Goal: Task Accomplishment & Management: Use online tool/utility

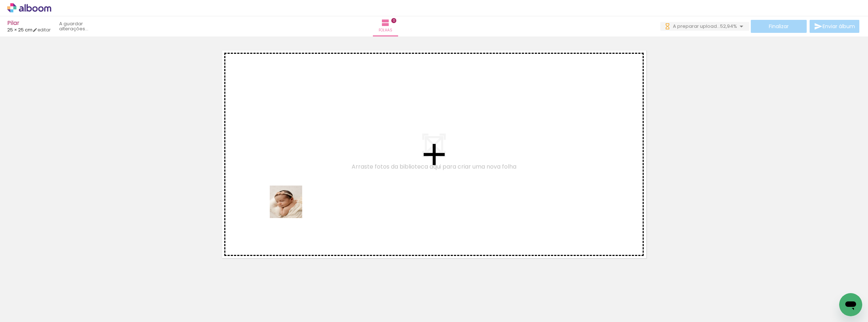
drag, startPoint x: 72, startPoint y: 308, endPoint x: 293, endPoint y: 207, distance: 242.8
click at [293, 205] on quentale-workspace at bounding box center [434, 161] width 868 height 322
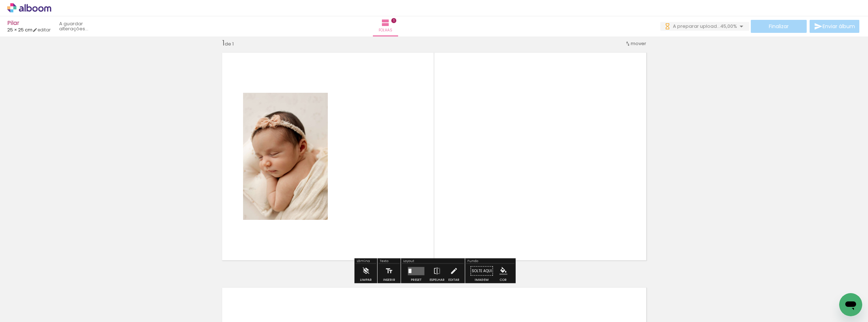
scroll to position [9, 0]
click at [401, 216] on quentale-workspace at bounding box center [434, 161] width 868 height 322
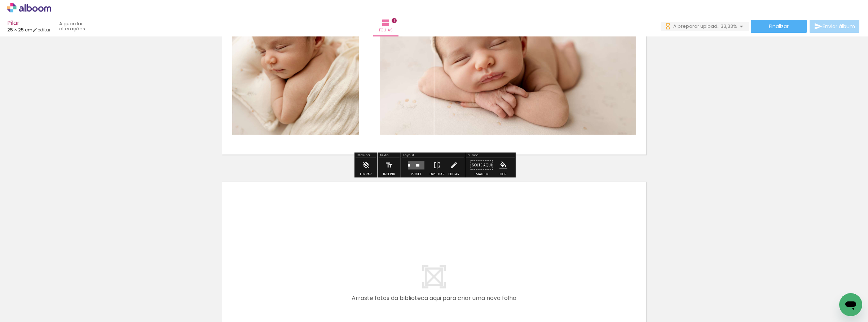
scroll to position [115, 0]
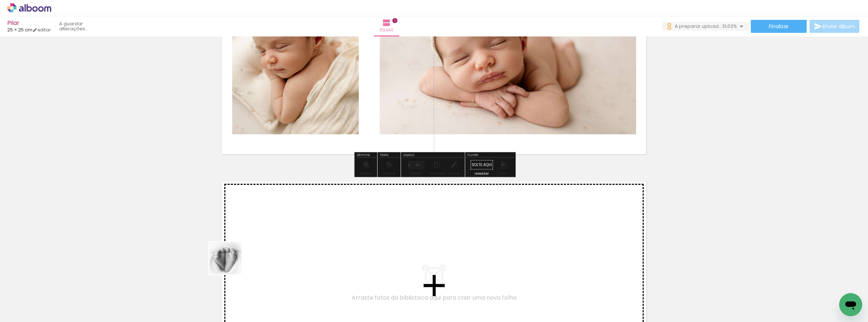
click at [261, 233] on quentale-workspace at bounding box center [434, 161] width 868 height 322
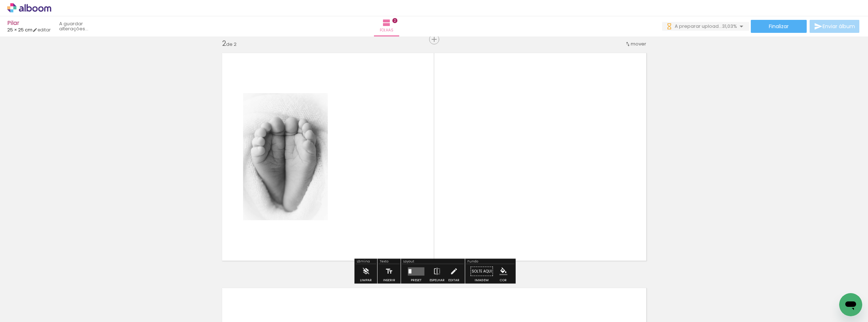
scroll to position [244, 0]
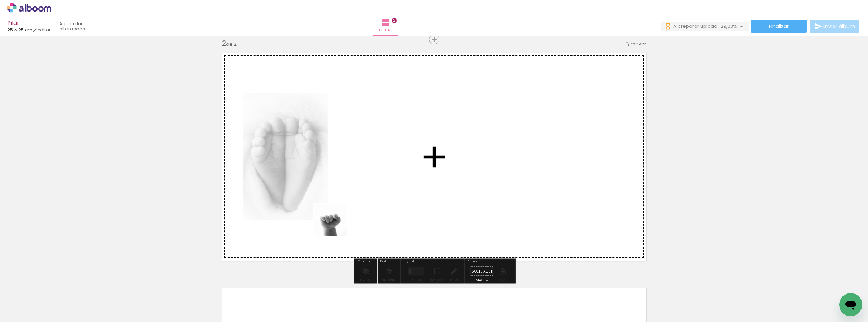
drag, startPoint x: 273, startPoint y: 304, endPoint x: 353, endPoint y: 228, distance: 110.7
click at [353, 195] on quentale-workspace at bounding box center [434, 161] width 868 height 322
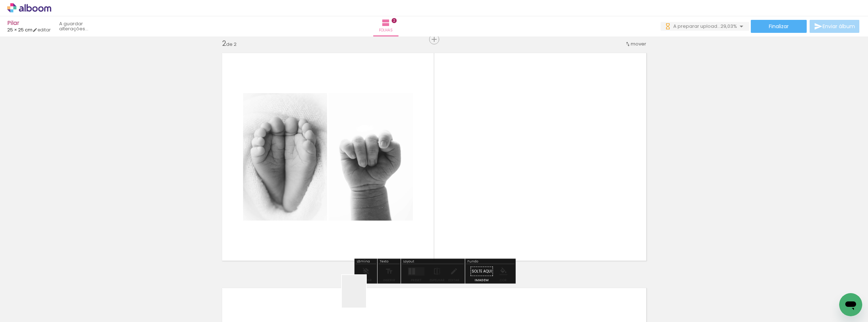
drag, startPoint x: 363, startPoint y: 298, endPoint x: 433, endPoint y: 206, distance: 115.8
click at [433, 206] on quentale-workspace at bounding box center [434, 161] width 868 height 322
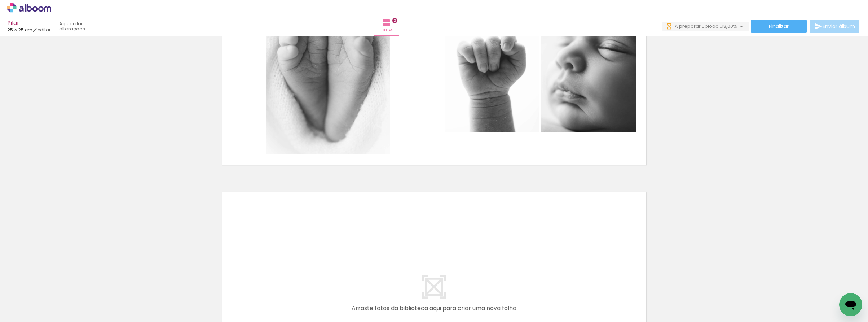
scroll to position [0, 1289]
click at [612, 266] on quentale-workspace at bounding box center [434, 161] width 868 height 322
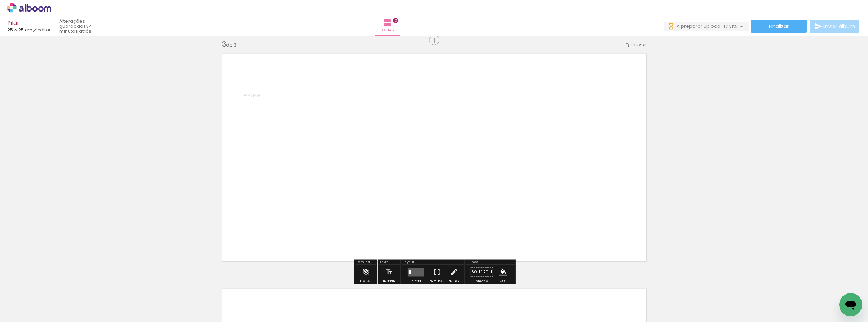
scroll to position [479, 0]
drag, startPoint x: 759, startPoint y: 286, endPoint x: 547, endPoint y: 192, distance: 231.1
click at [547, 192] on quentale-workspace at bounding box center [434, 161] width 868 height 322
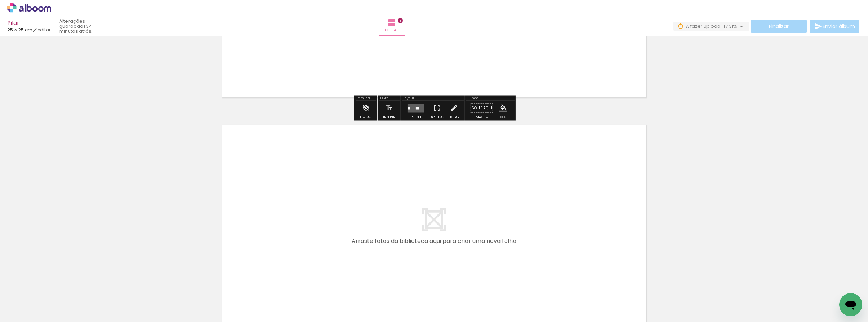
scroll to position [0, 1114]
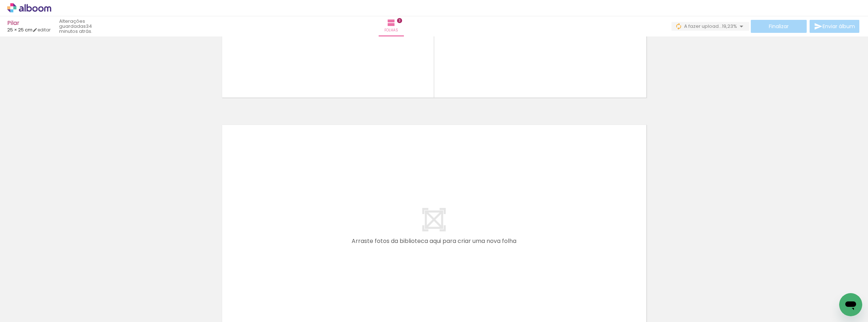
click at [287, 233] on quentale-workspace at bounding box center [434, 161] width 868 height 322
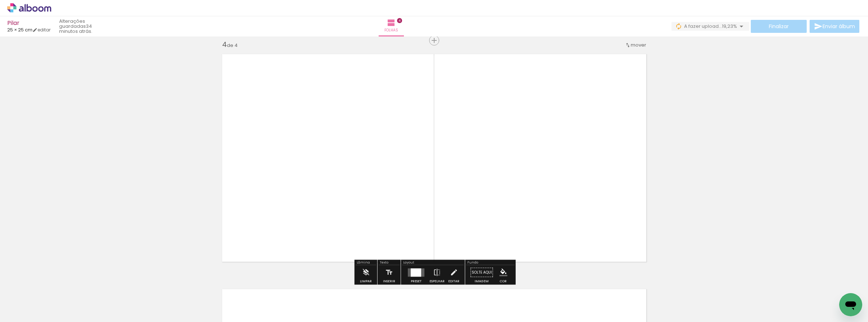
scroll to position [713, 0]
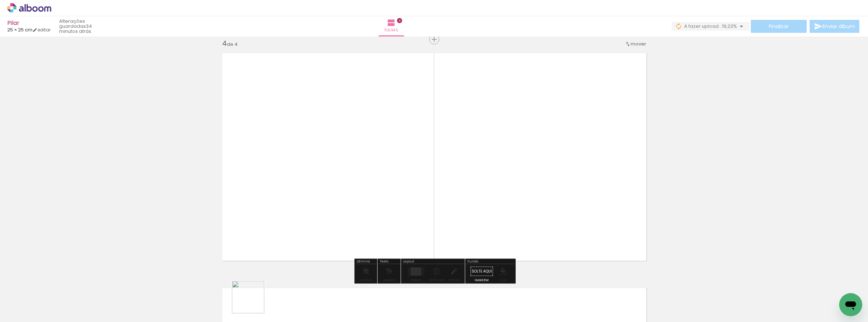
drag, startPoint x: 251, startPoint y: 305, endPoint x: 335, endPoint y: 205, distance: 130.1
click at [335, 207] on quentale-workspace at bounding box center [434, 161] width 868 height 322
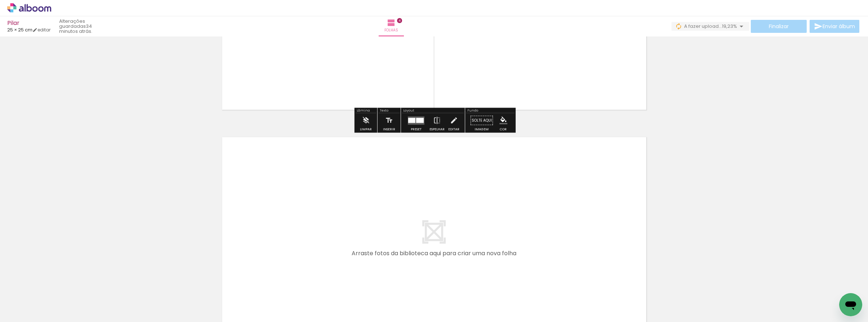
scroll to position [890, 0]
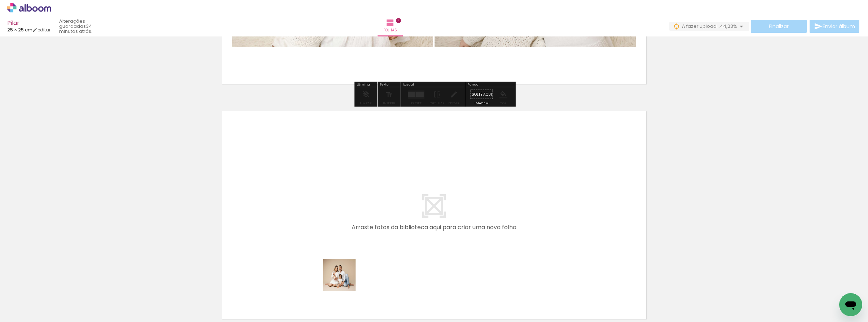
click at [365, 242] on quentale-workspace at bounding box center [434, 161] width 868 height 322
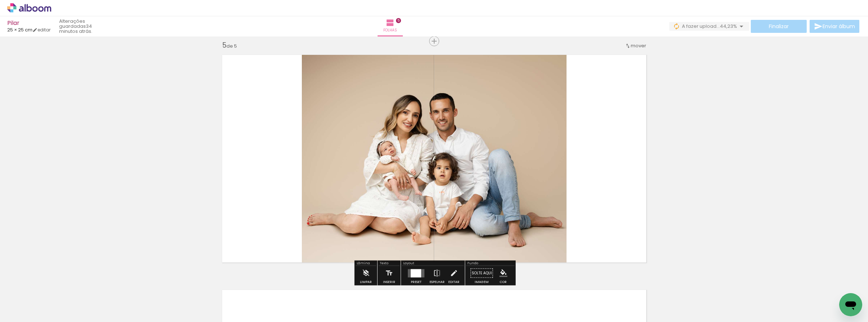
scroll to position [948, 0]
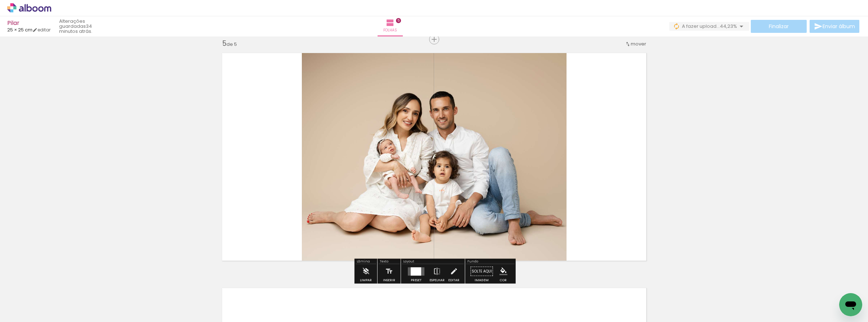
drag, startPoint x: 413, startPoint y: 301, endPoint x: 452, endPoint y: 227, distance: 83.9
click at [452, 228] on quentale-workspace at bounding box center [434, 161] width 868 height 322
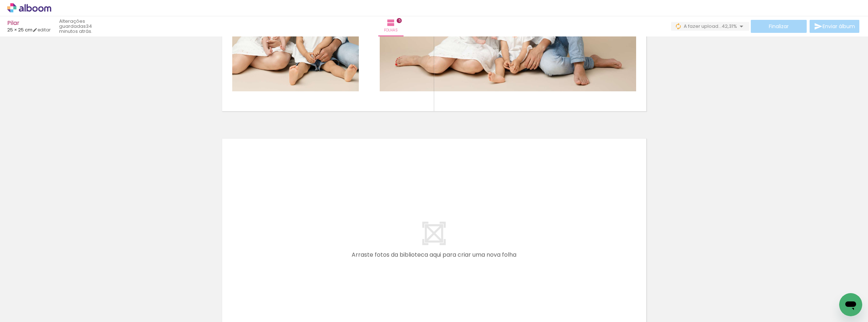
scroll to position [0, 1211]
click at [378, 254] on quentale-workspace at bounding box center [434, 161] width 868 height 322
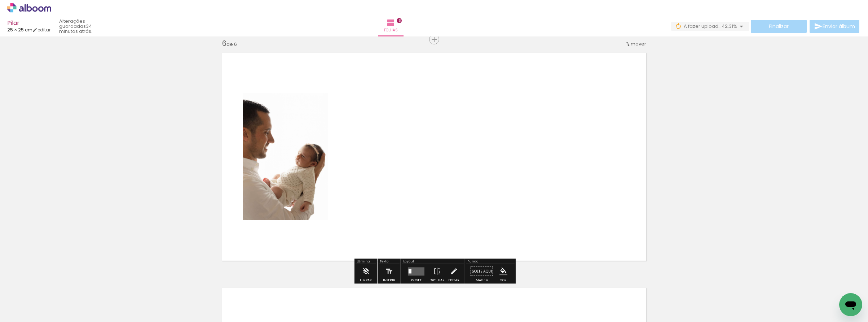
scroll to position [0, 1294]
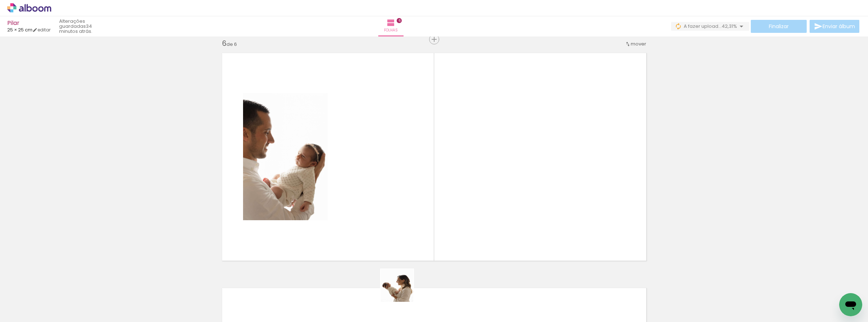
drag, startPoint x: 403, startPoint y: 291, endPoint x: 420, endPoint y: 242, distance: 51.7
click at [419, 244] on quentale-workspace at bounding box center [434, 161] width 868 height 322
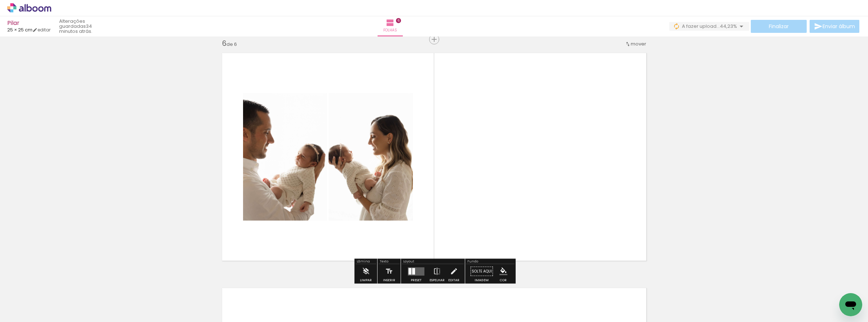
drag, startPoint x: 477, startPoint y: 305, endPoint x: 468, endPoint y: 215, distance: 90.6
click at [471, 223] on quentale-workspace at bounding box center [434, 161] width 868 height 322
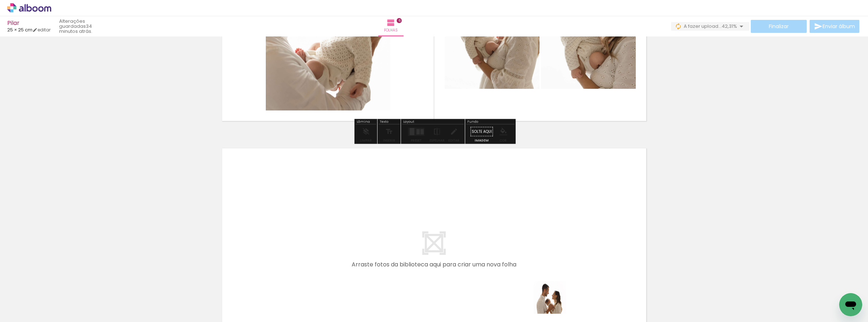
click at [496, 243] on quentale-workspace at bounding box center [434, 161] width 868 height 322
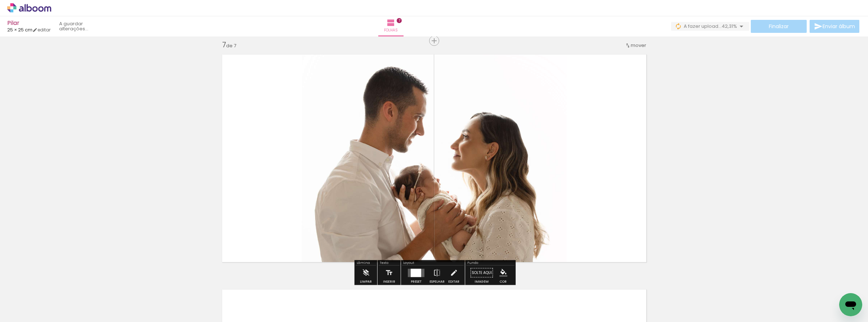
scroll to position [1418, 0]
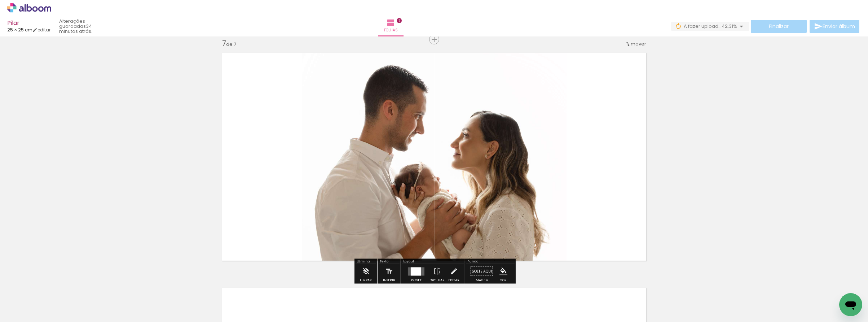
drag, startPoint x: 644, startPoint y: 306, endPoint x: 615, endPoint y: 211, distance: 99.4
click at [615, 215] on quentale-workspace at bounding box center [434, 161] width 868 height 322
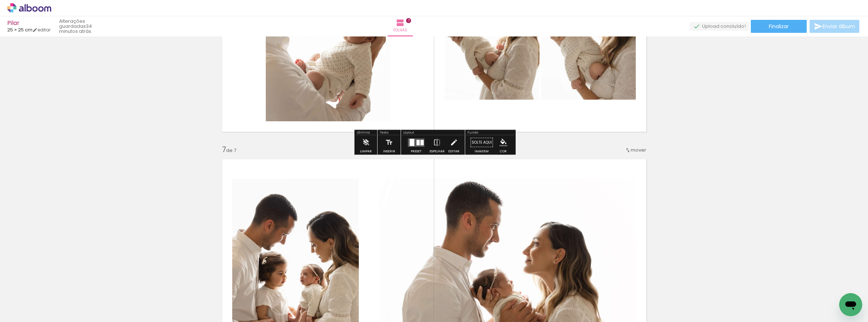
scroll to position [1224, 0]
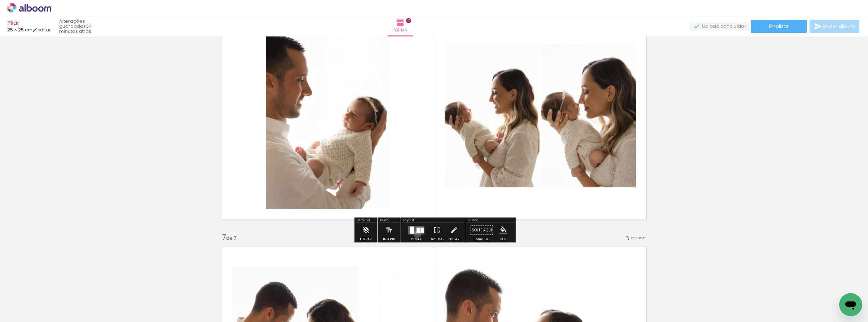
drag, startPoint x: 416, startPoint y: 234, endPoint x: 412, endPoint y: 232, distance: 4.4
click at [417, 234] on quentale-layouter at bounding box center [416, 230] width 17 height 8
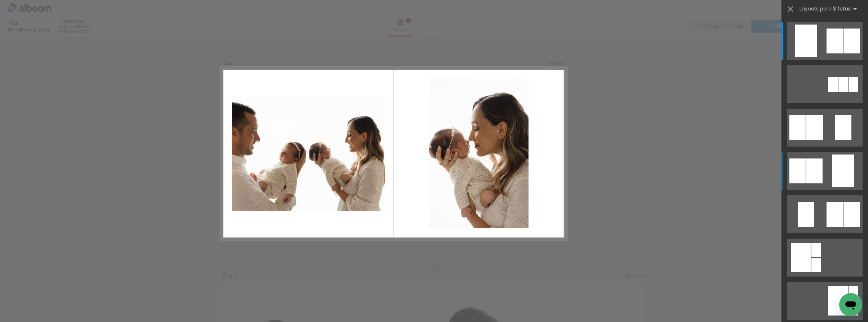
scroll to position [1183, 0]
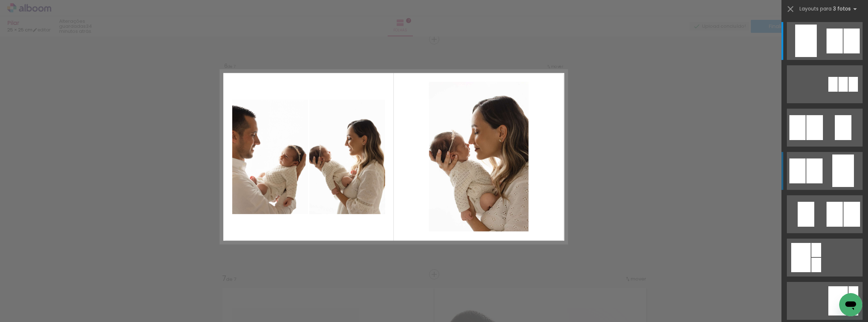
click at [822, 172] on div at bounding box center [814, 170] width 16 height 25
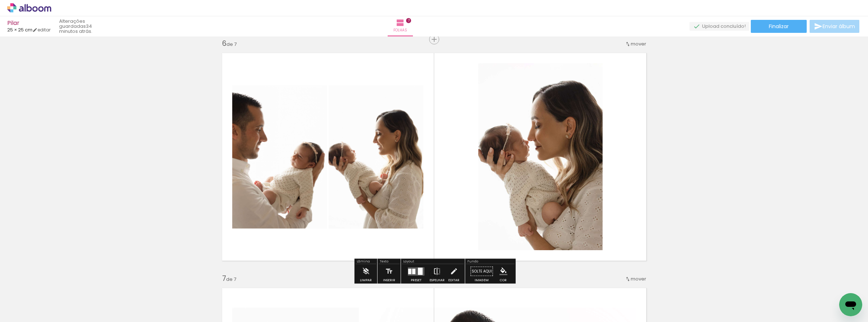
click at [437, 270] on iron-icon at bounding box center [437, 271] width 8 height 14
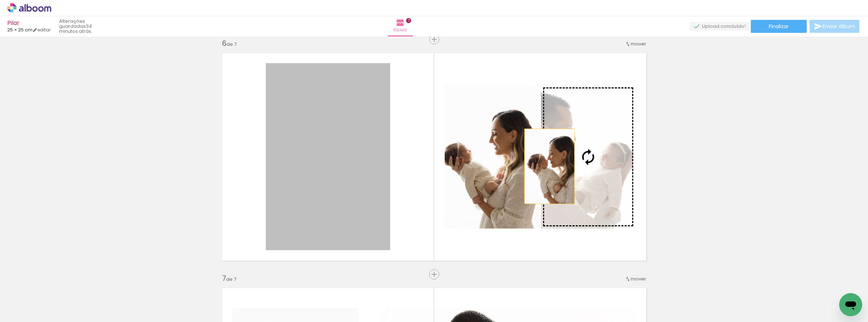
drag, startPoint x: 367, startPoint y: 211, endPoint x: 549, endPoint y: 166, distance: 187.5
click at [0, 0] on slot at bounding box center [0, 0] width 0 height 0
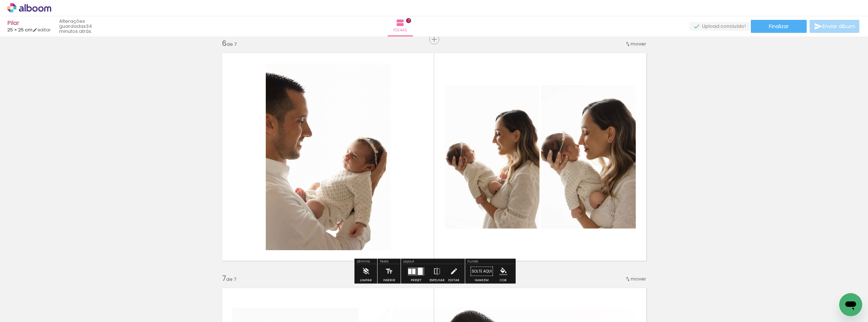
drag, startPoint x: 416, startPoint y: 267, endPoint x: 426, endPoint y: 265, distance: 10.2
click at [416, 267] on quentale-layouter at bounding box center [416, 271] width 17 height 8
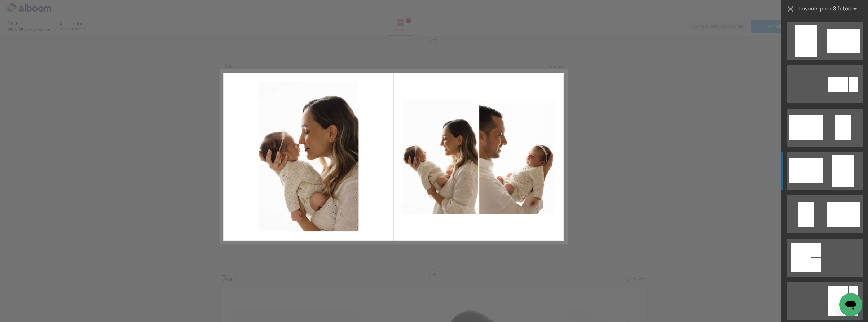
scroll to position [130, 0]
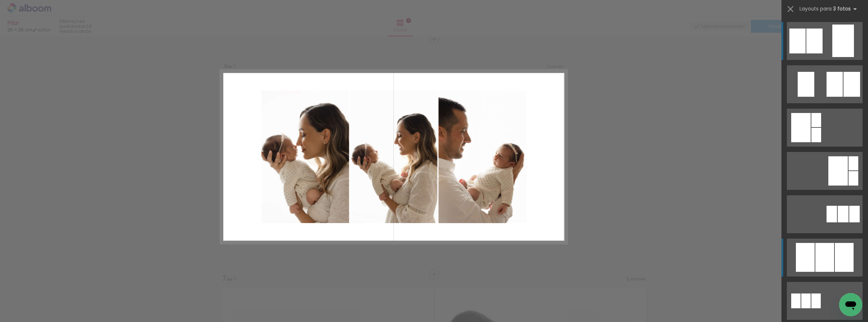
click at [818, 255] on div at bounding box center [824, 257] width 19 height 29
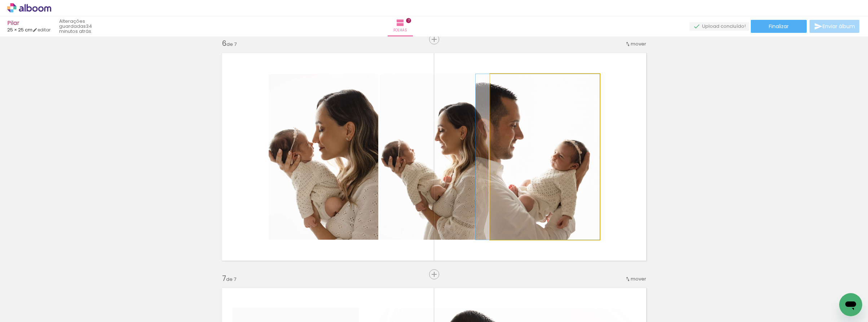
drag, startPoint x: 507, startPoint y: 167, endPoint x: 463, endPoint y: 165, distance: 44.8
click at [0, 0] on slot at bounding box center [0, 0] width 0 height 0
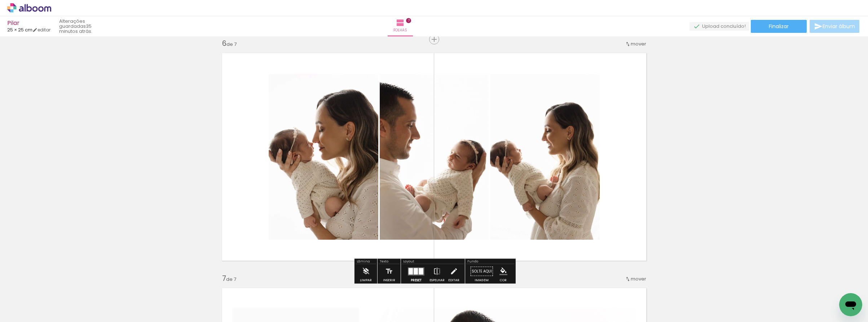
click at [414, 270] on div at bounding box center [416, 271] width 4 height 6
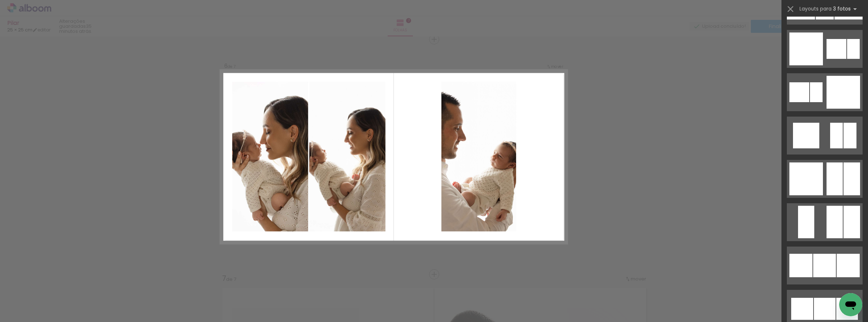
scroll to position [1193, 0]
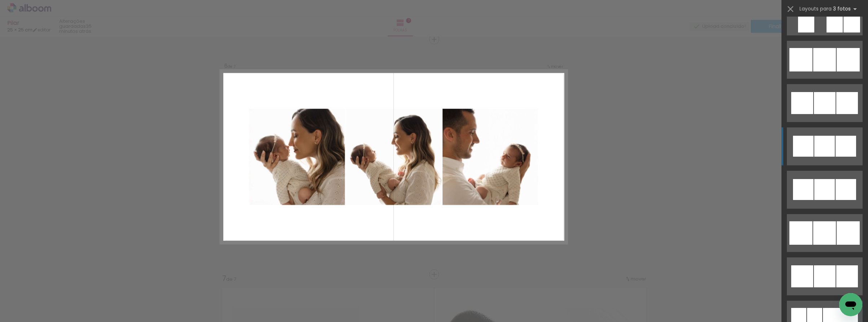
click at [811, 148] on div at bounding box center [803, 146] width 21 height 21
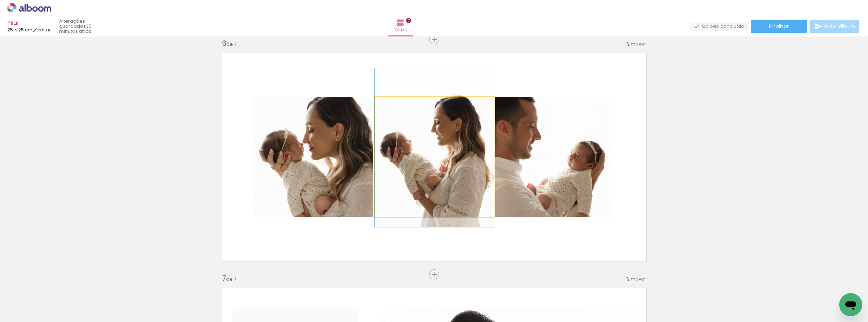
drag, startPoint x: 426, startPoint y: 154, endPoint x: 514, endPoint y: 148, distance: 88.2
click at [0, 0] on slot at bounding box center [0, 0] width 0 height 0
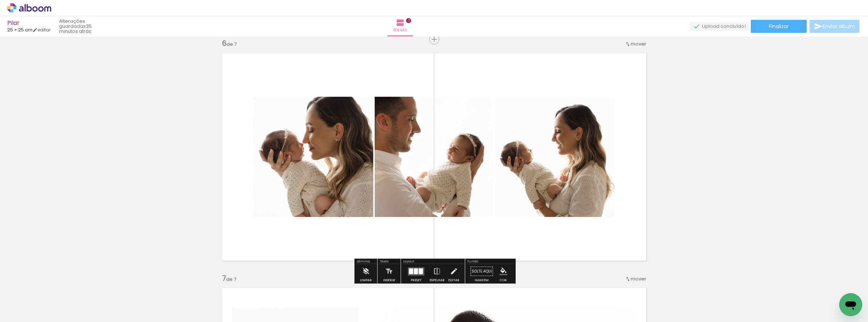
click at [414, 269] on div at bounding box center [416, 271] width 4 height 6
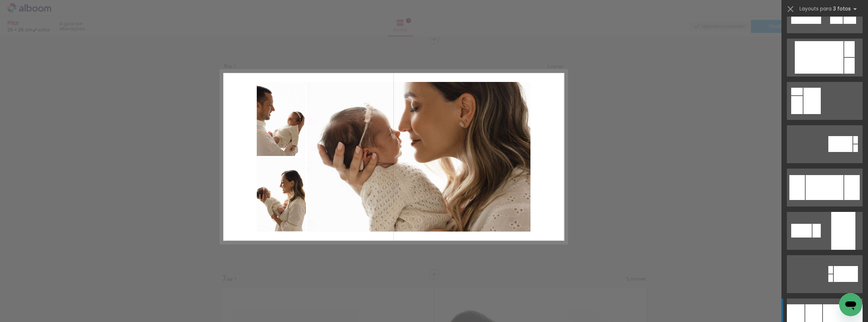
scroll to position [2467, 0]
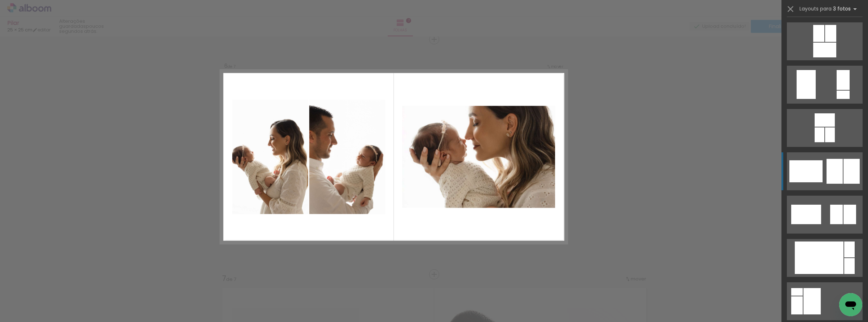
click at [844, 173] on div at bounding box center [852, 171] width 16 height 25
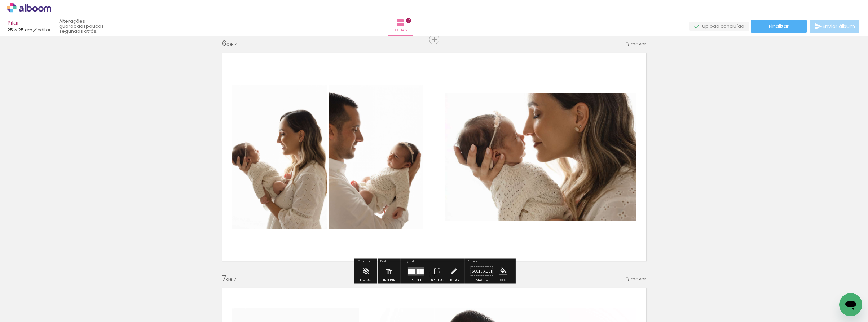
click at [421, 272] on div at bounding box center [422, 270] width 3 height 5
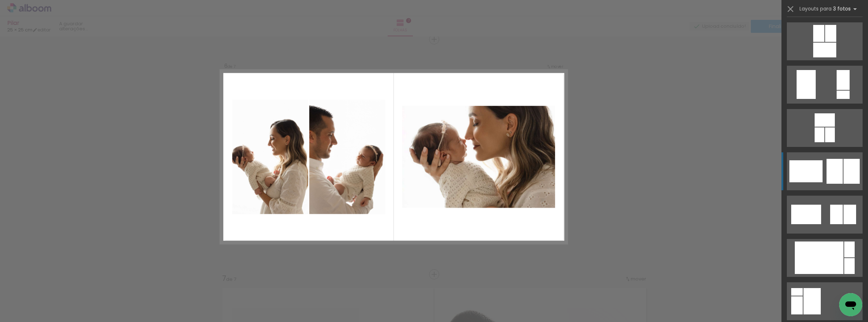
scroll to position [2597, 0]
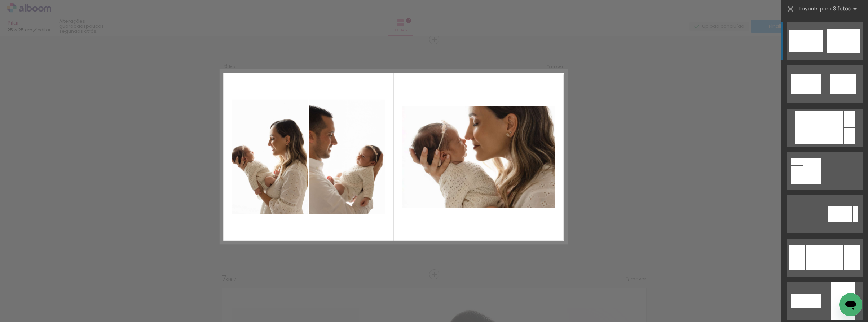
drag, startPoint x: 629, startPoint y: 171, endPoint x: 623, endPoint y: 174, distance: 7.0
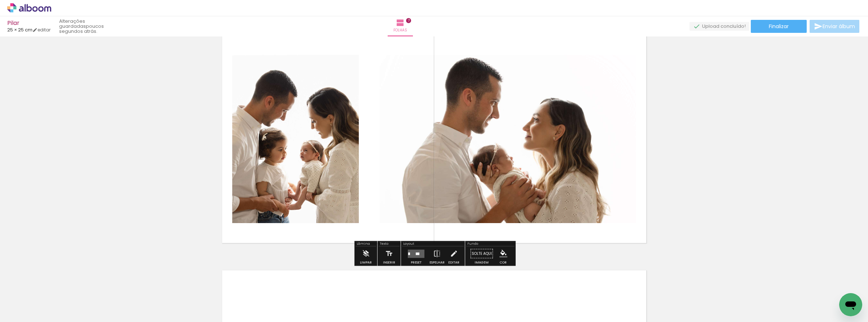
scroll to position [1475, 0]
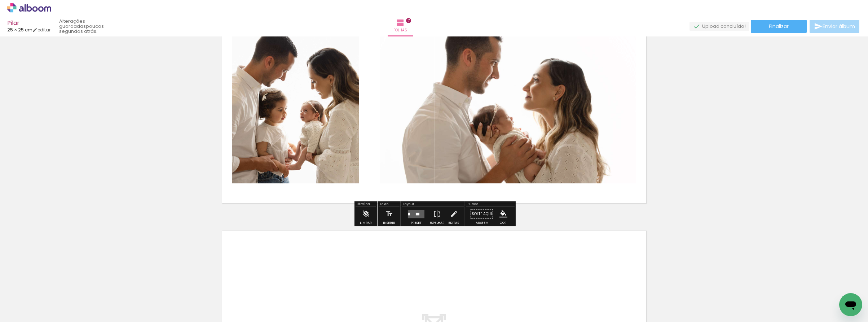
click at [411, 217] on quentale-layouter at bounding box center [416, 214] width 17 height 8
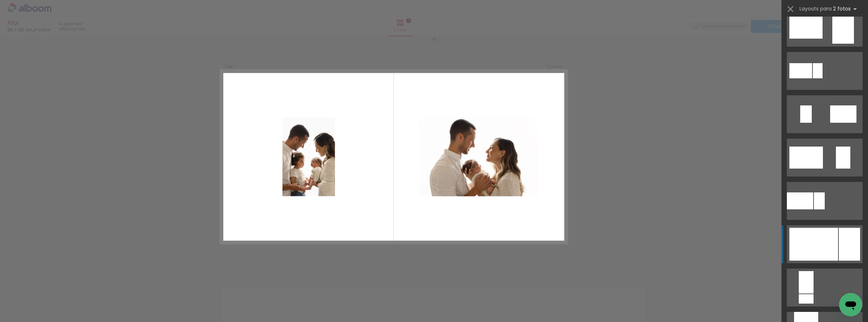
scroll to position [195, 0]
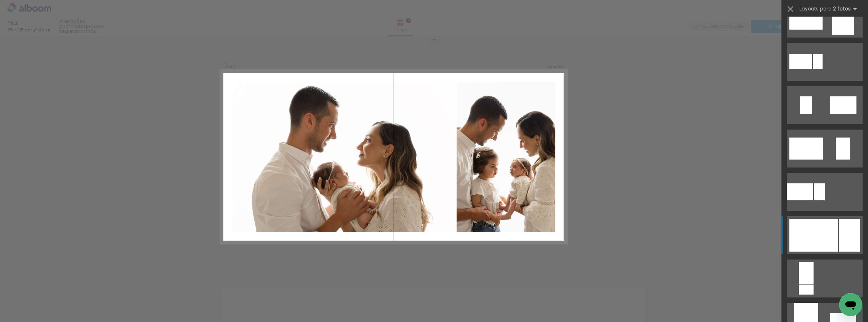
click at [830, 241] on div at bounding box center [813, 235] width 49 height 33
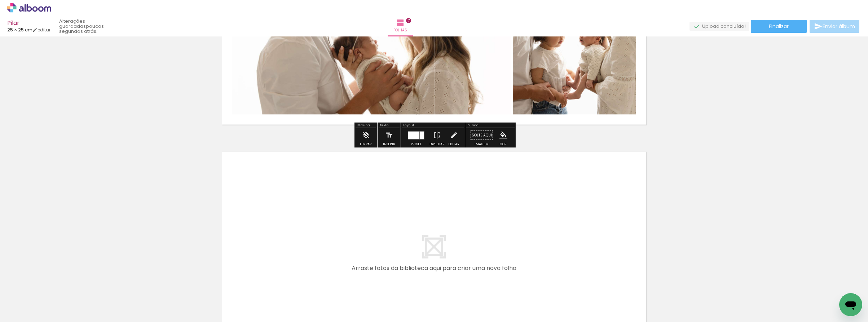
scroll to position [1573, 0]
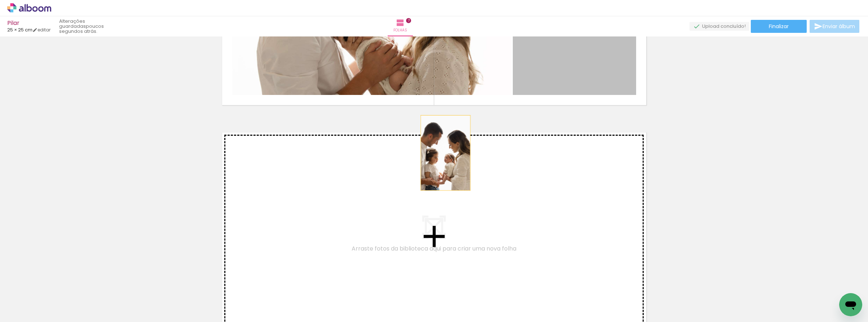
drag, startPoint x: 567, startPoint y: 73, endPoint x: 414, endPoint y: 172, distance: 181.5
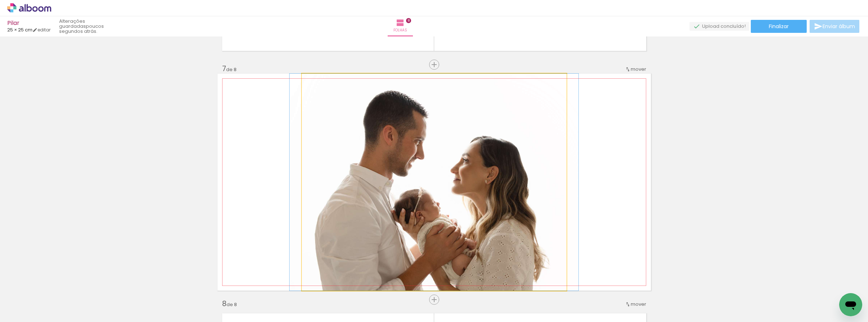
click at [474, 177] on quentale-photo at bounding box center [434, 182] width 265 height 217
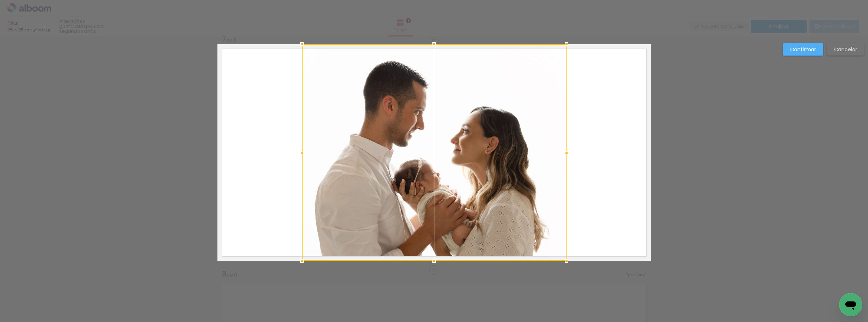
scroll to position [1418, 0]
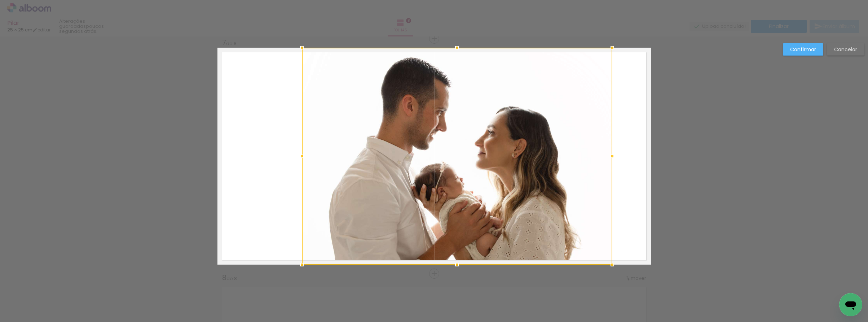
drag, startPoint x: 567, startPoint y: 154, endPoint x: 613, endPoint y: 147, distance: 46.7
click at [613, 147] on album-spread "7 de 8" at bounding box center [434, 156] width 434 height 217
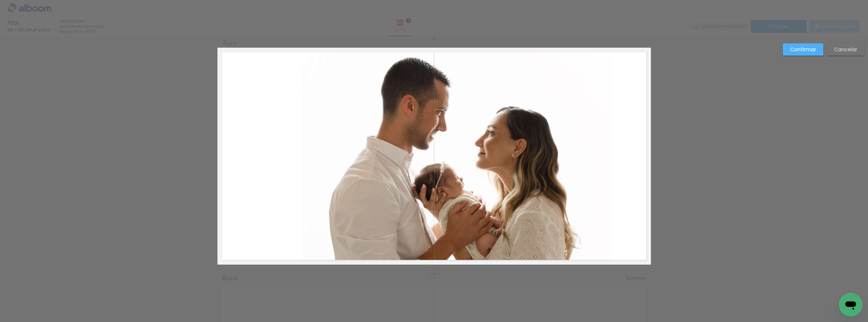
click at [479, 162] on quentale-photo at bounding box center [457, 156] width 311 height 217
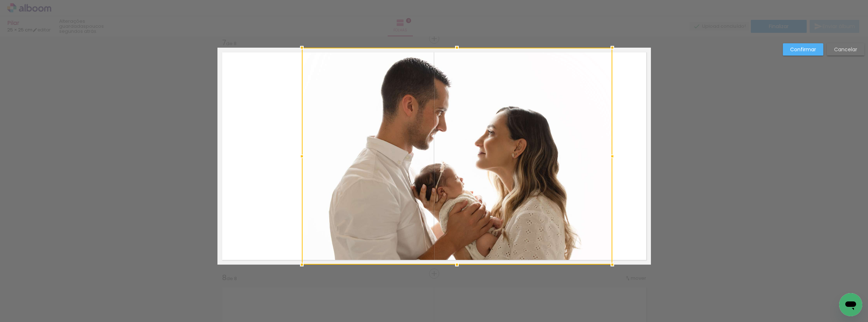
click at [479, 162] on div at bounding box center [457, 156] width 311 height 217
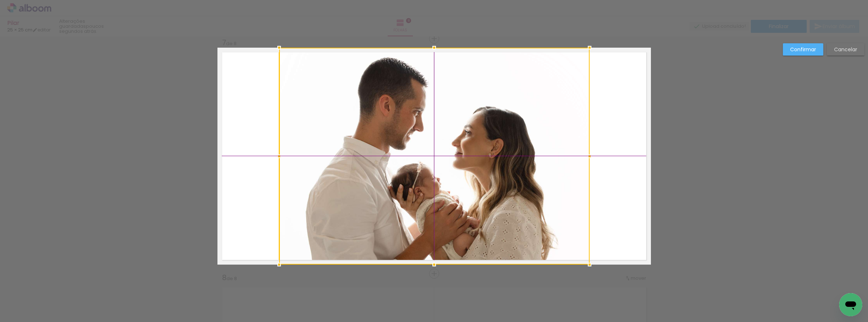
drag, startPoint x: 482, startPoint y: 160, endPoint x: 459, endPoint y: 159, distance: 23.2
click at [459, 159] on div at bounding box center [434, 156] width 311 height 217
click at [789, 54] on paper-button "Confirmar" at bounding box center [803, 49] width 40 height 12
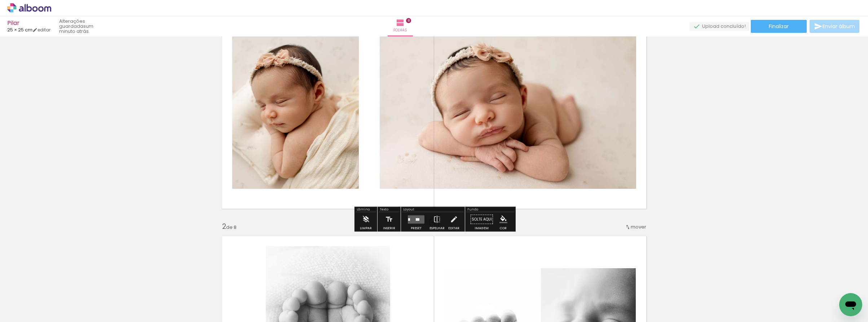
scroll to position [73, 0]
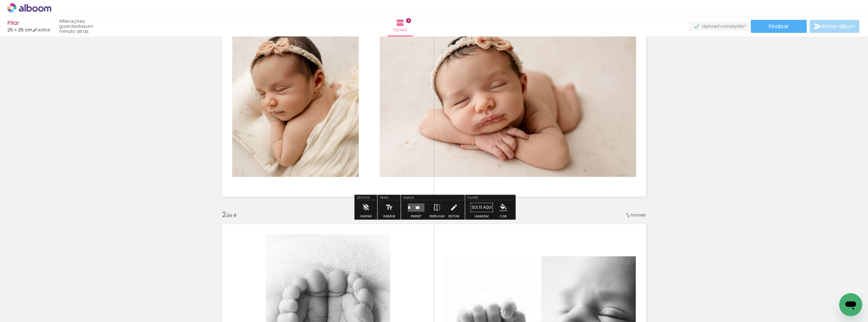
click at [409, 208] on quentale-layouter at bounding box center [416, 207] width 17 height 8
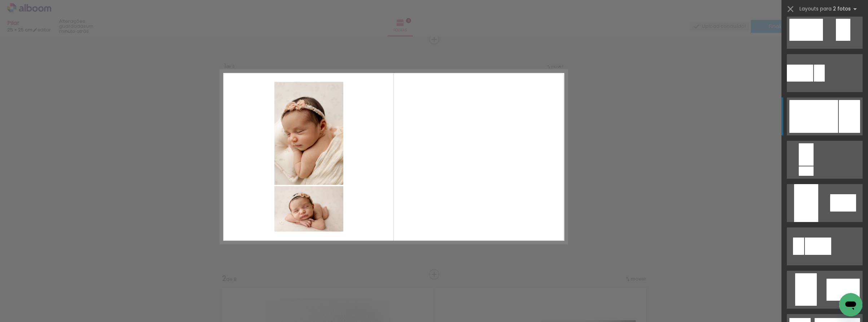
scroll to position [333, 0]
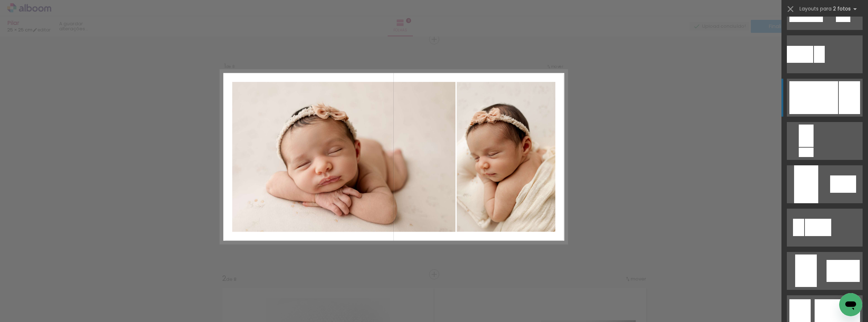
click at [825, 108] on div at bounding box center [813, 97] width 49 height 33
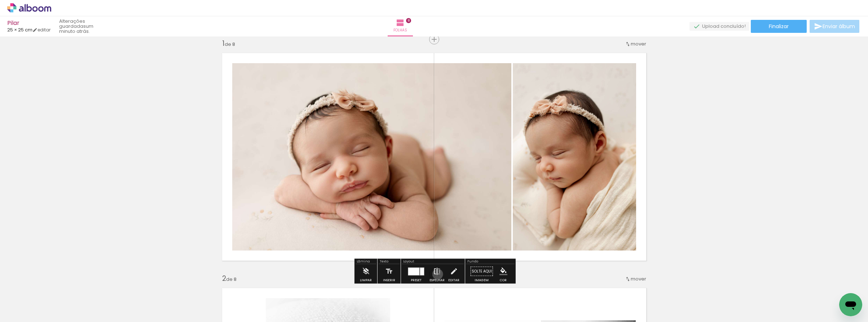
click at [436, 274] on iron-icon at bounding box center [437, 271] width 8 height 14
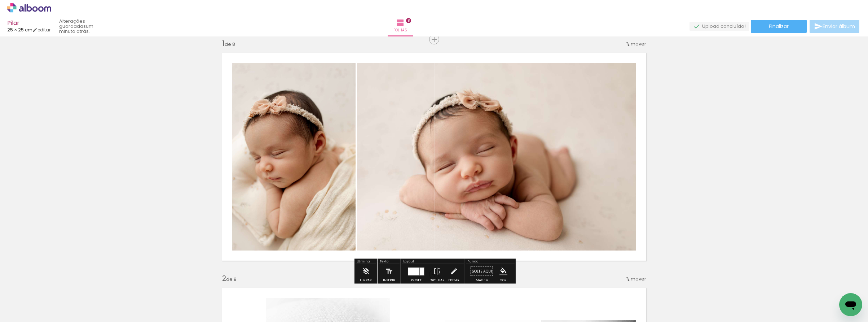
click at [430, 271] on paper-button "Espelhar" at bounding box center [437, 273] width 19 height 18
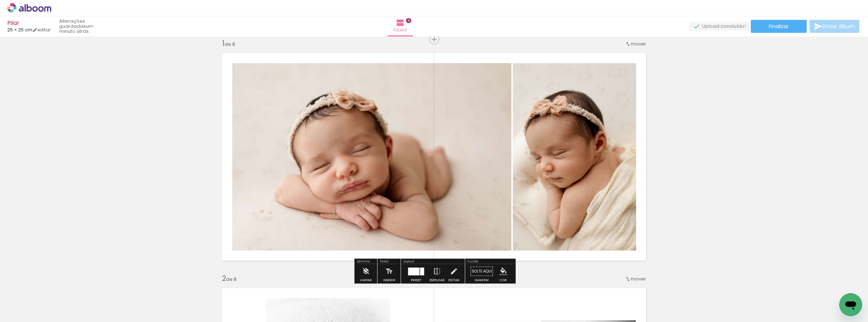
click at [466, 177] on quentale-photo at bounding box center [371, 156] width 279 height 187
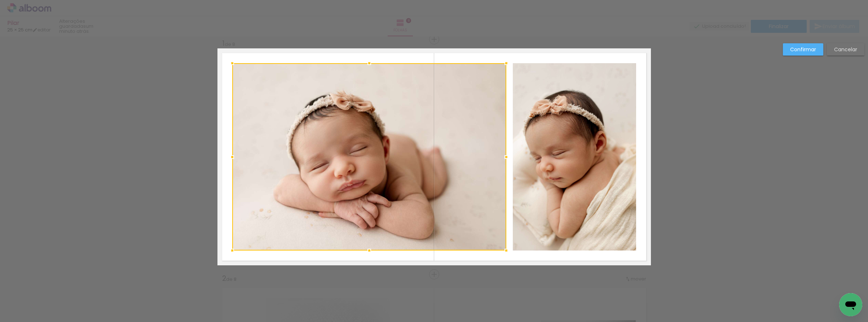
drag, startPoint x: 510, startPoint y: 158, endPoint x: 498, endPoint y: 158, distance: 12.3
click at [499, 158] on div at bounding box center [506, 157] width 14 height 14
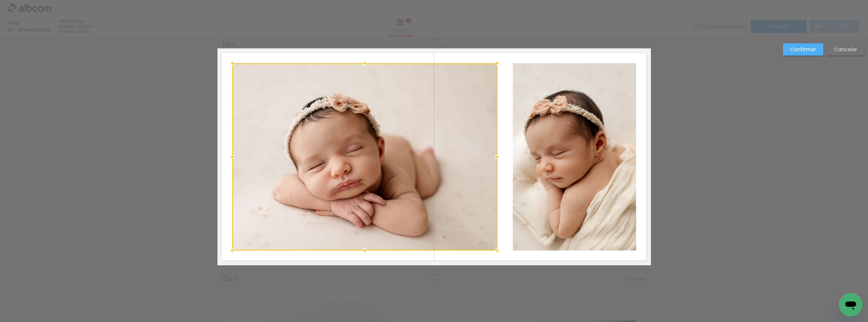
click at [528, 158] on quentale-photo at bounding box center [574, 156] width 123 height 187
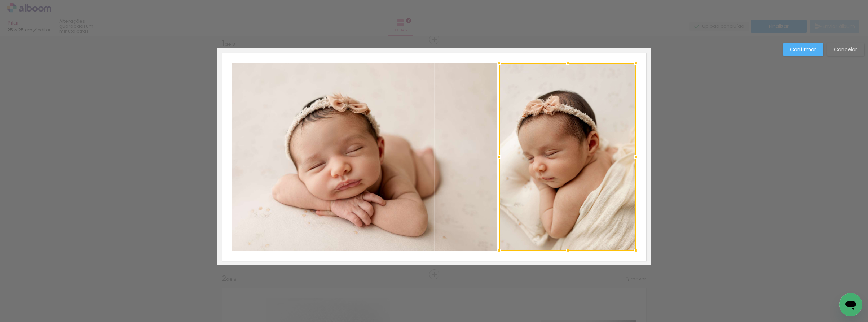
drag, startPoint x: 512, startPoint y: 157, endPoint x: 498, endPoint y: 158, distance: 14.1
click at [498, 158] on div at bounding box center [499, 157] width 14 height 14
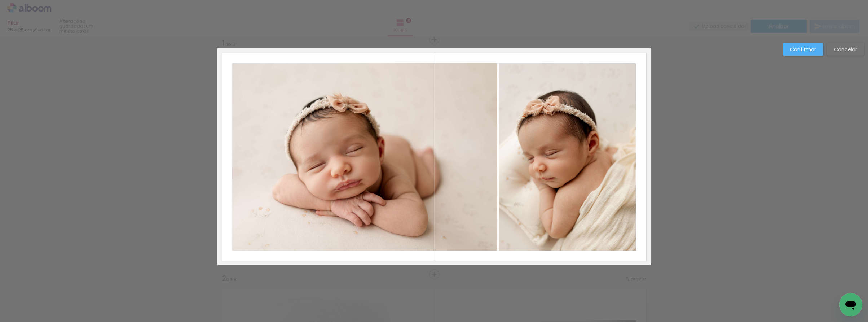
click at [0, 0] on slot "Confirmar" at bounding box center [0, 0] width 0 height 0
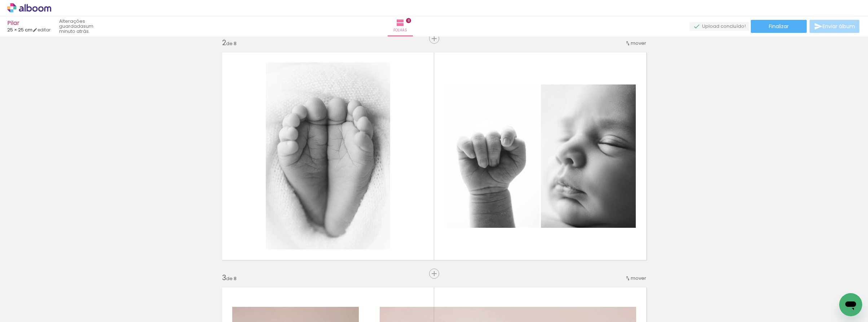
scroll to position [267, 0]
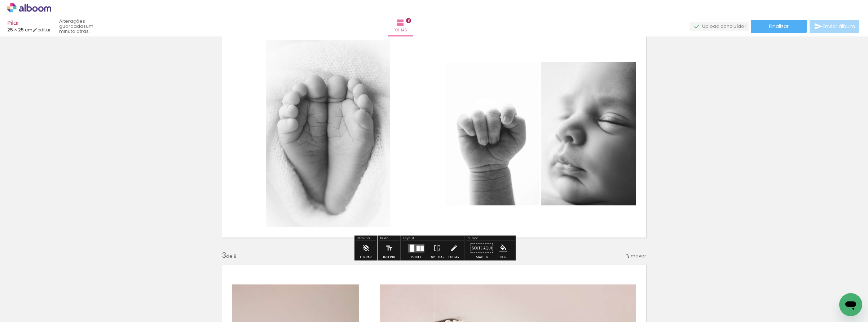
click at [416, 247] on quentale-layouter at bounding box center [416, 248] width 17 height 8
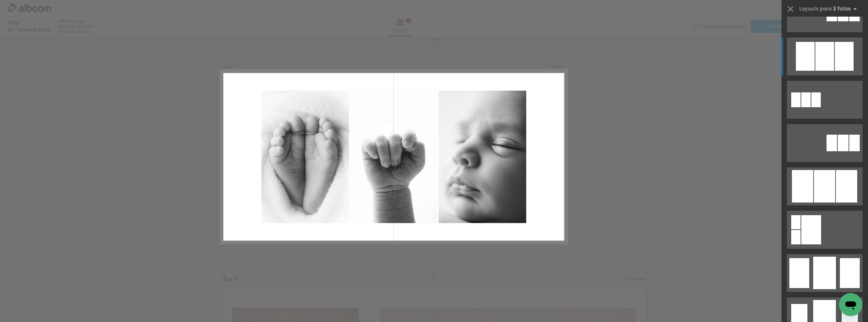
scroll to position [349, 0]
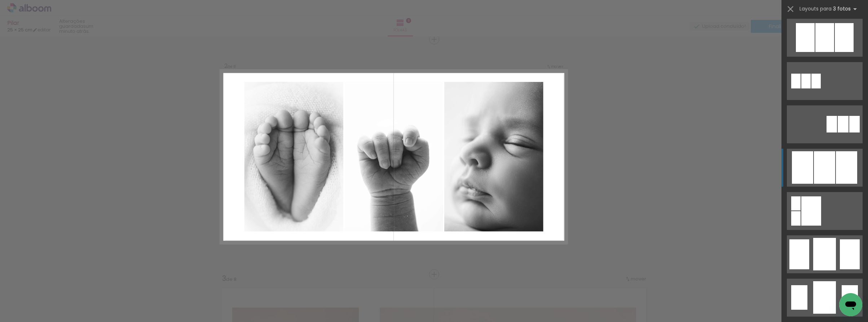
click at [828, 167] on div at bounding box center [824, 167] width 21 height 32
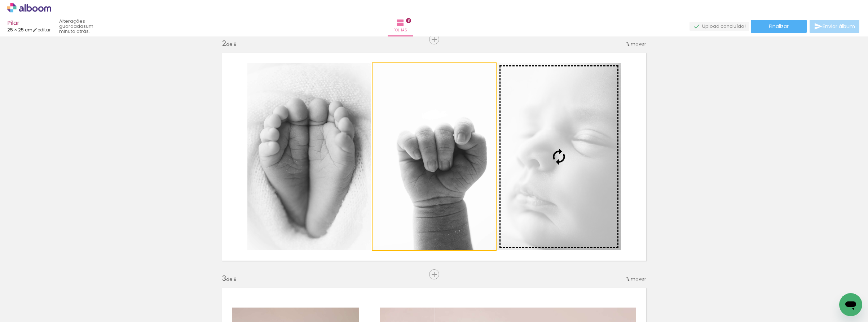
drag, startPoint x: 438, startPoint y: 173, endPoint x: 529, endPoint y: 159, distance: 92.7
click at [0, 0] on slot at bounding box center [0, 0] width 0 height 0
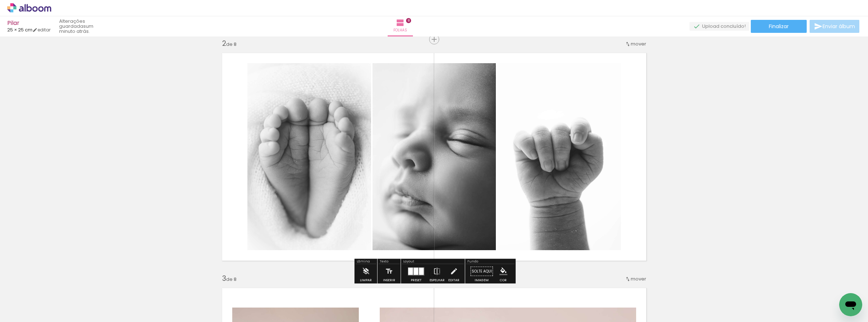
click at [419, 274] on quentale-layouter at bounding box center [416, 271] width 17 height 8
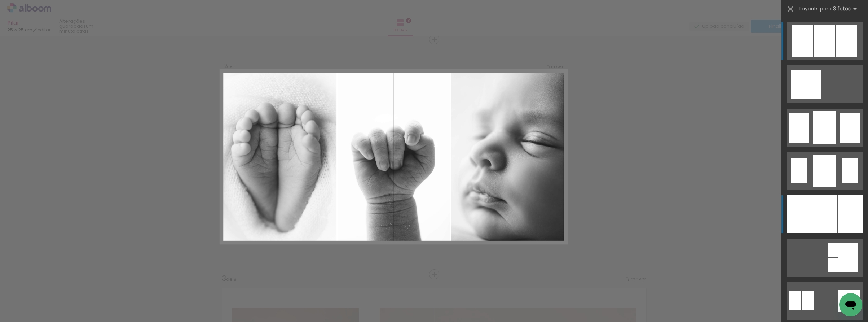
click at [825, 215] on div at bounding box center [825, 214] width 25 height 38
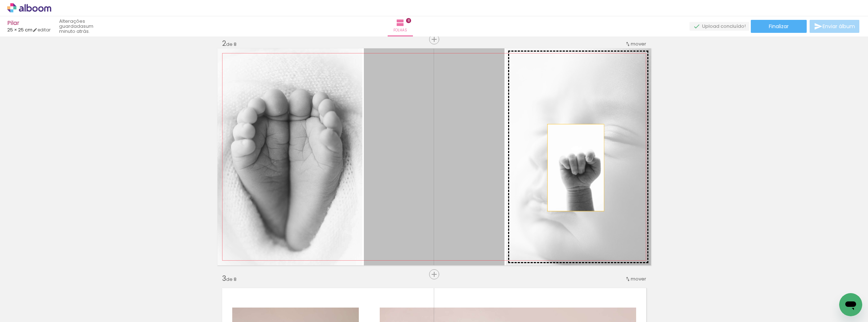
drag, startPoint x: 437, startPoint y: 193, endPoint x: 578, endPoint y: 167, distance: 143.0
click at [0, 0] on slot at bounding box center [0, 0] width 0 height 0
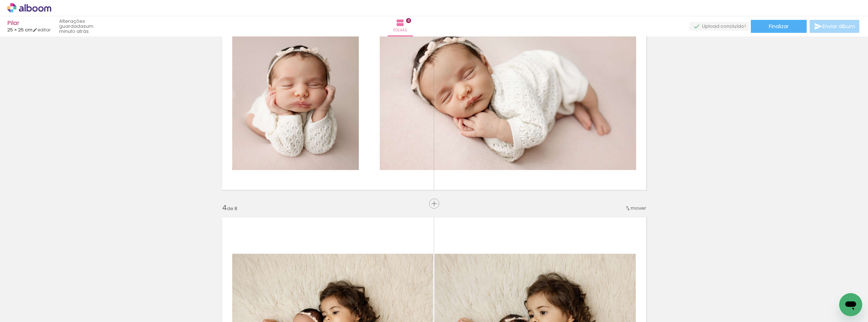
scroll to position [494, 0]
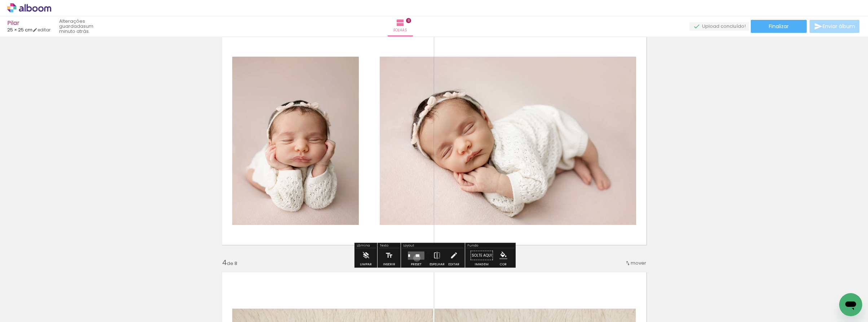
drag, startPoint x: 415, startPoint y: 258, endPoint x: 666, endPoint y: 251, distance: 251.1
click at [415, 258] on quentale-layouter at bounding box center [416, 255] width 17 height 8
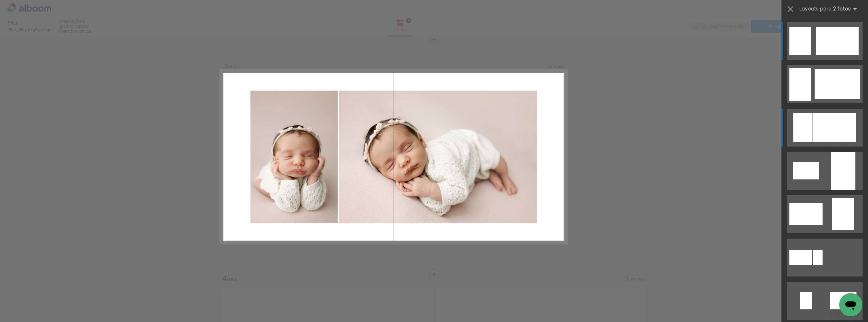
scroll to position [228, 0]
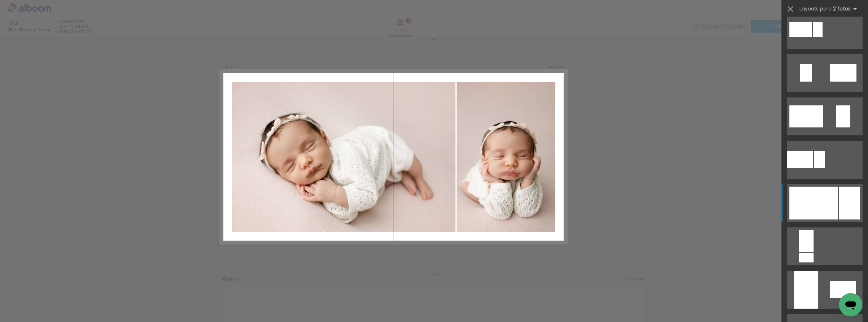
click at [824, 208] on div at bounding box center [813, 202] width 49 height 33
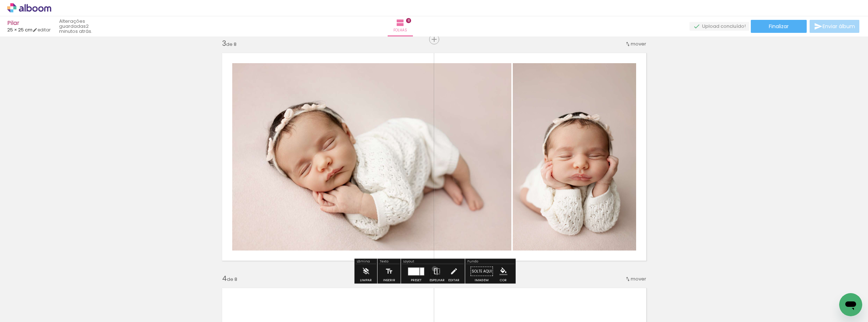
click at [433, 268] on iron-icon at bounding box center [437, 271] width 8 height 14
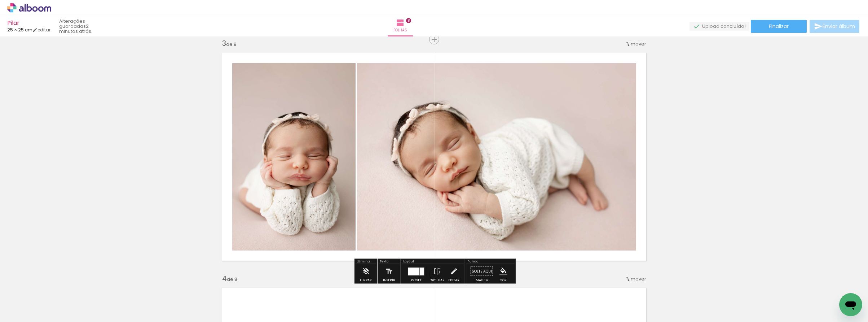
click at [391, 183] on quentale-photo at bounding box center [496, 156] width 279 height 187
click at [391, 183] on album-spread "3 de 8" at bounding box center [434, 156] width 434 height 217
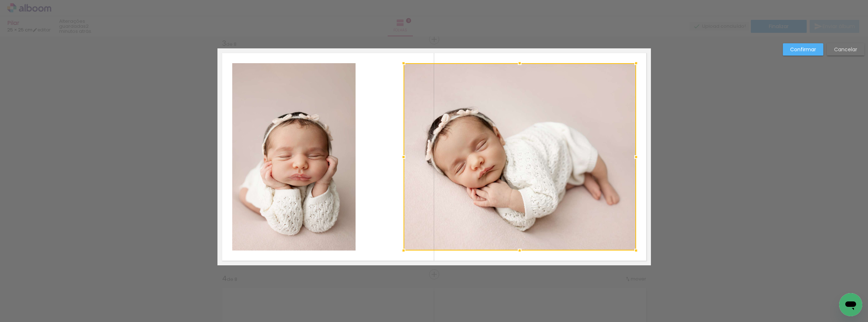
drag, startPoint x: 357, startPoint y: 158, endPoint x: 403, endPoint y: 154, distance: 46.7
click at [403, 154] on div at bounding box center [403, 157] width 14 height 14
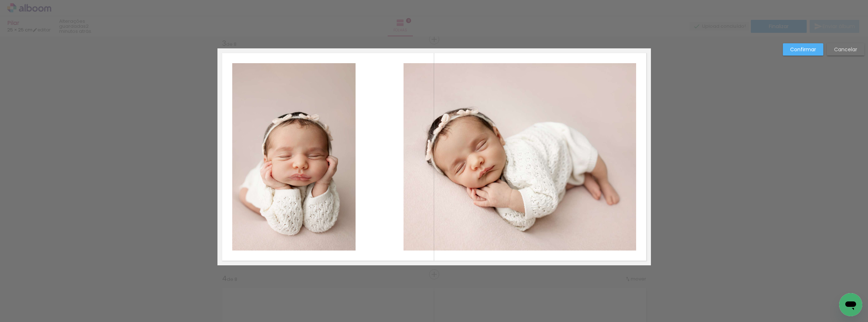
click at [339, 158] on quentale-photo at bounding box center [293, 156] width 123 height 187
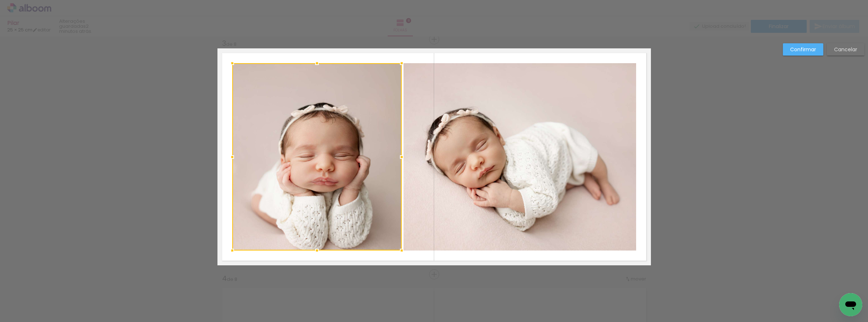
drag, startPoint x: 356, startPoint y: 157, endPoint x: 402, endPoint y: 149, distance: 46.8
click at [402, 150] on div at bounding box center [402, 157] width 14 height 14
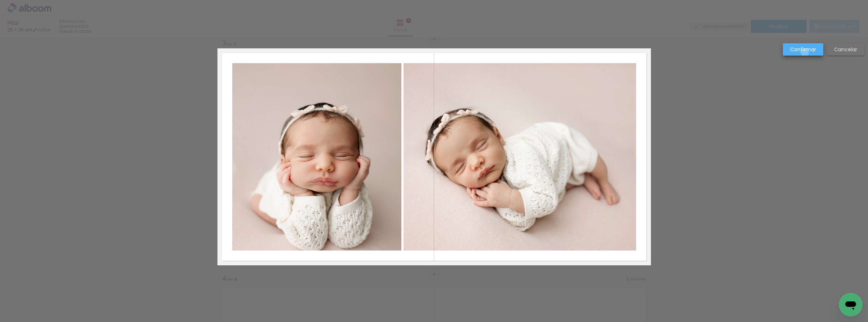
drag, startPoint x: 805, startPoint y: 53, endPoint x: 786, endPoint y: 55, distance: 19.6
click at [0, 0] on slot "Confirmar" at bounding box center [0, 0] width 0 height 0
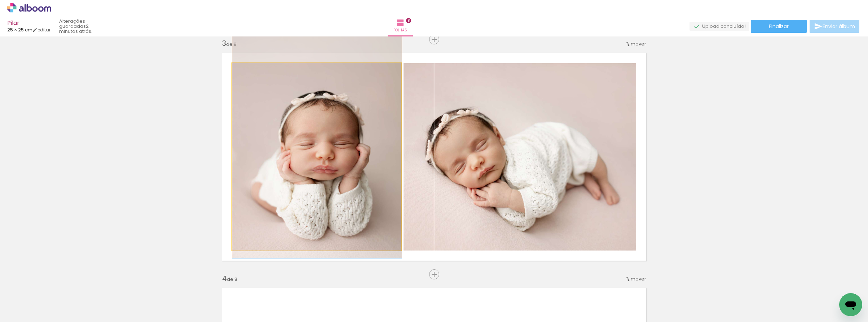
drag, startPoint x: 365, startPoint y: 193, endPoint x: 365, endPoint y: 181, distance: 11.9
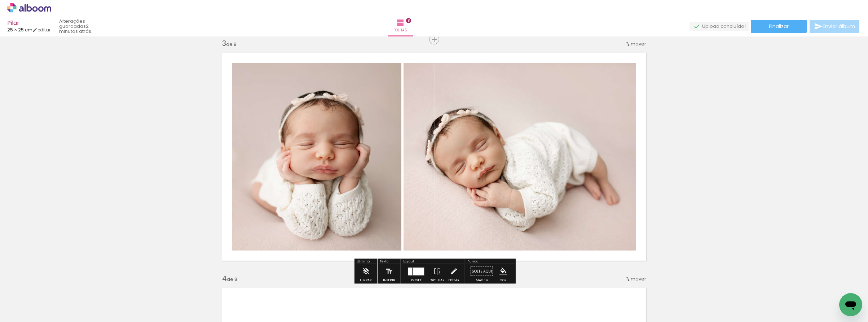
click at [418, 273] on div at bounding box center [418, 271] width 11 height 8
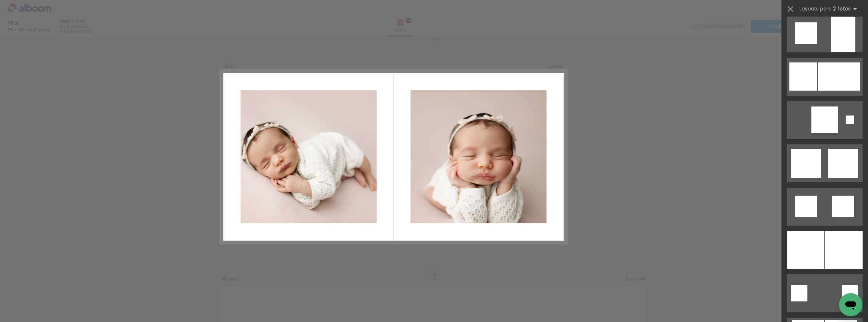
scroll to position [743, 0]
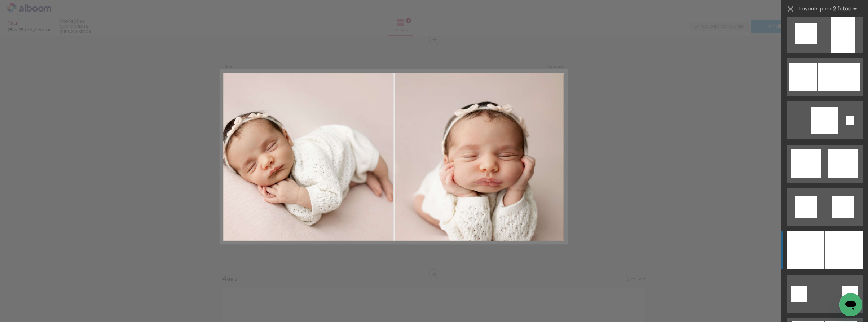
click at [824, 240] on quentale-layouter at bounding box center [825, 250] width 76 height 38
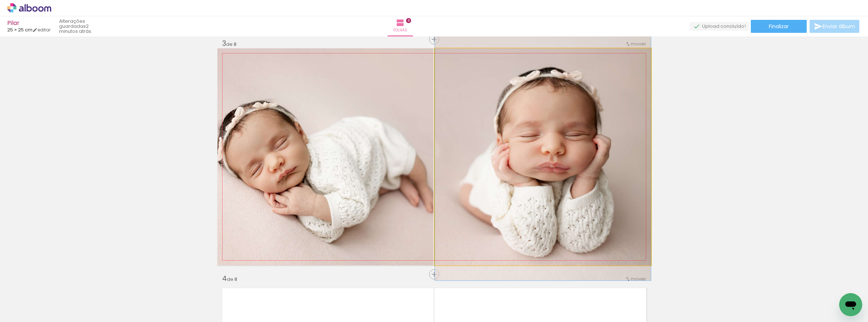
drag, startPoint x: 515, startPoint y: 208, endPoint x: 506, endPoint y: 171, distance: 38.8
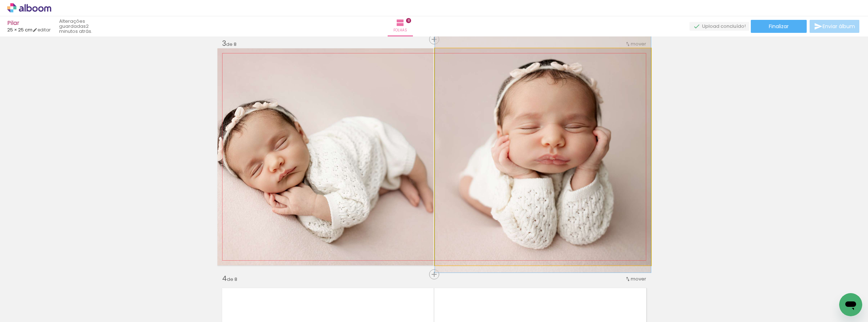
drag, startPoint x: 535, startPoint y: 175, endPoint x: 534, endPoint y: 188, distance: 12.3
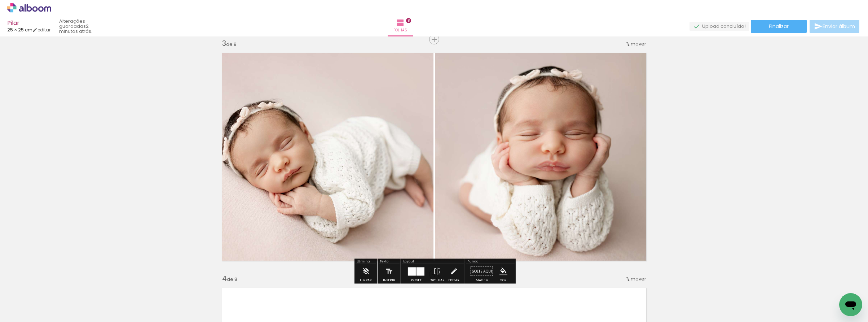
drag, startPoint x: 417, startPoint y: 272, endPoint x: 507, endPoint y: 253, distance: 92.7
click at [417, 271] on div at bounding box center [421, 271] width 8 height 8
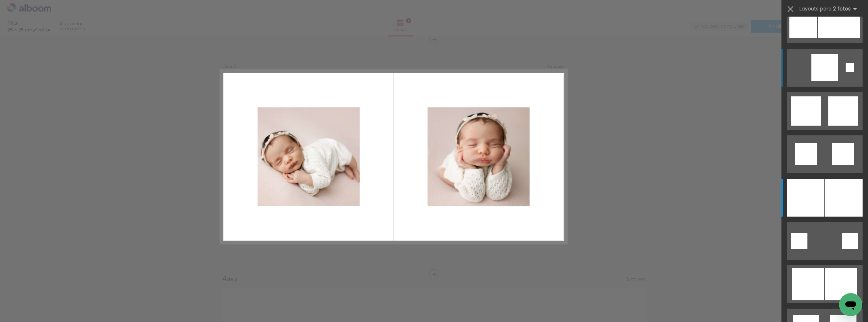
scroll to position [723, 0]
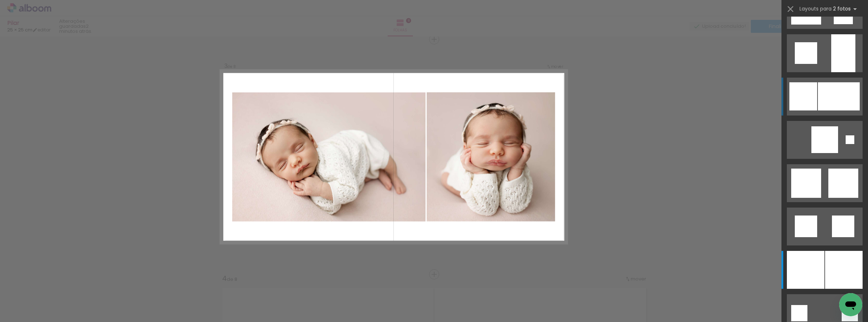
click at [832, 102] on div at bounding box center [839, 96] width 42 height 28
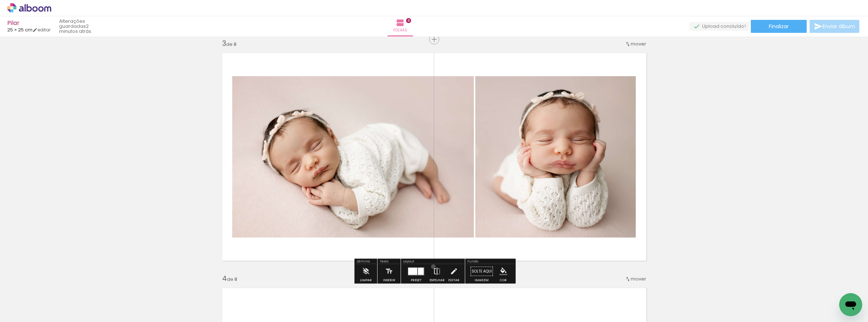
click at [433, 266] on iron-icon at bounding box center [437, 271] width 8 height 14
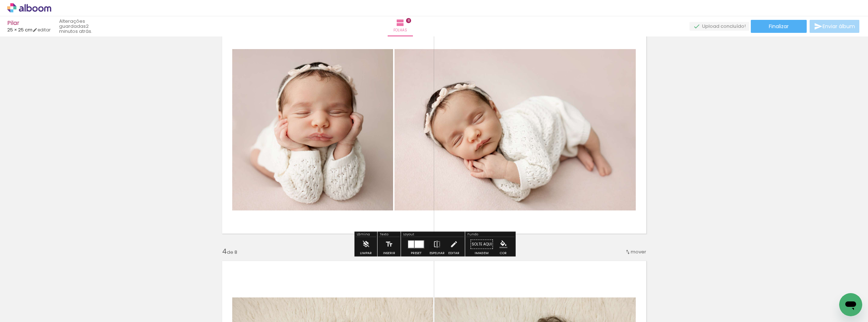
scroll to position [509, 0]
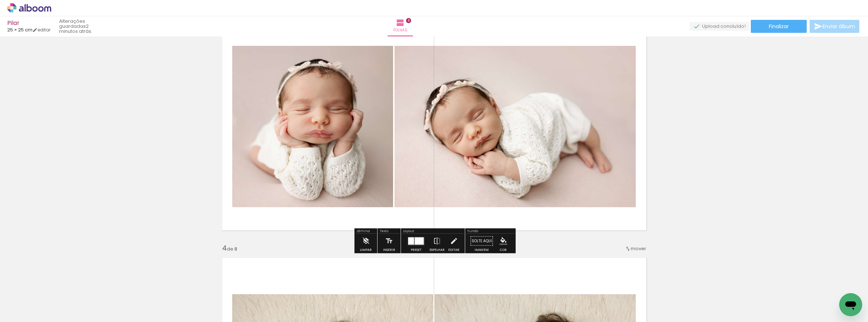
click at [599, 198] on quentale-photo at bounding box center [515, 126] width 241 height 161
click at [601, 198] on quentale-photo at bounding box center [515, 126] width 241 height 161
click at [626, 203] on quentale-photo at bounding box center [515, 126] width 241 height 161
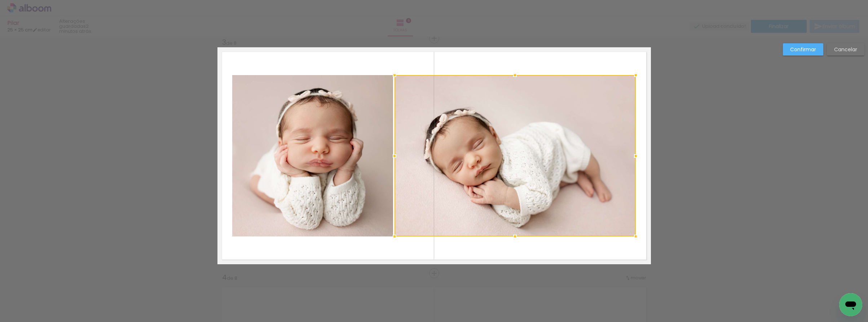
scroll to position [479, 0]
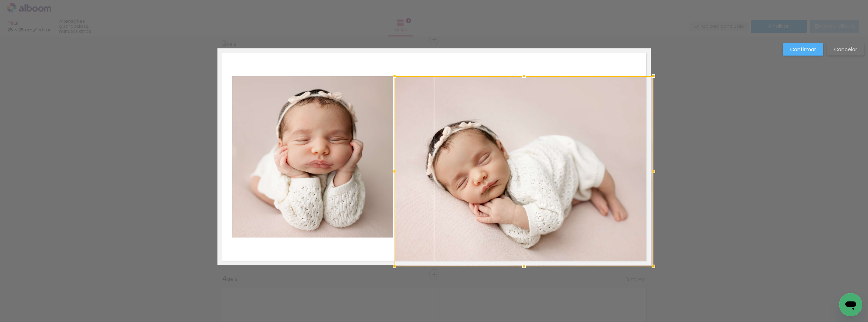
drag, startPoint x: 633, startPoint y: 236, endPoint x: 654, endPoint y: 267, distance: 37.6
click at [654, 267] on div at bounding box center [653, 266] width 14 height 14
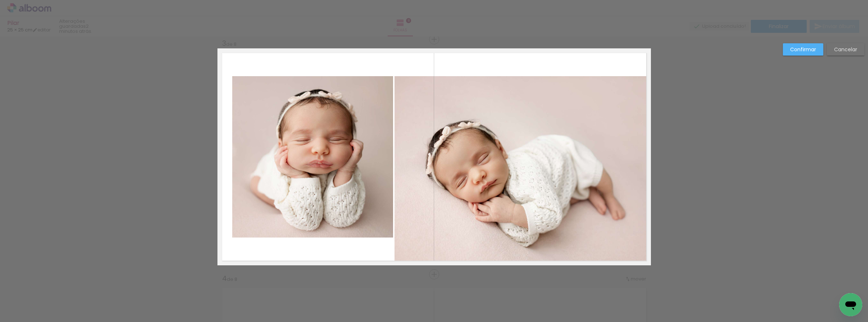
click at [500, 97] on quentale-photo at bounding box center [523, 170] width 256 height 189
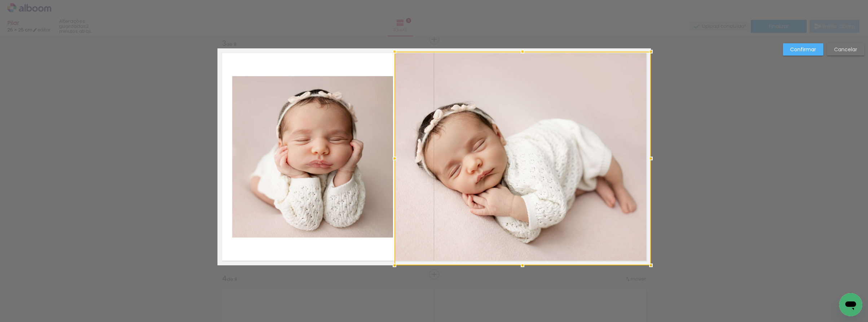
drag, startPoint x: 522, startPoint y: 75, endPoint x: 520, endPoint y: 48, distance: 26.4
click at [520, 48] on div at bounding box center [522, 51] width 14 height 14
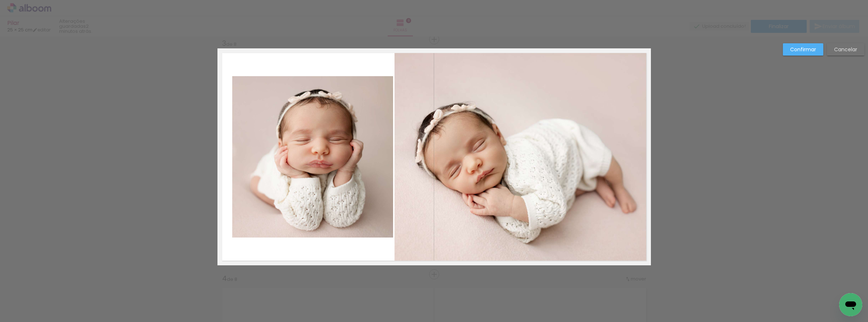
click at [518, 56] on quentale-photo at bounding box center [523, 159] width 256 height 214
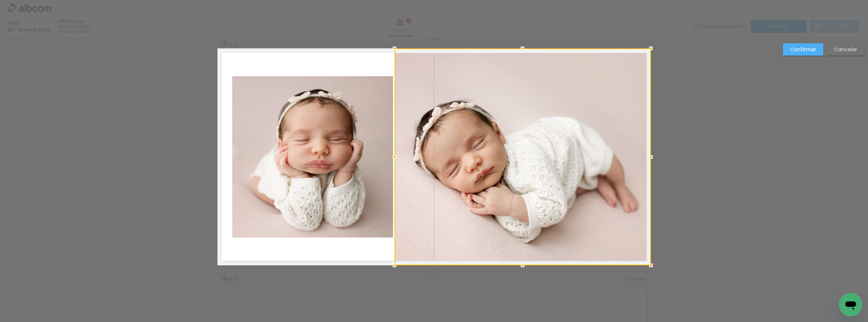
click at [521, 48] on div at bounding box center [522, 48] width 14 height 14
click at [357, 111] on album-spread "3 de 8" at bounding box center [434, 156] width 434 height 217
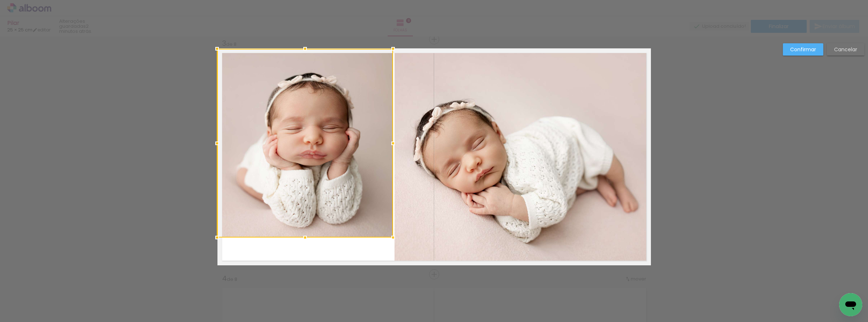
drag, startPoint x: 232, startPoint y: 76, endPoint x: 211, endPoint y: 45, distance: 36.8
click at [211, 45] on div at bounding box center [217, 48] width 14 height 14
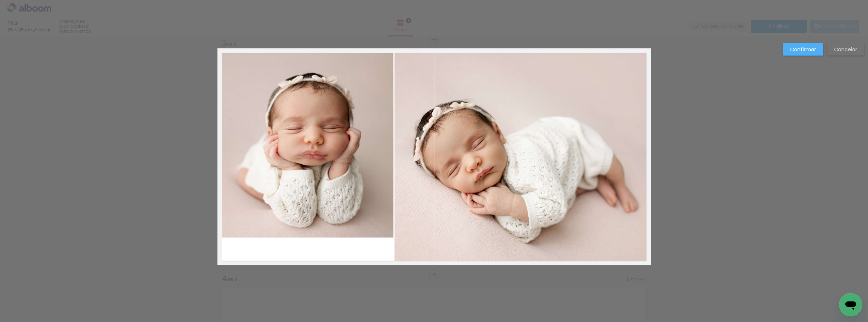
click at [254, 85] on album-spread "3 de 8" at bounding box center [434, 156] width 434 height 217
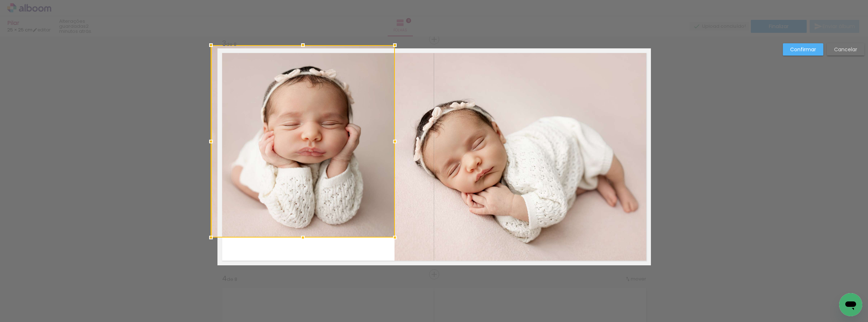
click at [218, 48] on div at bounding box center [303, 141] width 184 height 192
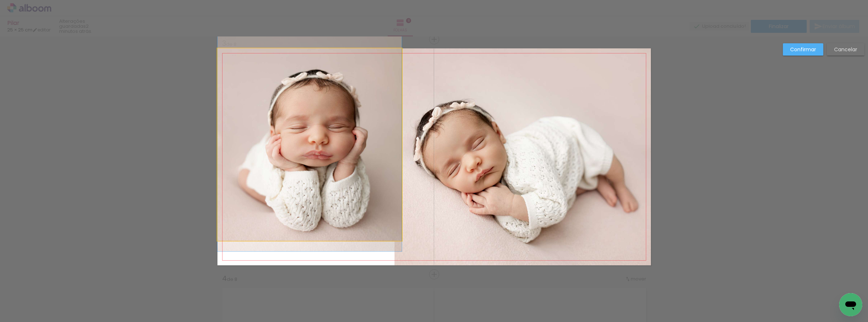
click at [255, 84] on quentale-photo at bounding box center [309, 144] width 184 height 192
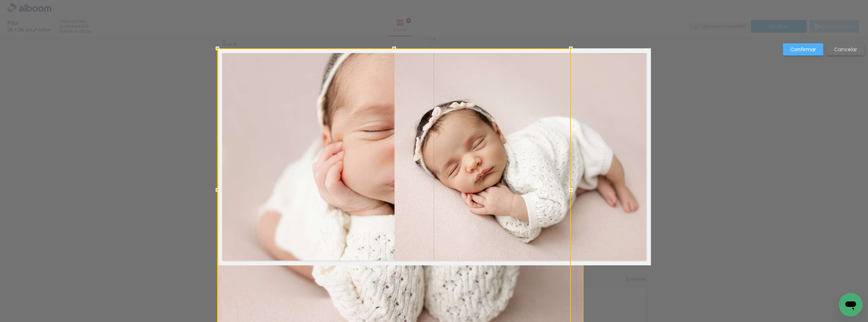
drag, startPoint x: 217, startPoint y: 238, endPoint x: 219, endPoint y: 251, distance: 13.1
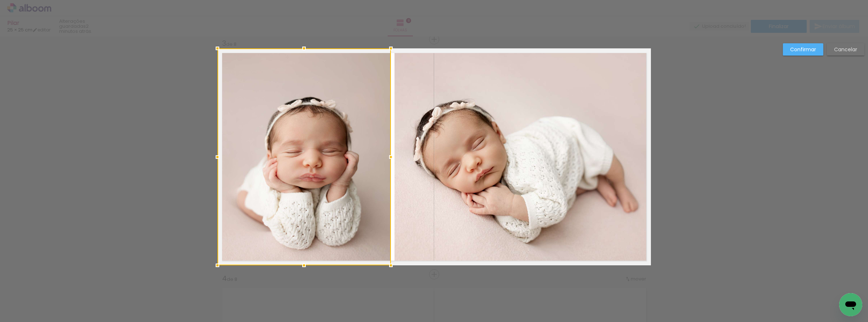
drag, startPoint x: 626, startPoint y: 199, endPoint x: 375, endPoint y: 185, distance: 250.7
click at [375, 185] on div at bounding box center [303, 156] width 173 height 217
click at [0, 0] on slot "Confirmar" at bounding box center [0, 0] width 0 height 0
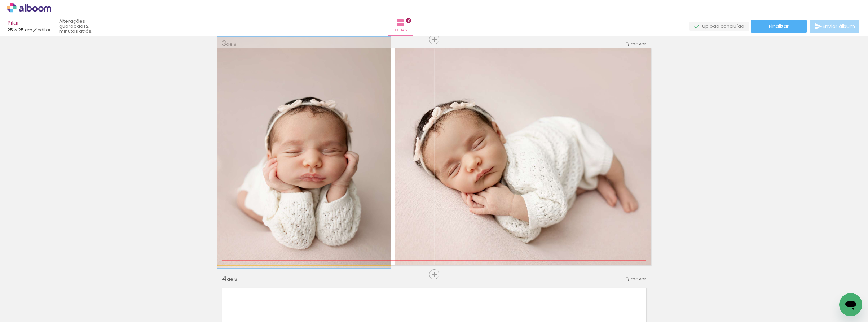
click at [335, 160] on quentale-photo at bounding box center [303, 156] width 173 height 217
click at [370, 160] on quentale-photo at bounding box center [303, 156] width 173 height 217
click at [390, 157] on quentale-photo at bounding box center [303, 156] width 173 height 217
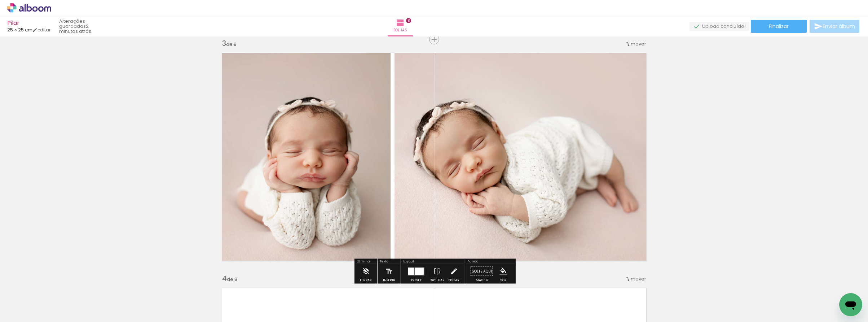
click at [385, 158] on quentale-photo at bounding box center [303, 156] width 173 height 217
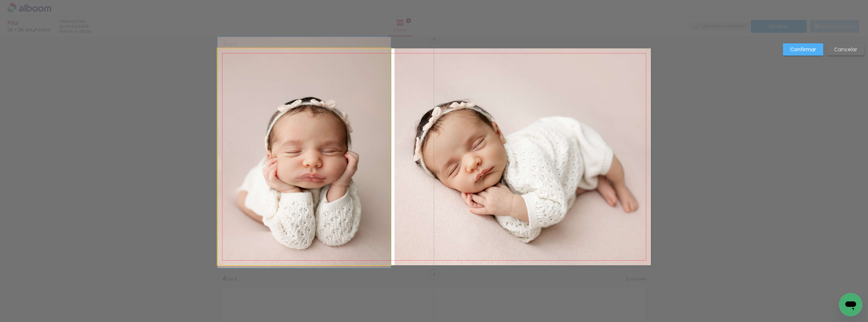
click at [385, 158] on quentale-photo at bounding box center [303, 156] width 173 height 217
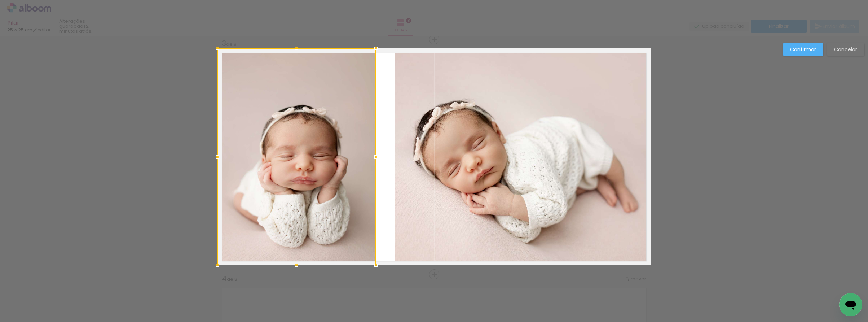
drag, startPoint x: 389, startPoint y: 155, endPoint x: 375, endPoint y: 154, distance: 14.4
click at [374, 155] on div at bounding box center [376, 157] width 14 height 14
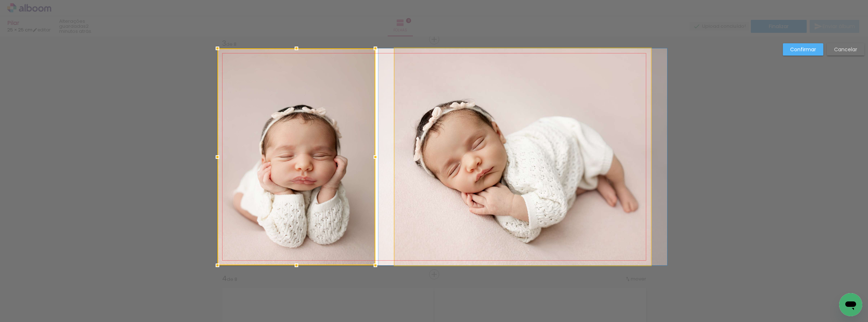
click at [396, 153] on quentale-photo at bounding box center [523, 156] width 256 height 217
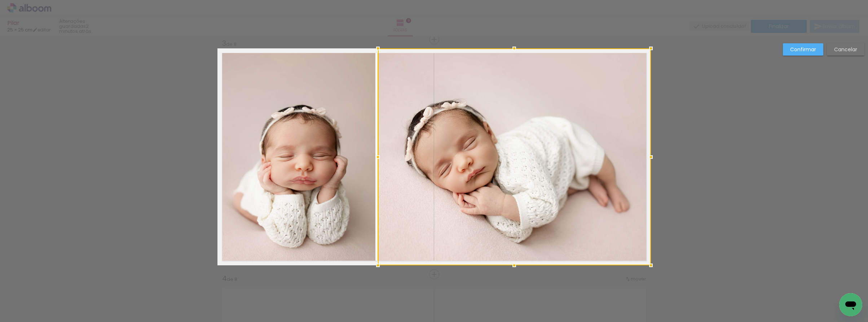
drag, startPoint x: 393, startPoint y: 154, endPoint x: 377, endPoint y: 156, distance: 16.7
click at [377, 156] on div at bounding box center [378, 157] width 14 height 14
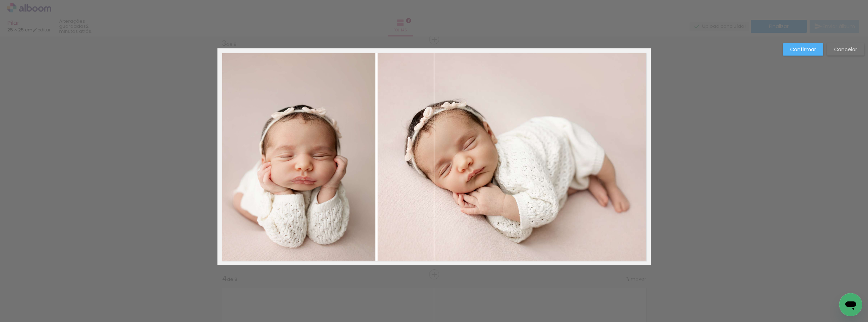
click at [0, 0] on slot "Confirmar" at bounding box center [0, 0] width 0 height 0
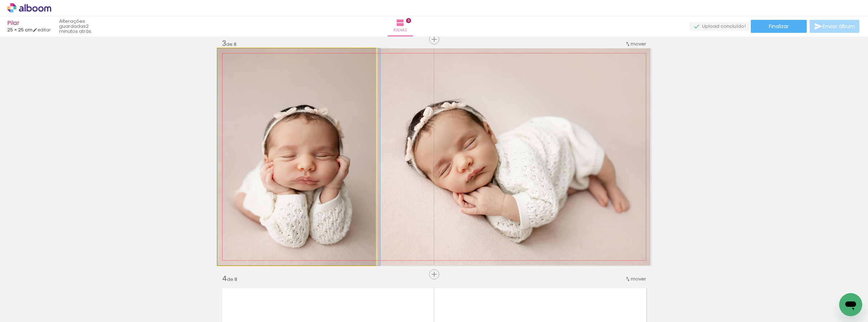
drag, startPoint x: 287, startPoint y: 211, endPoint x: 294, endPoint y: 208, distance: 6.5
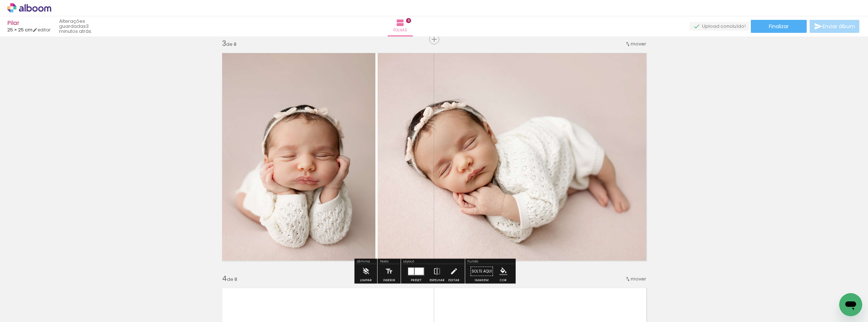
click at [591, 205] on quentale-photo at bounding box center [514, 156] width 273 height 217
click at [449, 180] on quentale-photo at bounding box center [514, 156] width 273 height 217
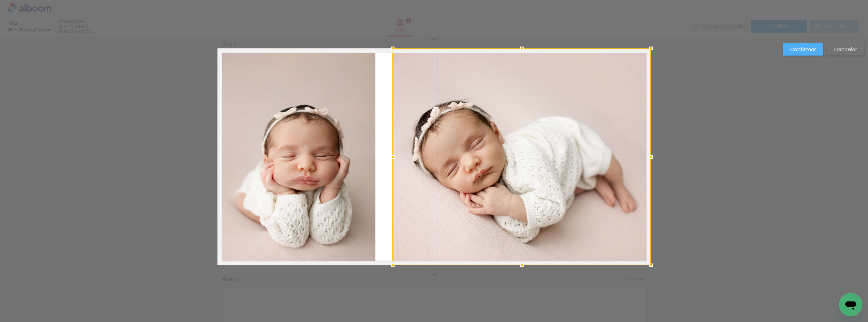
drag, startPoint x: 381, startPoint y: 158, endPoint x: 395, endPoint y: 155, distance: 15.1
click at [395, 155] on div at bounding box center [393, 157] width 14 height 14
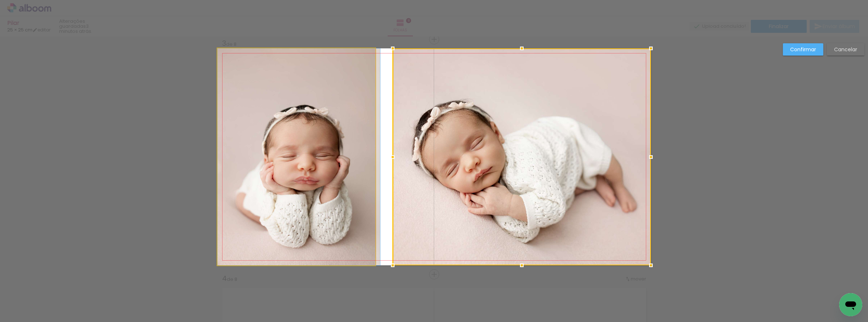
click at [364, 158] on quentale-photo at bounding box center [296, 156] width 158 height 217
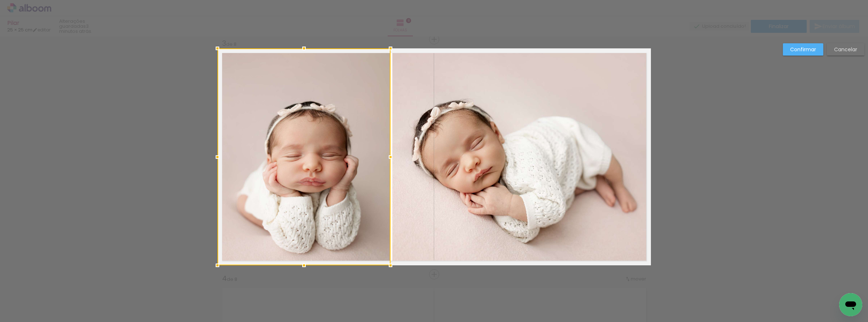
drag, startPoint x: 377, startPoint y: 158, endPoint x: 392, endPoint y: 153, distance: 15.9
click at [392, 153] on div at bounding box center [390, 157] width 14 height 14
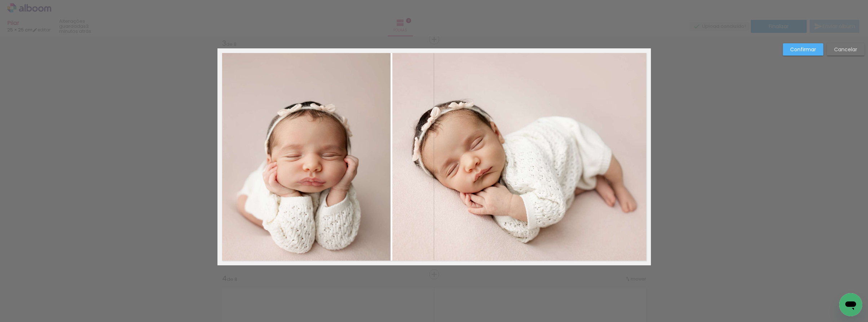
click at [0, 0] on slot "Confirmar" at bounding box center [0, 0] width 0 height 0
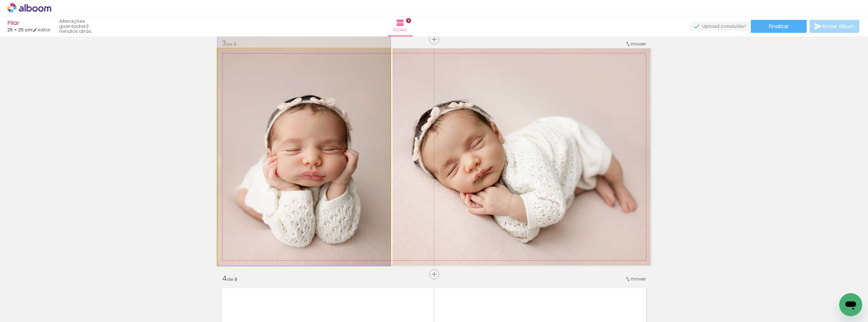
drag, startPoint x: 311, startPoint y: 160, endPoint x: 318, endPoint y: 155, distance: 8.0
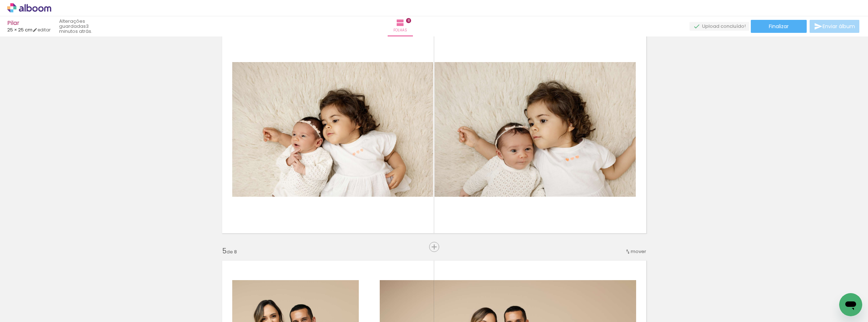
scroll to position [742, 0]
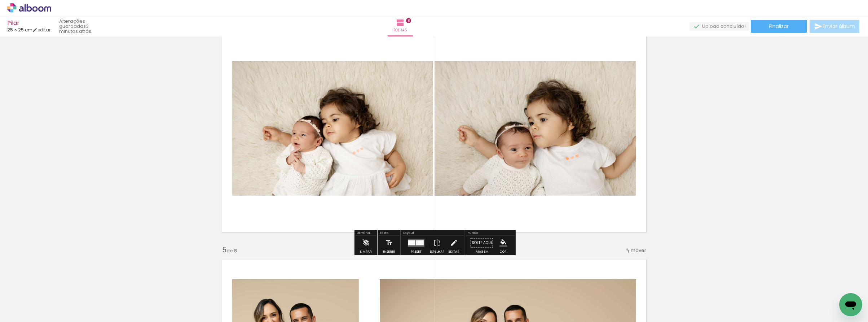
click at [414, 243] on quentale-layouter at bounding box center [416, 242] width 17 height 8
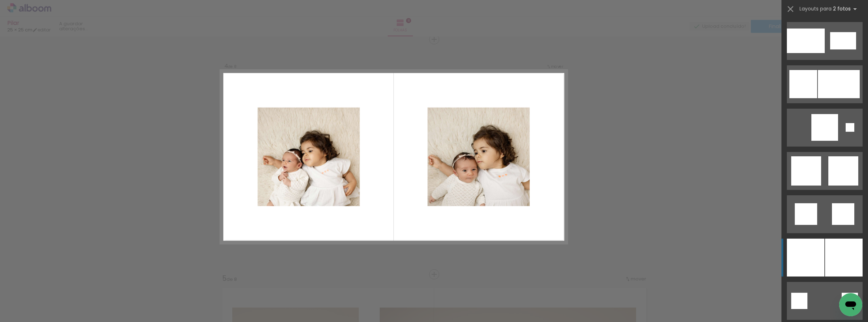
scroll to position [914, 0]
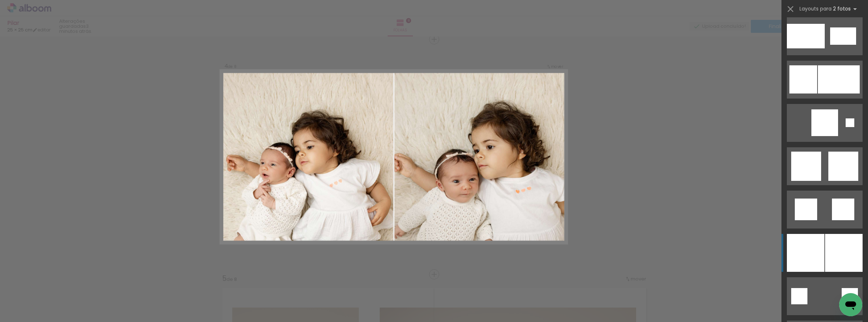
click at [819, 251] on div at bounding box center [806, 253] width 38 height 38
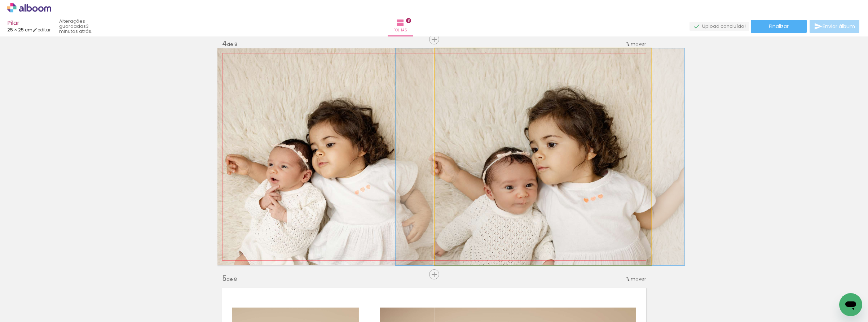
drag, startPoint x: 575, startPoint y: 182, endPoint x: 558, endPoint y: 182, distance: 16.2
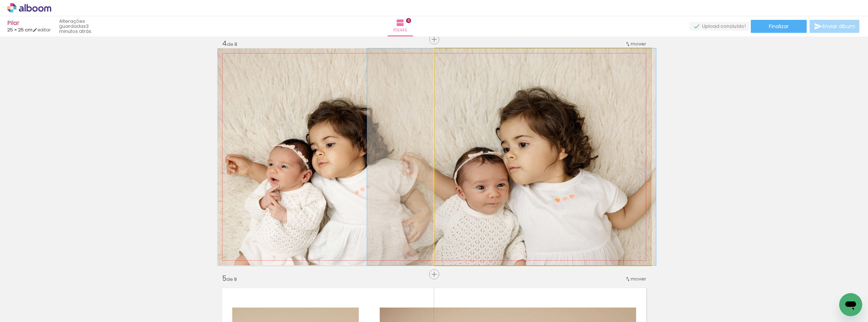
drag, startPoint x: 569, startPoint y: 180, endPoint x: 559, endPoint y: 180, distance: 9.7
click at [569, 177] on div at bounding box center [510, 156] width 289 height 217
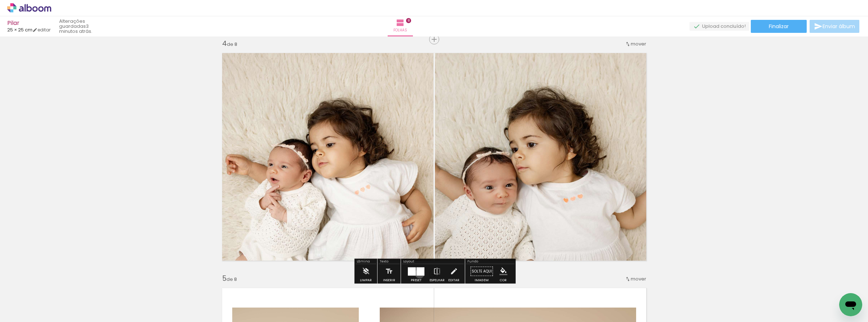
click at [418, 273] on div at bounding box center [421, 271] width 8 height 8
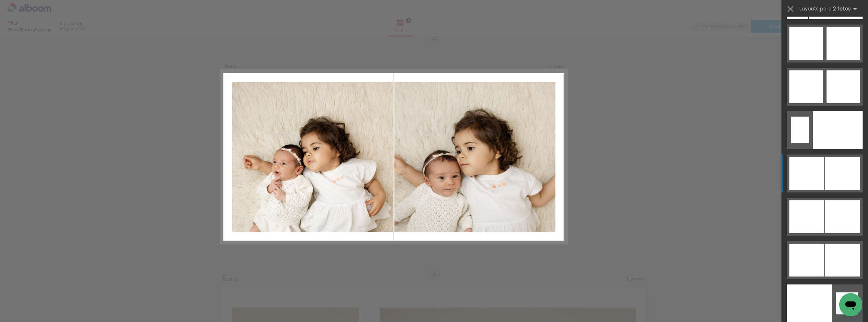
scroll to position [3591, 0]
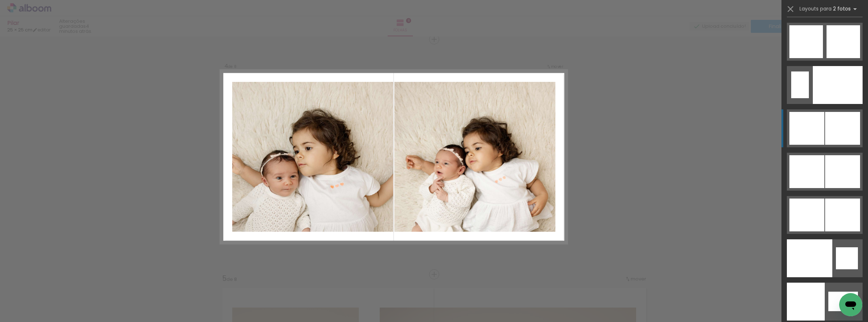
click at [818, 131] on div at bounding box center [806, 128] width 35 height 33
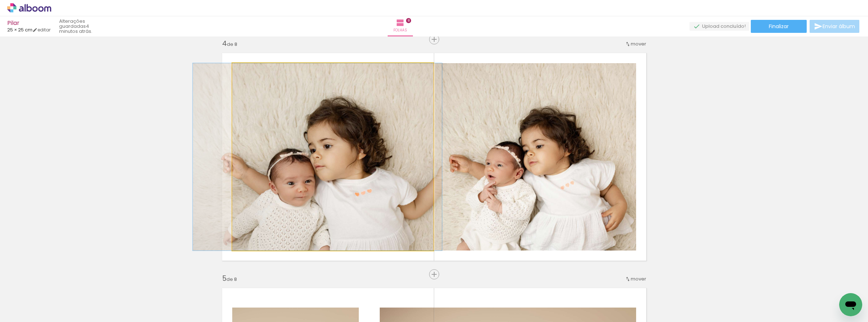
drag, startPoint x: 372, startPoint y: 200, endPoint x: 379, endPoint y: 198, distance: 7.2
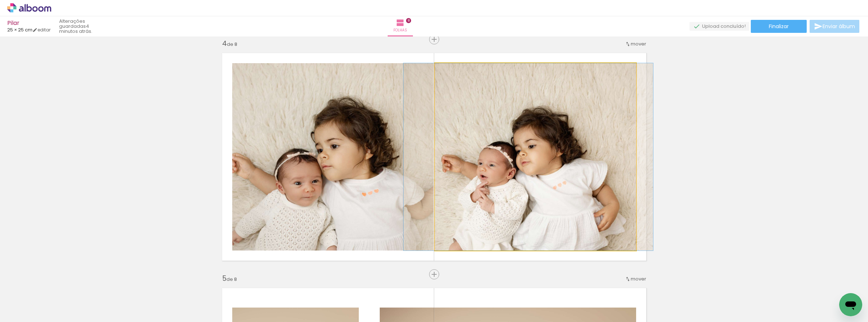
drag, startPoint x: 563, startPoint y: 198, endPoint x: 555, endPoint y: 198, distance: 7.9
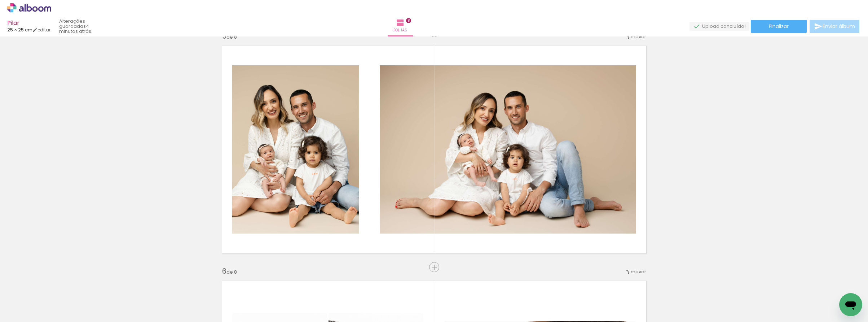
scroll to position [984, 0]
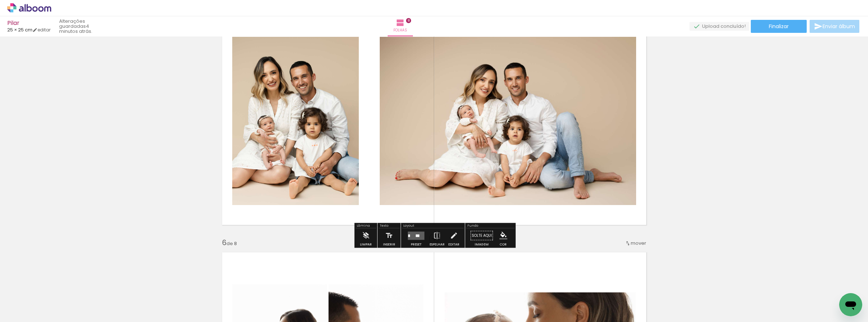
drag, startPoint x: 413, startPoint y: 241, endPoint x: 448, endPoint y: 233, distance: 36.1
click at [413, 241] on div at bounding box center [415, 235] width 19 height 14
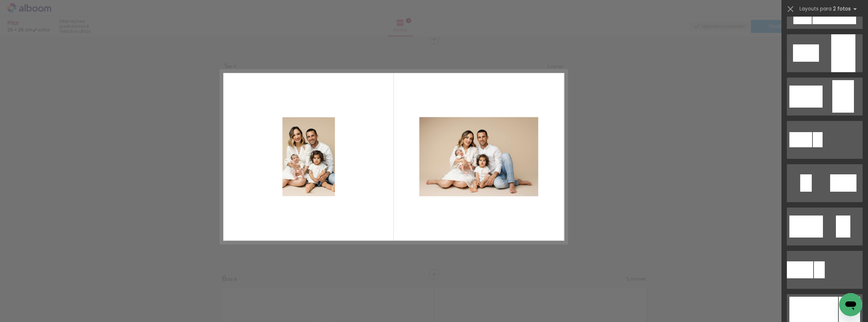
scroll to position [243, 0]
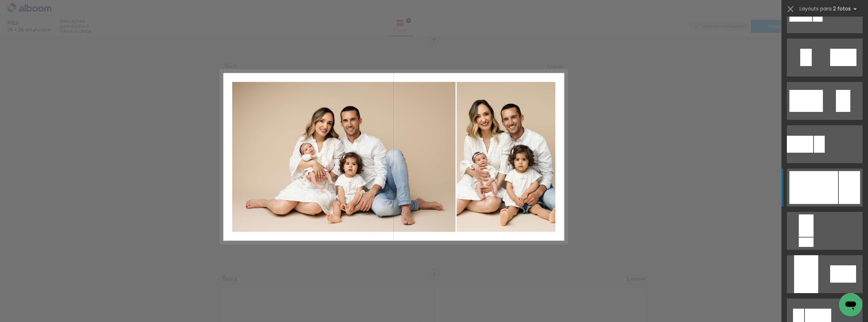
click at [820, 195] on div at bounding box center [813, 187] width 49 height 33
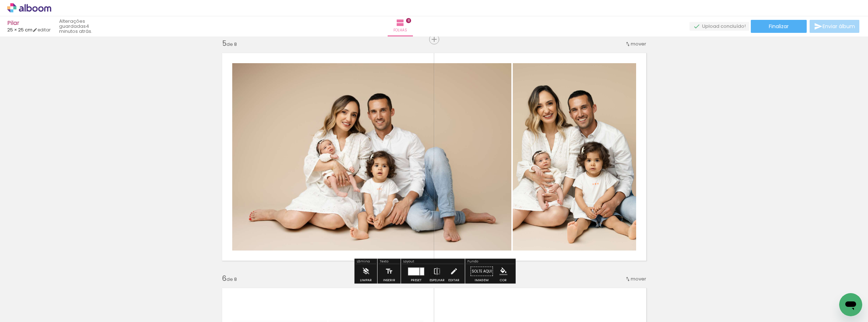
drag, startPoint x: 420, startPoint y: 273, endPoint x: 433, endPoint y: 270, distance: 12.9
click at [421, 273] on div at bounding box center [422, 271] width 4 height 8
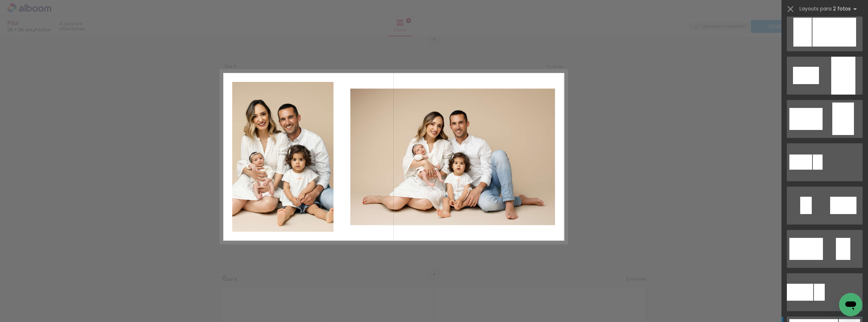
scroll to position [0, 0]
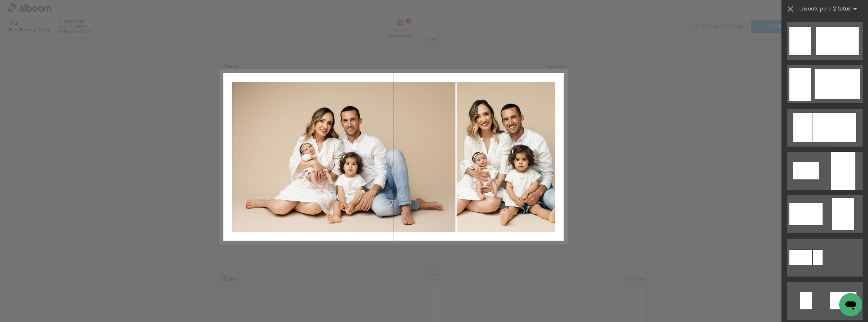
click at [722, 131] on div "Confirmar Cancelar" at bounding box center [434, 153] width 868 height 2130
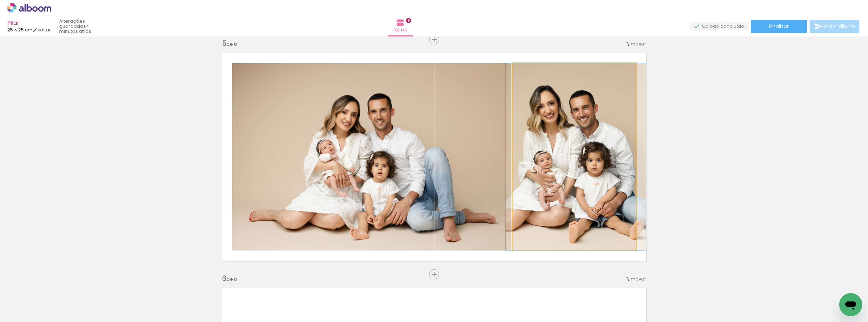
drag, startPoint x: 621, startPoint y: 173, endPoint x: 622, endPoint y: 177, distance: 4.6
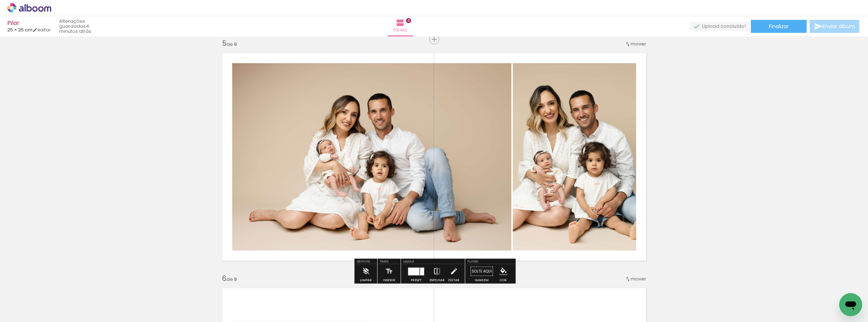
click at [435, 269] on iron-icon at bounding box center [437, 271] width 8 height 14
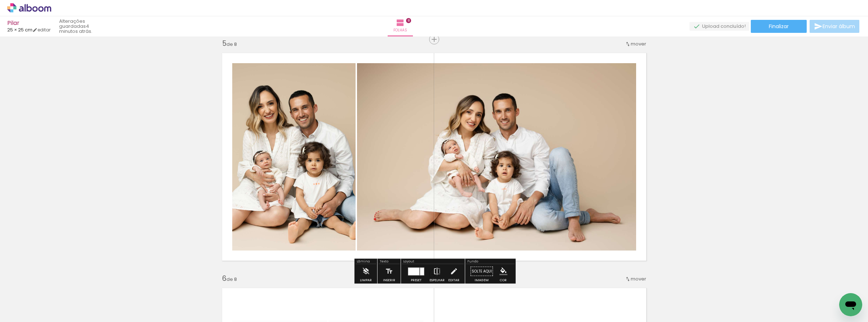
click at [435, 269] on iron-icon at bounding box center [437, 271] width 8 height 14
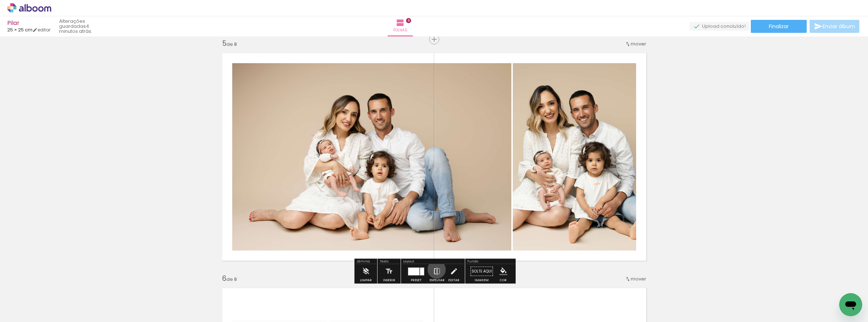
click at [435, 269] on iron-icon at bounding box center [437, 271] width 8 height 14
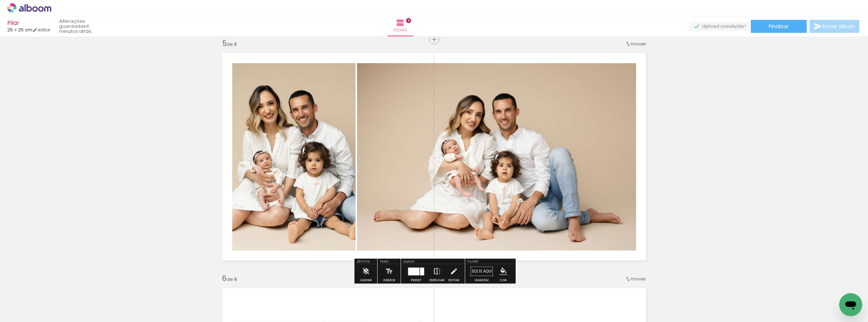
click at [435, 269] on iron-icon at bounding box center [437, 271] width 8 height 14
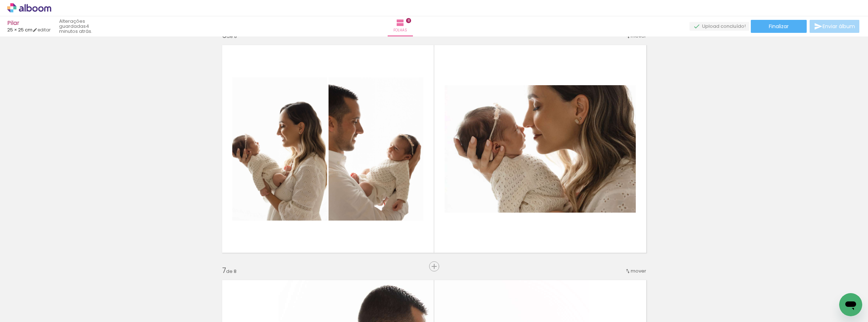
scroll to position [1197, 0]
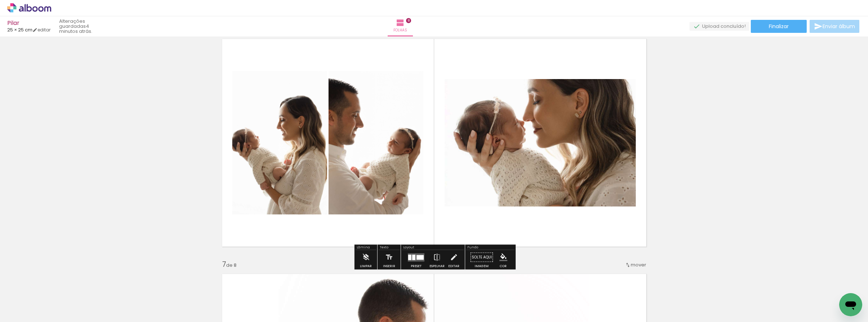
click at [409, 259] on div at bounding box center [409, 256] width 3 height 5
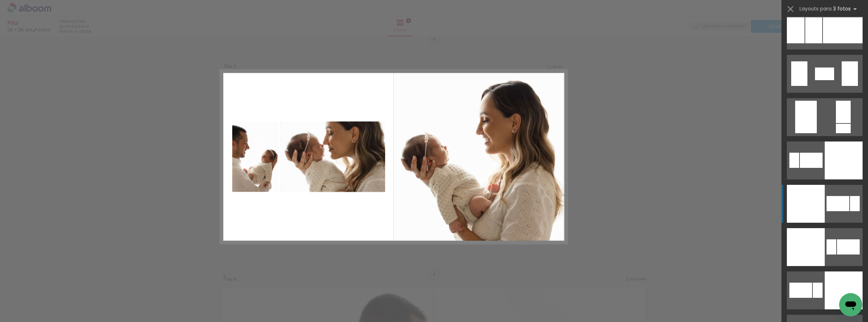
scroll to position [3177, 0]
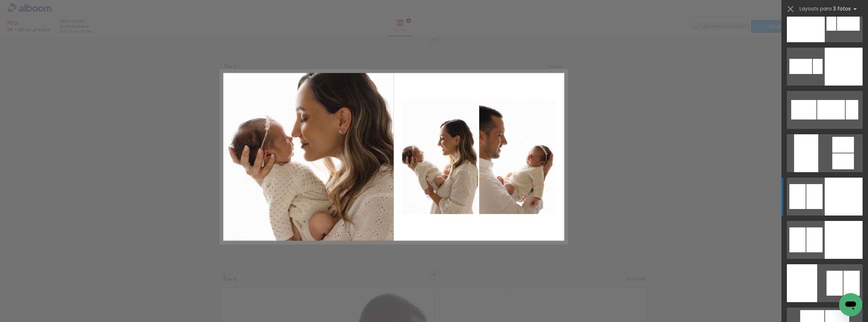
click at [826, 194] on div at bounding box center [844, 196] width 38 height 38
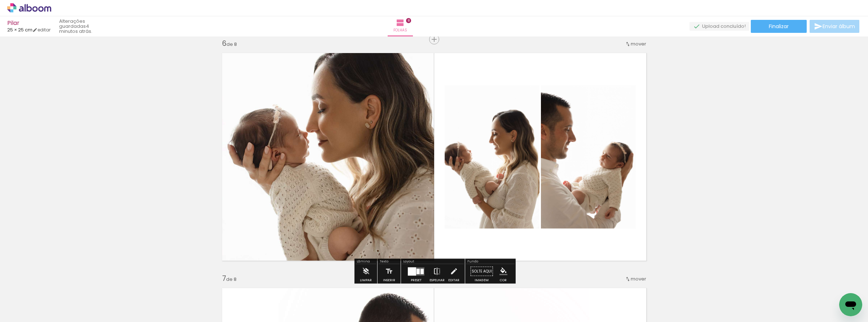
click at [437, 267] on iron-icon at bounding box center [437, 271] width 8 height 14
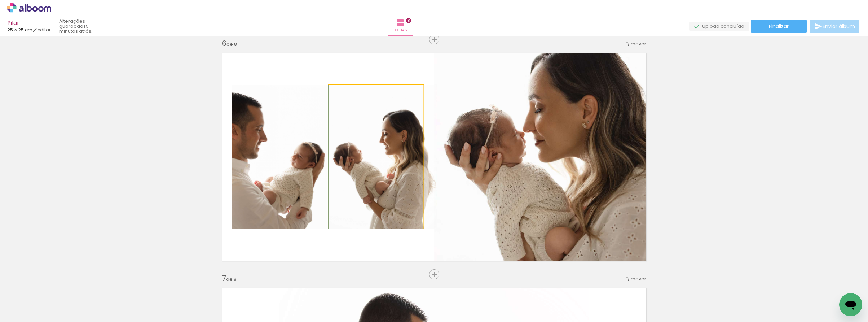
drag, startPoint x: 393, startPoint y: 190, endPoint x: 494, endPoint y: 189, distance: 101.3
click at [0, 0] on slot at bounding box center [0, 0] width 0 height 0
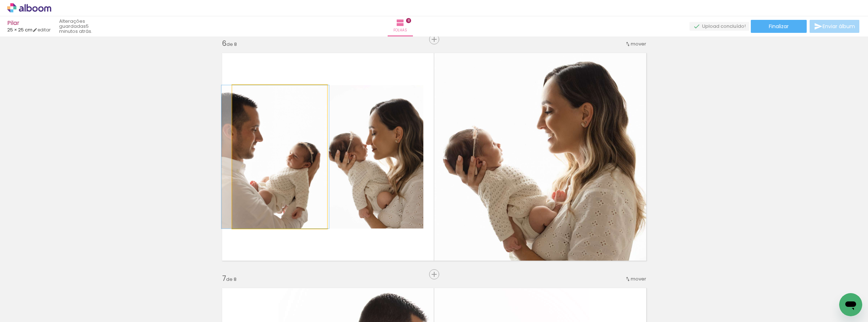
drag, startPoint x: 304, startPoint y: 188, endPoint x: 299, endPoint y: 186, distance: 4.8
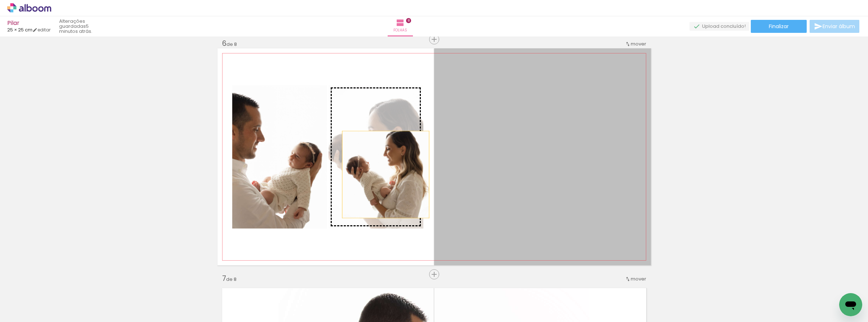
drag, startPoint x: 550, startPoint y: 199, endPoint x: 385, endPoint y: 174, distance: 166.4
click at [0, 0] on slot at bounding box center [0, 0] width 0 height 0
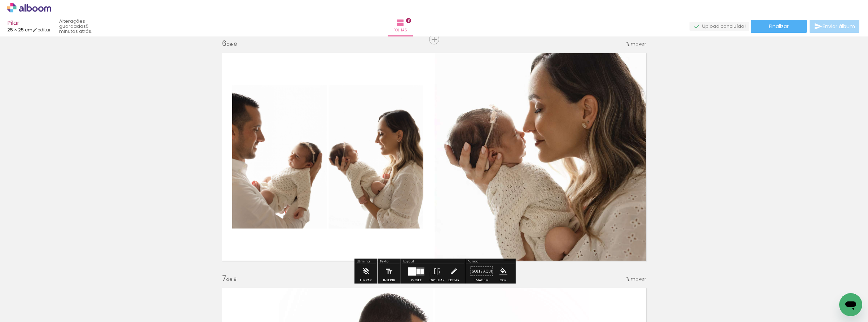
click at [349, 164] on quentale-photo at bounding box center [376, 156] width 95 height 143
click at [333, 157] on quentale-photo at bounding box center [376, 156] width 95 height 143
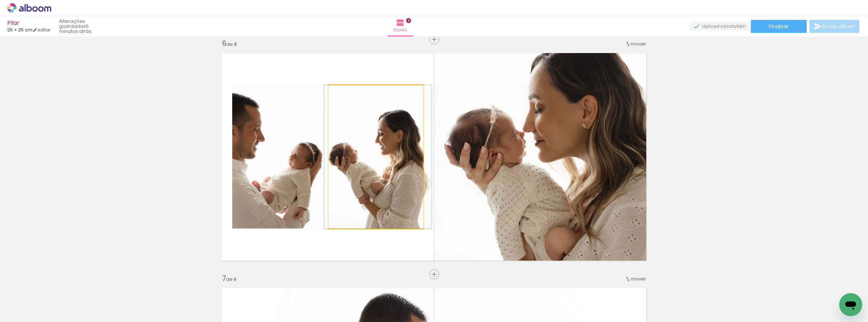
click at [333, 157] on quentale-photo at bounding box center [376, 156] width 95 height 143
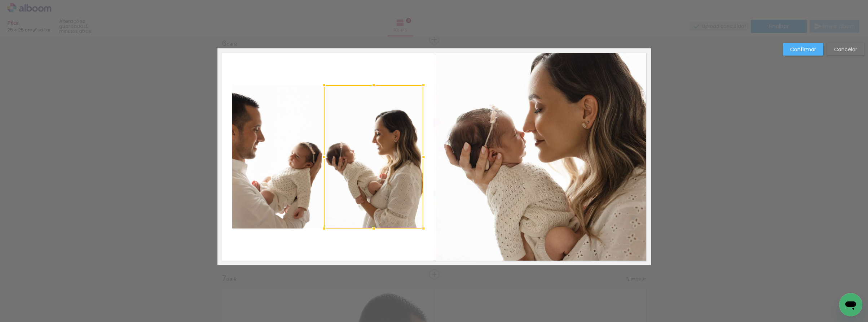
drag, startPoint x: 327, startPoint y: 157, endPoint x: 323, endPoint y: 157, distance: 4.7
click at [323, 157] on div at bounding box center [324, 157] width 14 height 14
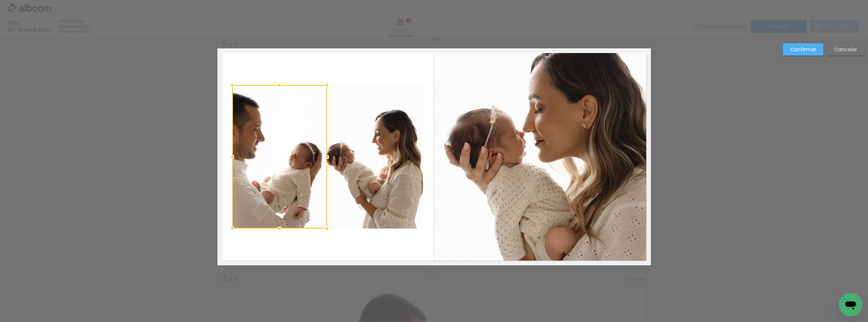
click at [426, 155] on quentale-layouter at bounding box center [434, 156] width 434 height 217
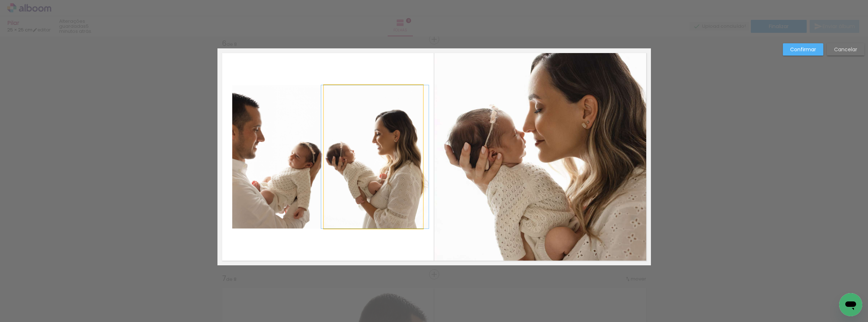
click at [414, 158] on quentale-photo at bounding box center [374, 156] width 100 height 143
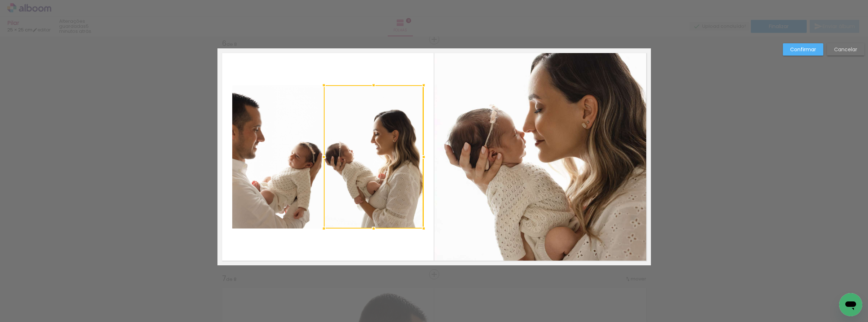
drag, startPoint x: 422, startPoint y: 156, endPoint x: 432, endPoint y: 152, distance: 11.1
click at [432, 152] on album-spread "6 de 8" at bounding box center [434, 156] width 434 height 217
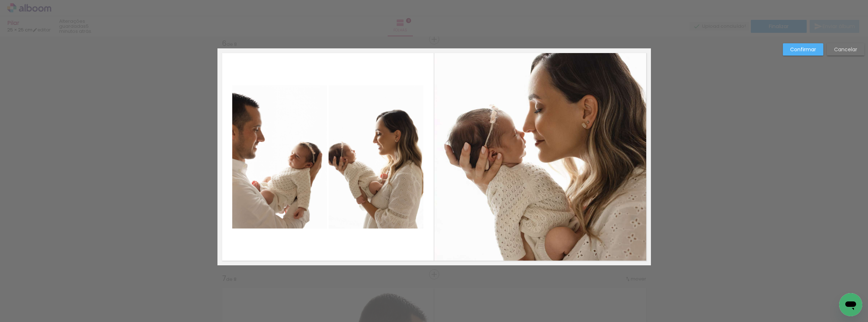
click at [420, 155] on quentale-photo at bounding box center [376, 156] width 95 height 143
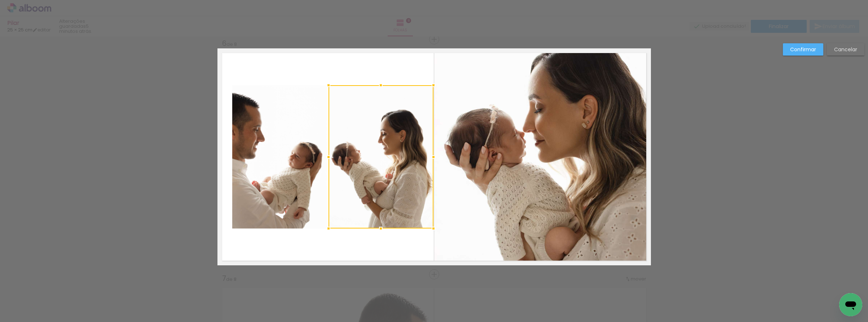
drag, startPoint x: 422, startPoint y: 157, endPoint x: 432, endPoint y: 152, distance: 11.0
click at [432, 152] on div at bounding box center [433, 157] width 14 height 14
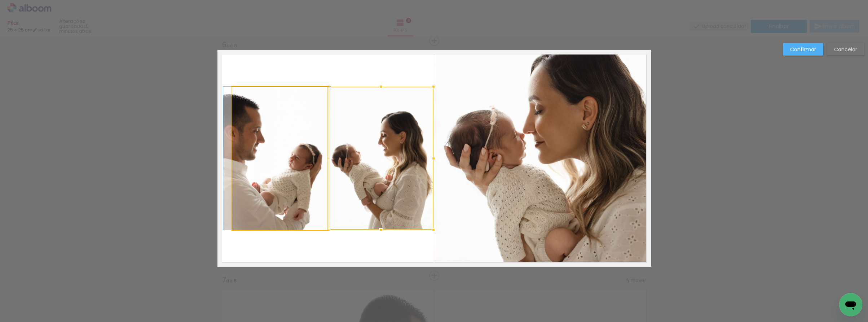
click at [313, 161] on quentale-photo at bounding box center [279, 158] width 95 height 143
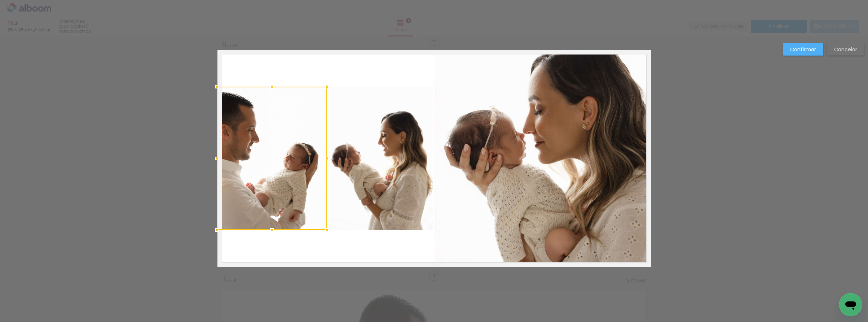
drag, startPoint x: 232, startPoint y: 157, endPoint x: 219, endPoint y: 158, distance: 13.3
click at [219, 158] on div at bounding box center [217, 158] width 14 height 14
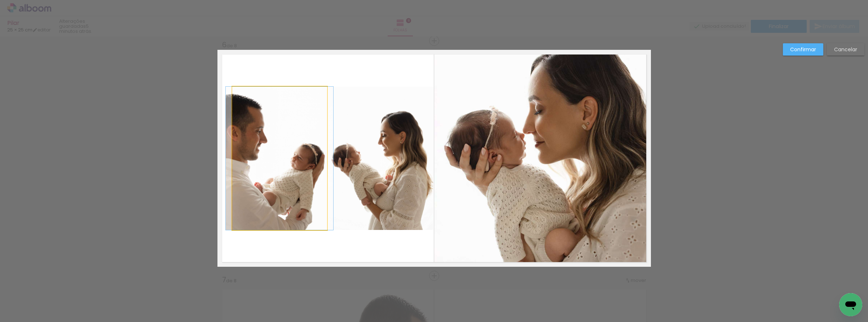
click at [268, 155] on quentale-photo at bounding box center [279, 158] width 95 height 143
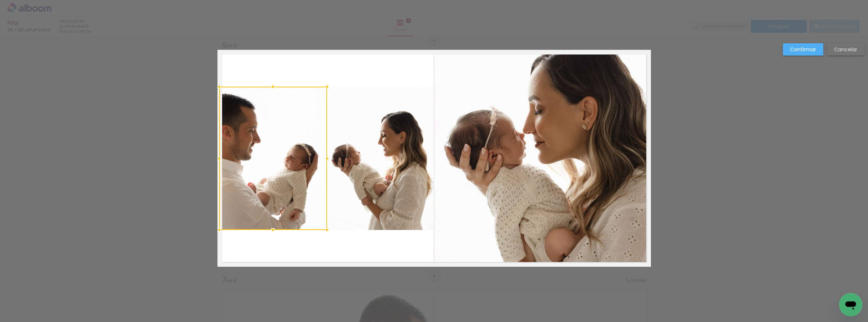
drag, startPoint x: 232, startPoint y: 158, endPoint x: 215, endPoint y: 159, distance: 16.6
click at [215, 159] on div at bounding box center [219, 158] width 14 height 14
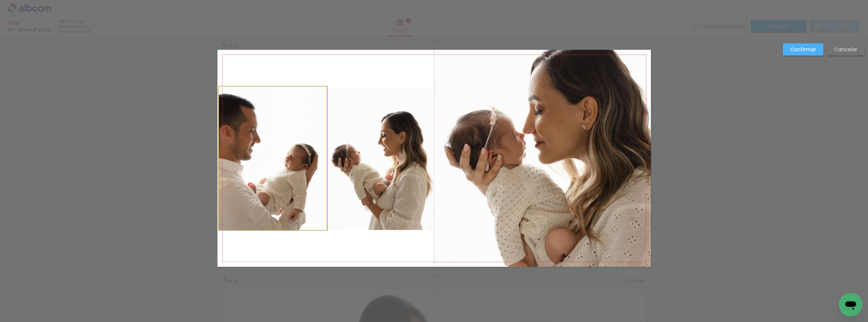
click at [238, 156] on quentale-photo at bounding box center [273, 158] width 108 height 143
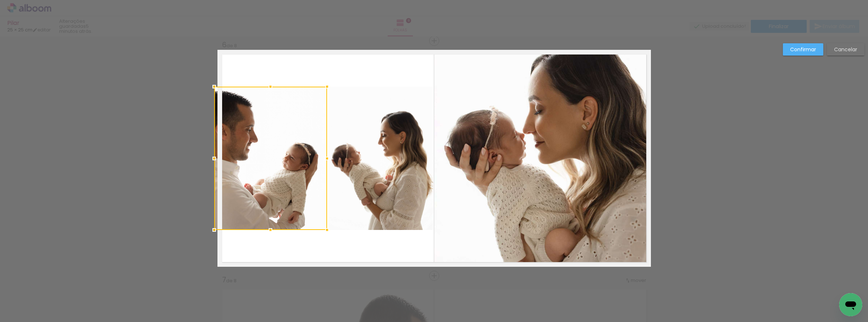
click at [219, 158] on div at bounding box center [214, 158] width 14 height 14
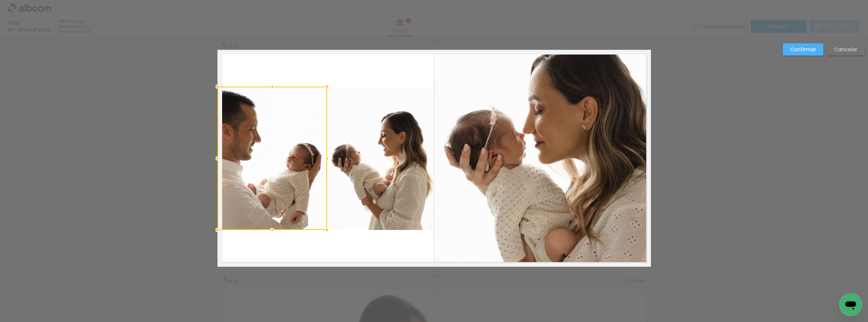
click at [0, 0] on slot "Confirmar" at bounding box center [0, 0] width 0 height 0
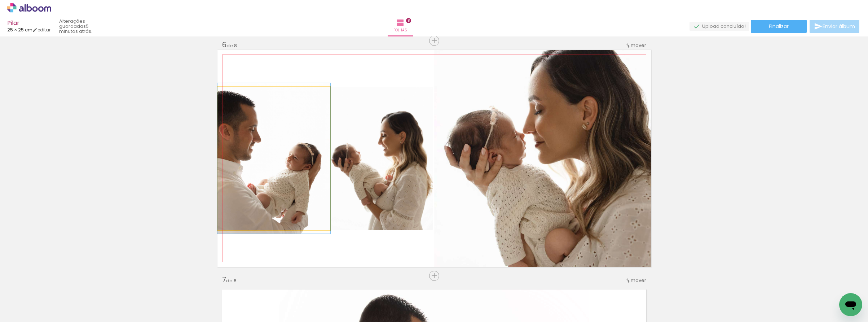
drag, startPoint x: 274, startPoint y: 177, endPoint x: 281, endPoint y: 177, distance: 6.5
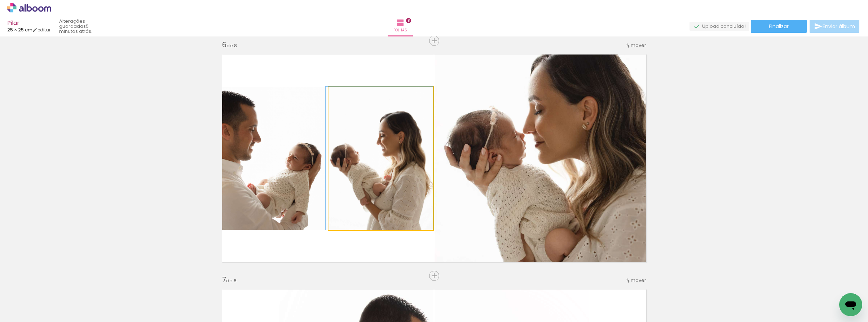
drag, startPoint x: 391, startPoint y: 172, endPoint x: 379, endPoint y: 173, distance: 11.5
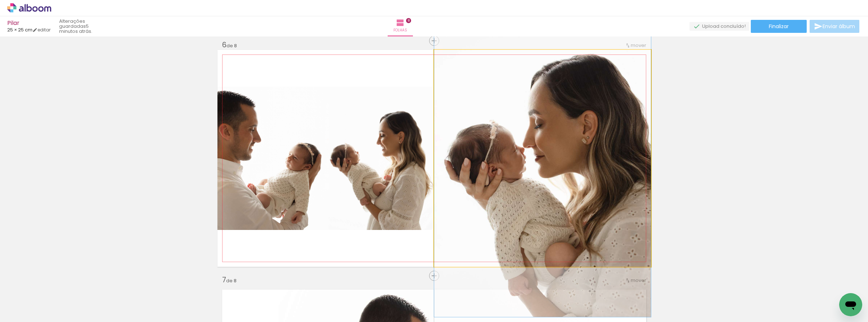
drag, startPoint x: 543, startPoint y: 165, endPoint x: 540, endPoint y: 179, distance: 14.4
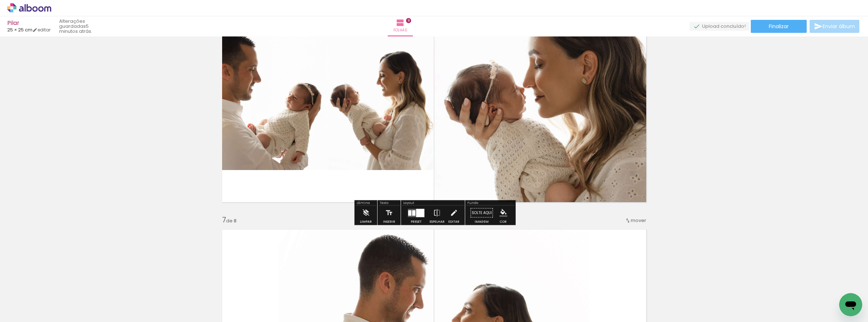
click at [546, 155] on quentale-photo at bounding box center [542, 98] width 217 height 217
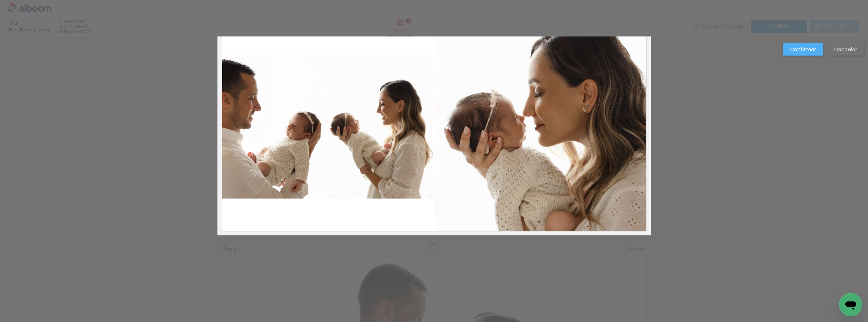
scroll to position [1183, 0]
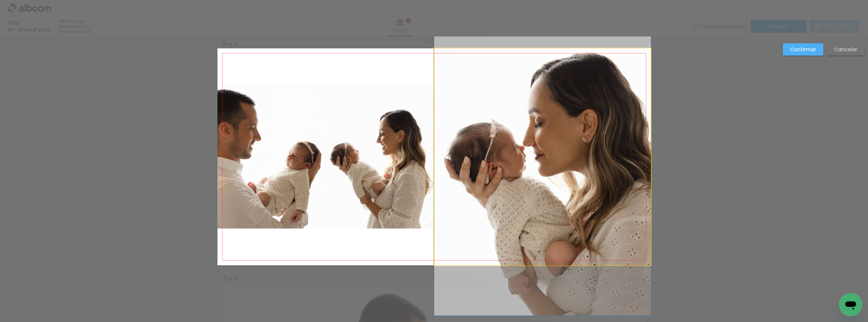
click at [535, 191] on quentale-photo at bounding box center [542, 156] width 217 height 217
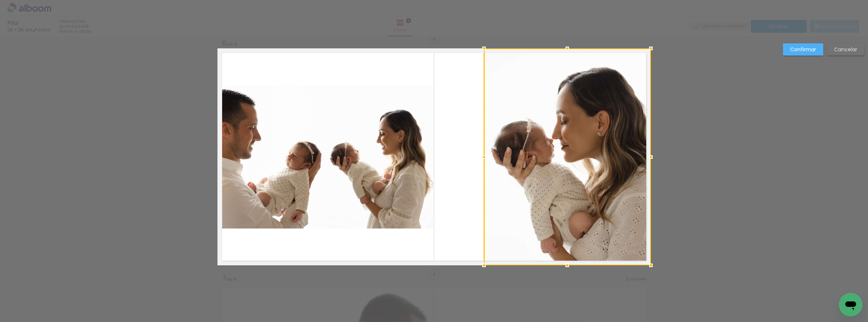
drag, startPoint x: 435, startPoint y: 157, endPoint x: 484, endPoint y: 140, distance: 51.4
click at [484, 140] on div at bounding box center [567, 156] width 167 height 217
click at [0, 0] on slot "Confirmar" at bounding box center [0, 0] width 0 height 0
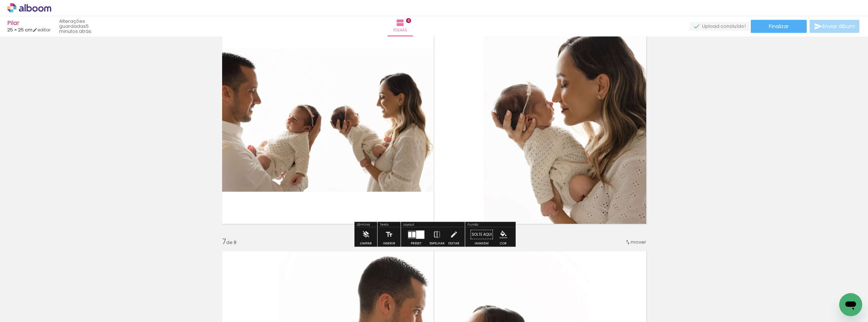
scroll to position [1251, 0]
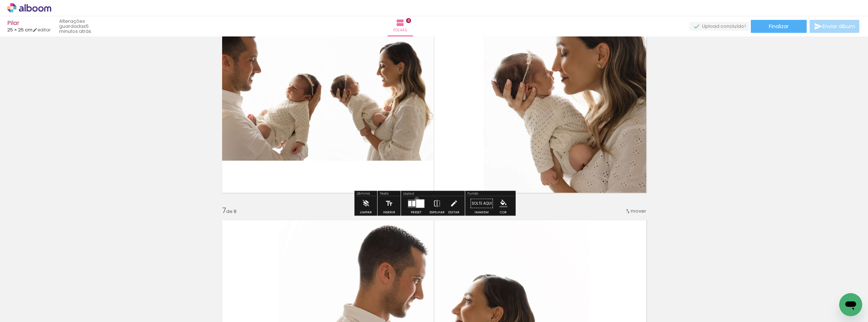
drag, startPoint x: 415, startPoint y: 199, endPoint x: 460, endPoint y: 199, distance: 45.1
click at [416, 199] on div at bounding box center [420, 203] width 8 height 8
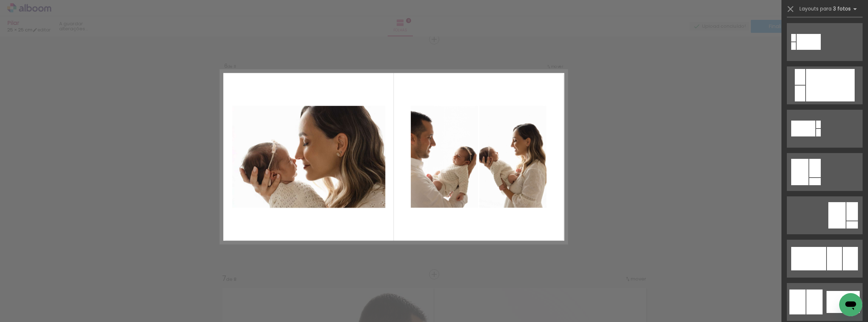
scroll to position [1271, 0]
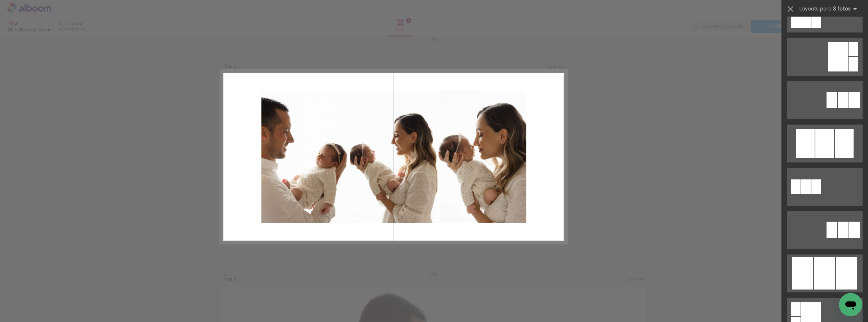
scroll to position [269, 0]
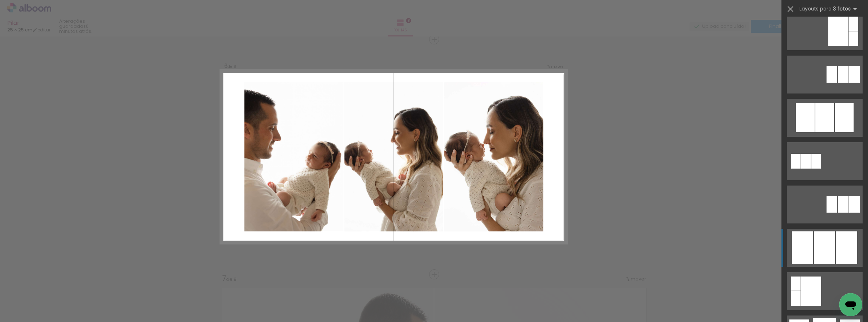
click at [824, 246] on div at bounding box center [824, 247] width 21 height 32
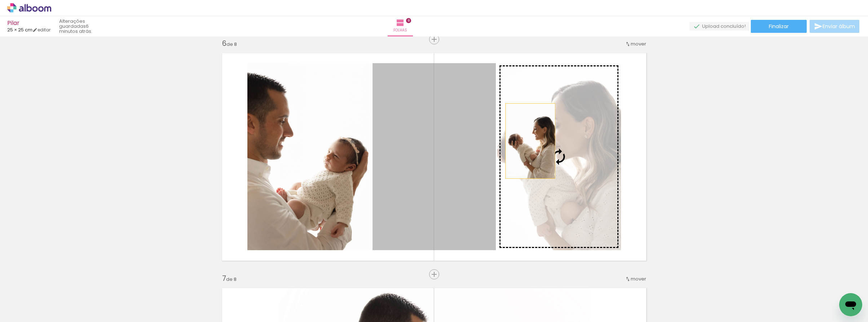
drag, startPoint x: 467, startPoint y: 149, endPoint x: 531, endPoint y: 140, distance: 64.8
click at [0, 0] on slot at bounding box center [0, 0] width 0 height 0
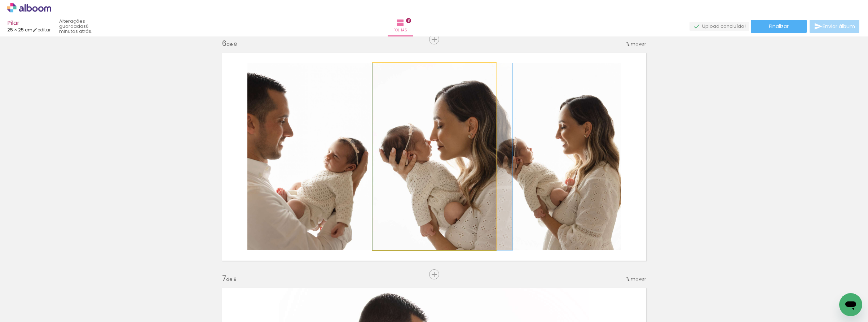
drag, startPoint x: 462, startPoint y: 144, endPoint x: 560, endPoint y: 138, distance: 98.2
click at [0, 0] on slot at bounding box center [0, 0] width 0 height 0
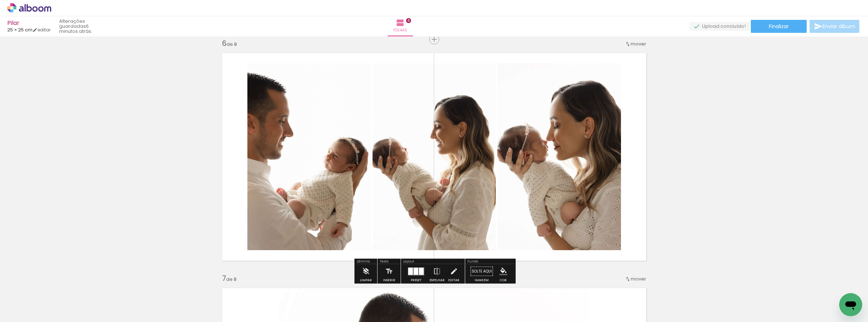
drag, startPoint x: 329, startPoint y: 212, endPoint x: 446, endPoint y: 197, distance: 118.2
click at [0, 0] on slot at bounding box center [0, 0] width 0 height 0
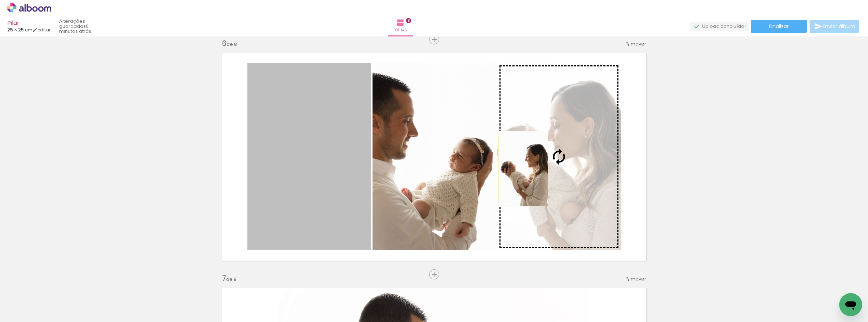
drag, startPoint x: 409, startPoint y: 171, endPoint x: 523, endPoint y: 168, distance: 114.4
click at [0, 0] on slot at bounding box center [0, 0] width 0 height 0
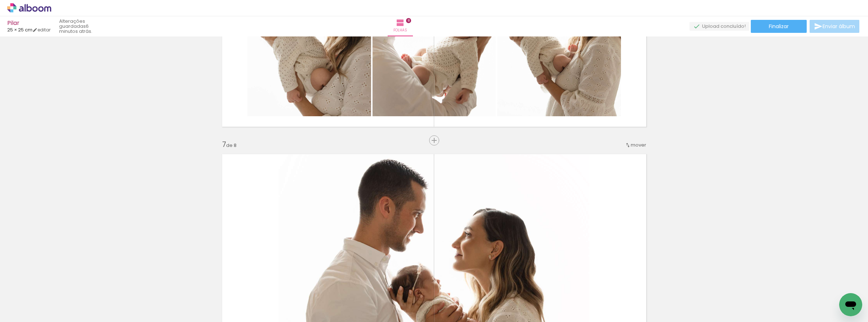
scroll to position [1318, 0]
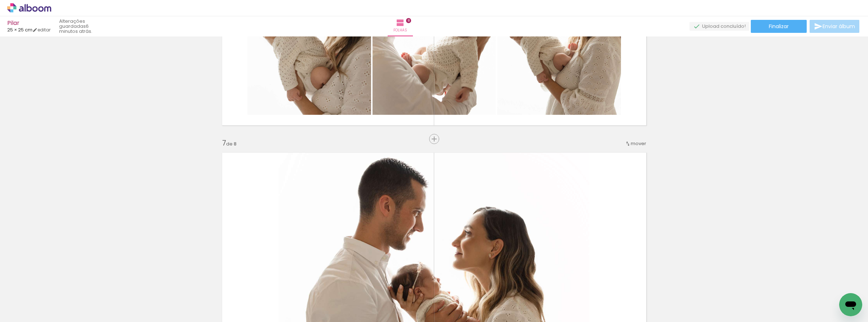
click at [633, 141] on span "mover" at bounding box center [639, 143] width 16 height 7
click at [619, 201] on span "6" at bounding box center [621, 202] width 4 height 12
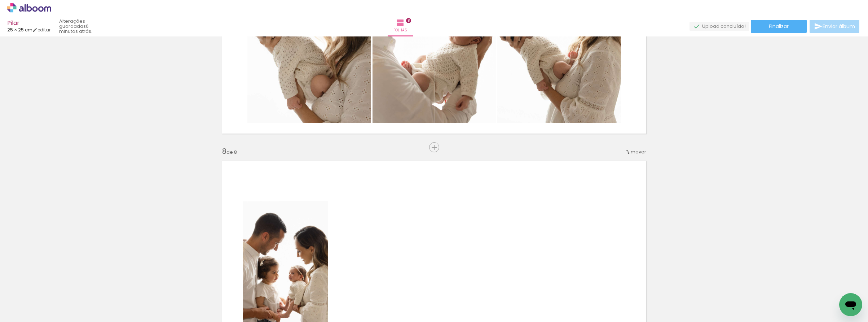
scroll to position [1571, 0]
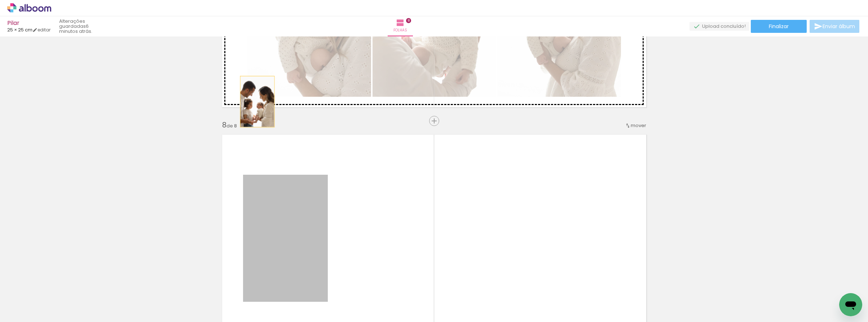
drag, startPoint x: 261, startPoint y: 155, endPoint x: 255, endPoint y: 98, distance: 57.3
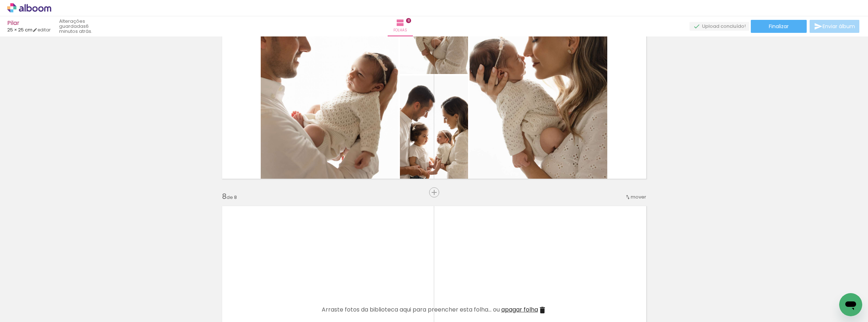
scroll to position [1426, 0]
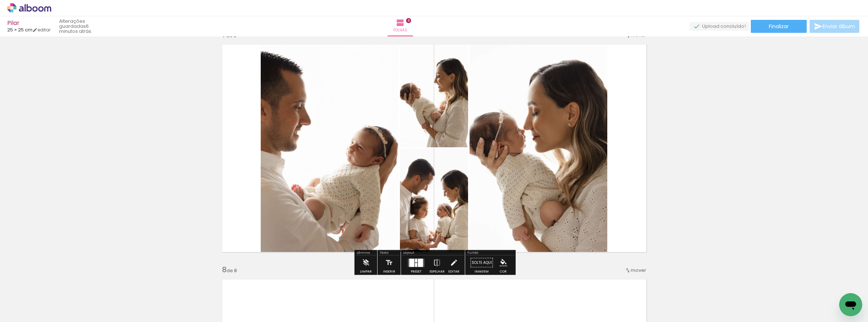
drag, startPoint x: 418, startPoint y: 265, endPoint x: 411, endPoint y: 261, distance: 7.9
click at [418, 265] on div at bounding box center [420, 262] width 5 height 8
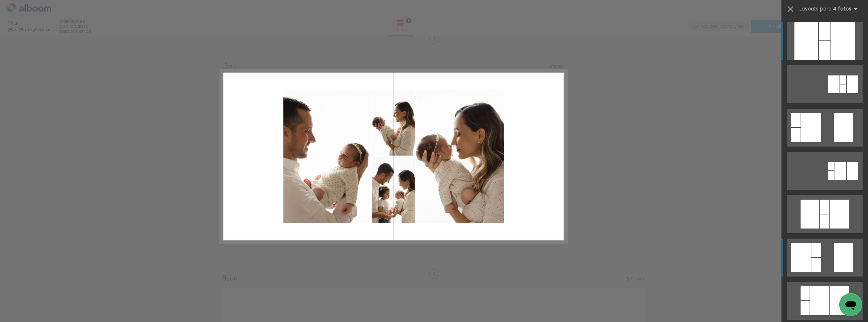
scroll to position [1418, 0]
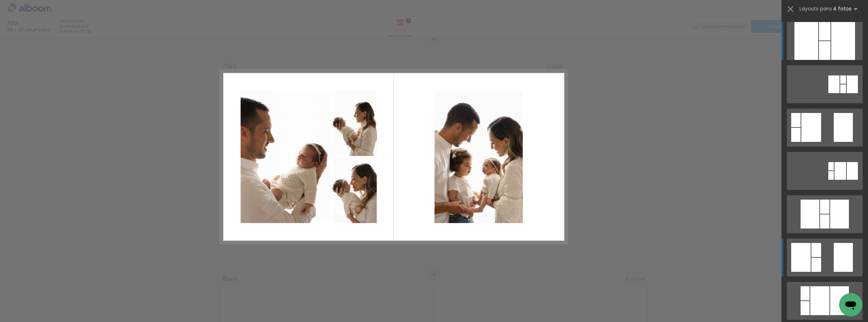
click at [838, 266] on div at bounding box center [843, 257] width 19 height 29
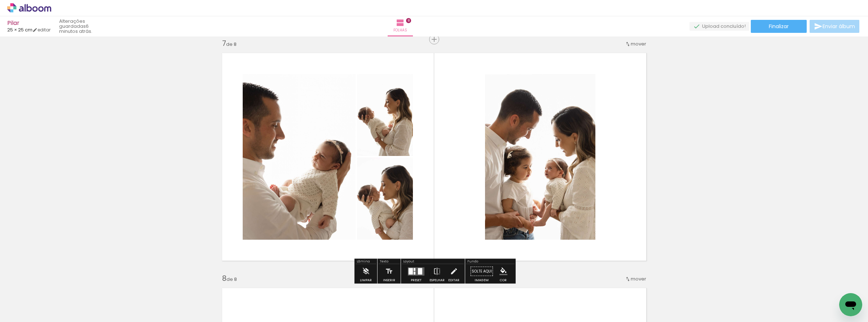
click at [543, 197] on quentale-photo at bounding box center [540, 157] width 110 height 166
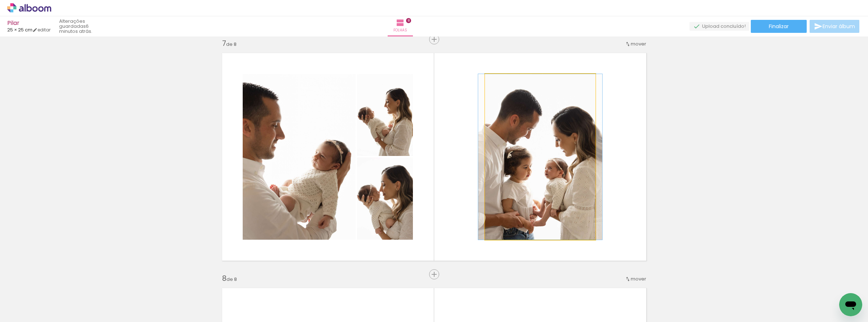
click at [543, 197] on quentale-photo at bounding box center [540, 157] width 110 height 166
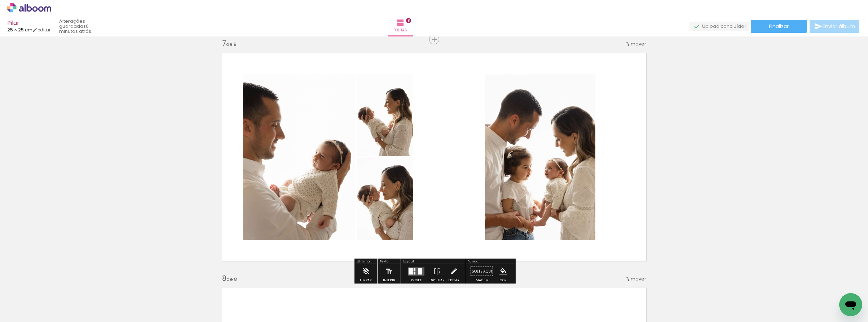
click at [591, 232] on quentale-photo at bounding box center [540, 157] width 110 height 166
click at [586, 230] on quentale-photo at bounding box center [540, 157] width 110 height 166
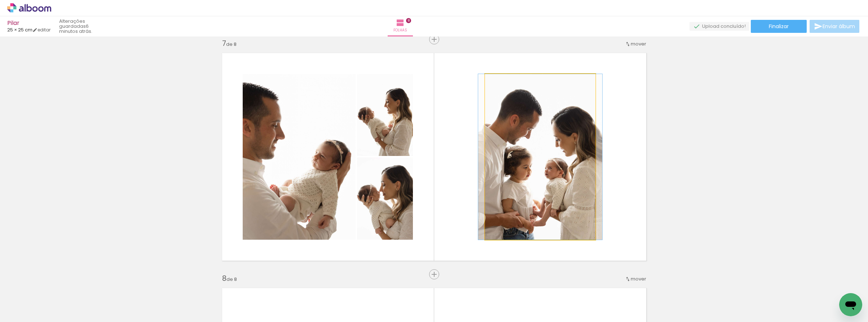
click at [586, 230] on quentale-photo at bounding box center [540, 157] width 110 height 166
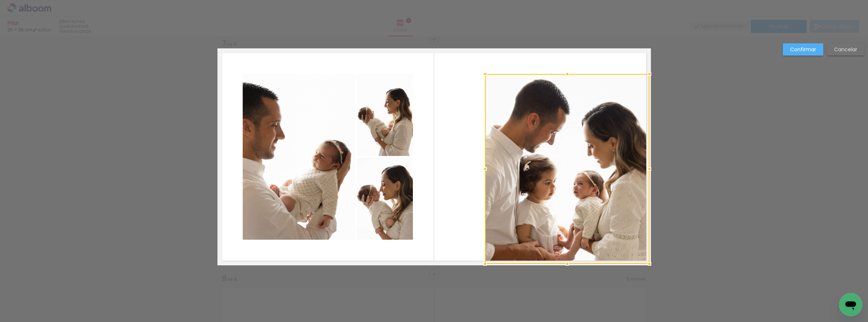
drag, startPoint x: 597, startPoint y: 241, endPoint x: 642, endPoint y: 262, distance: 50.2
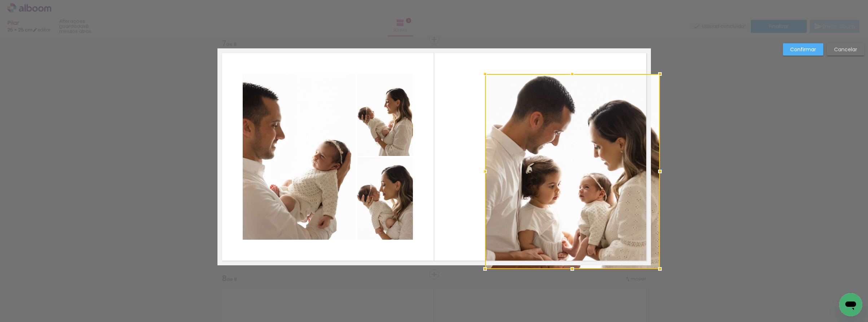
drag, startPoint x: 650, startPoint y: 264, endPoint x: 654, endPoint y: 265, distance: 4.7
click at [653, 267] on div at bounding box center [660, 268] width 14 height 14
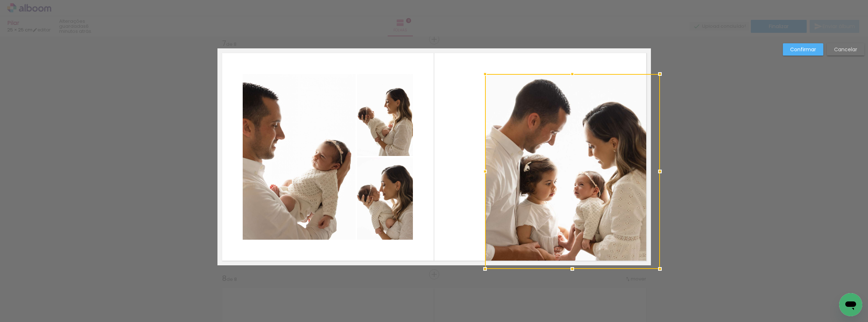
drag, startPoint x: 579, startPoint y: 201, endPoint x: 563, endPoint y: 186, distance: 21.5
click at [579, 201] on div at bounding box center [572, 171] width 175 height 195
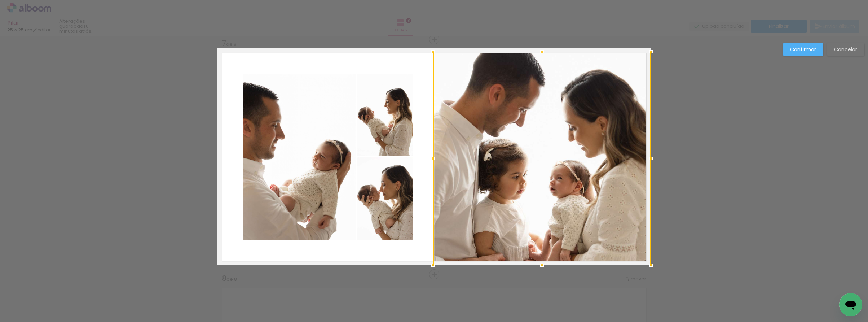
drag, startPoint x: 484, startPoint y: 72, endPoint x: 430, endPoint y: 45, distance: 60.6
click at [430, 45] on div at bounding box center [433, 51] width 14 height 14
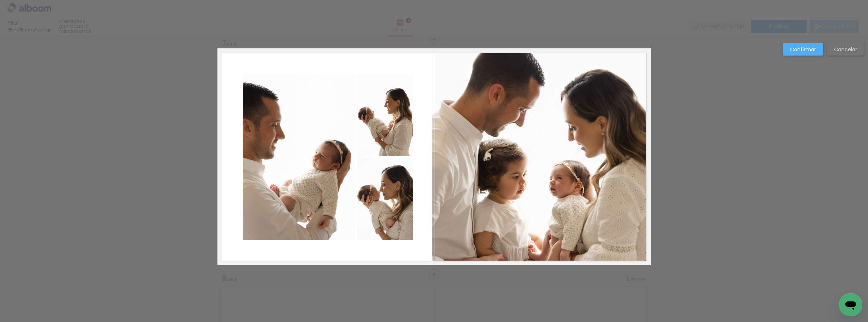
click at [509, 116] on album-spread "7 de 8" at bounding box center [434, 156] width 434 height 217
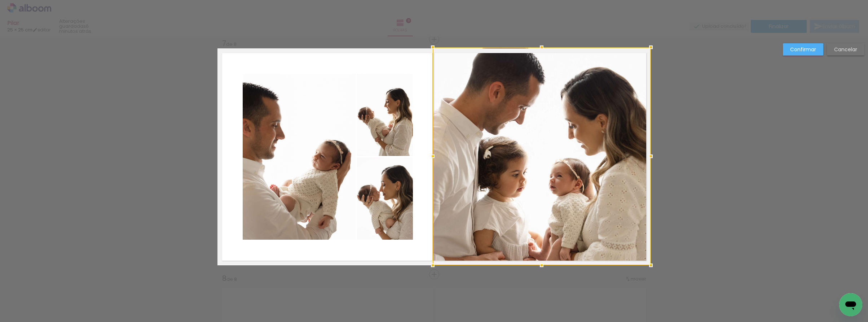
click at [541, 47] on div at bounding box center [542, 47] width 14 height 14
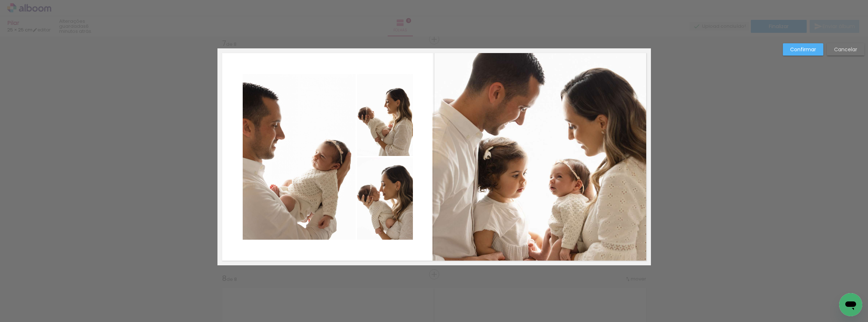
click at [453, 116] on quentale-photo at bounding box center [541, 156] width 218 height 217
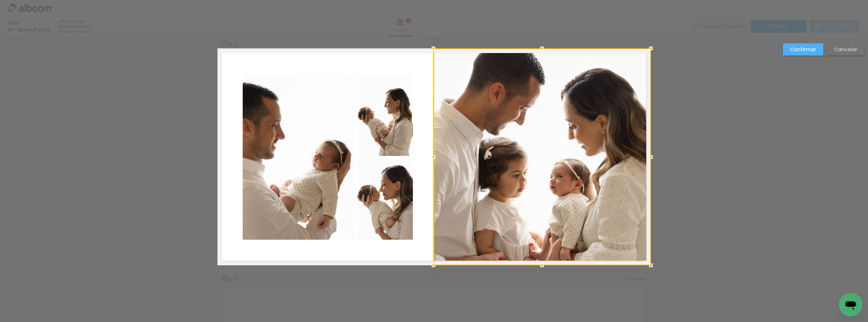
click at [434, 156] on div at bounding box center [433, 157] width 14 height 14
click at [788, 49] on paper-button "Confirmar" at bounding box center [803, 49] width 40 height 12
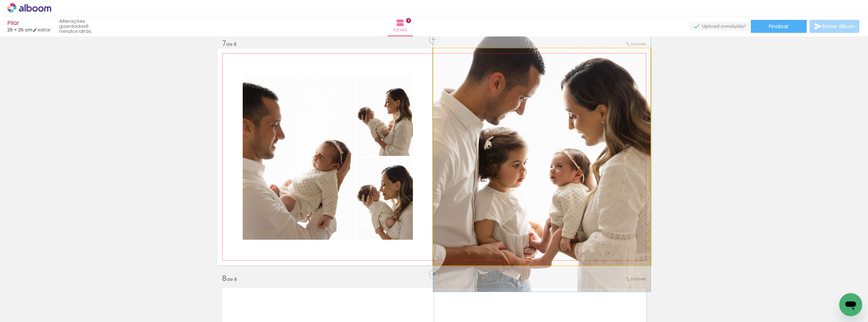
drag, startPoint x: 562, startPoint y: 155, endPoint x: 562, endPoint y: 146, distance: 8.7
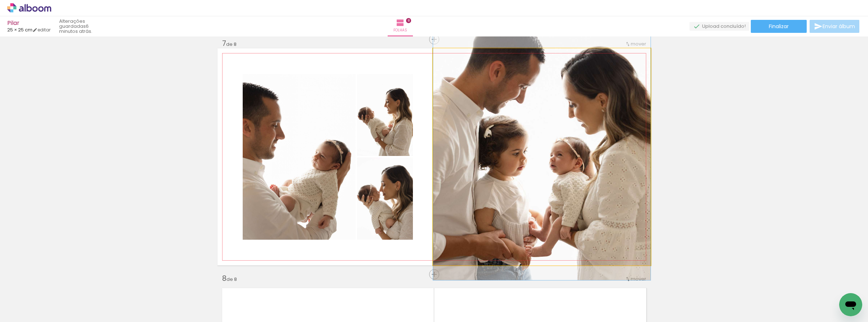
drag, startPoint x: 563, startPoint y: 149, endPoint x: 562, endPoint y: 137, distance: 11.6
drag, startPoint x: 575, startPoint y: 140, endPoint x: 575, endPoint y: 146, distance: 6.9
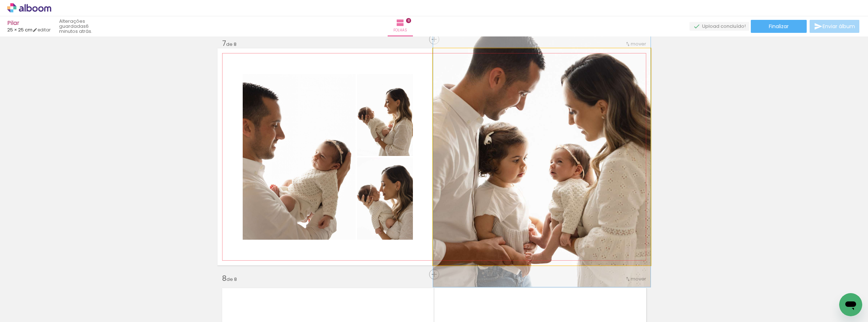
click at [575, 148] on quentale-photo at bounding box center [541, 156] width 217 height 217
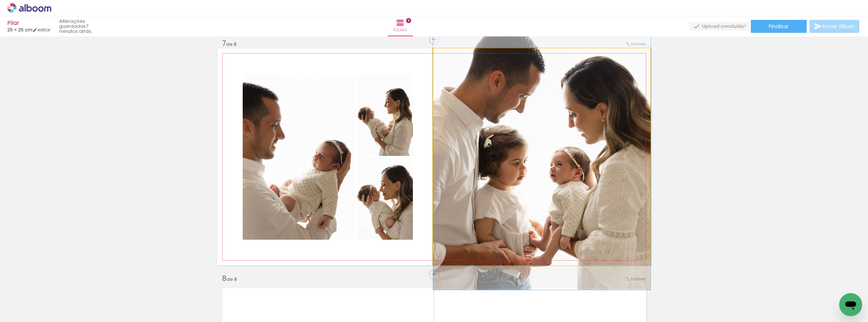
drag, startPoint x: 576, startPoint y: 146, endPoint x: 575, endPoint y: 150, distance: 4.0
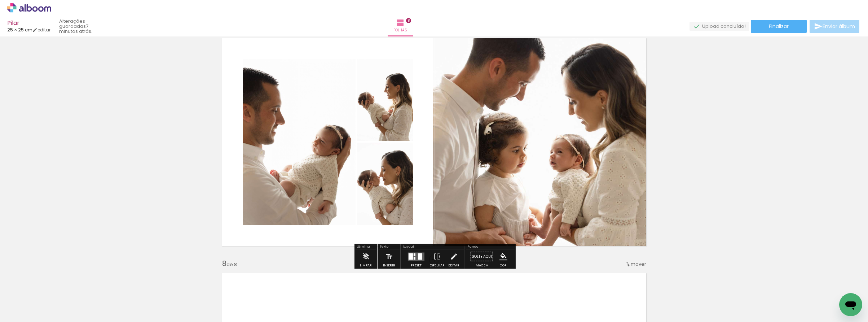
scroll to position [1437, 0]
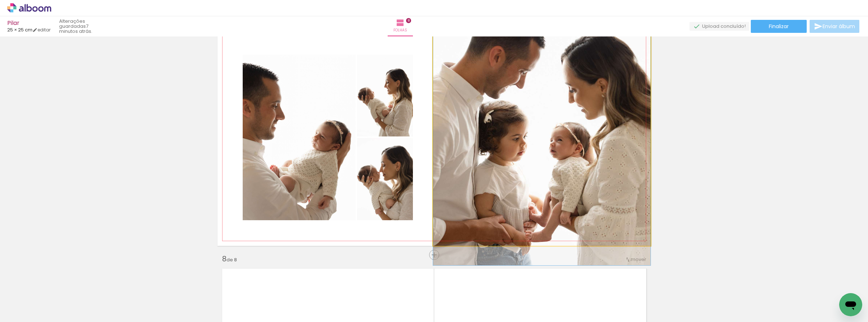
drag, startPoint x: 582, startPoint y: 149, endPoint x: 584, endPoint y: 142, distance: 7.5
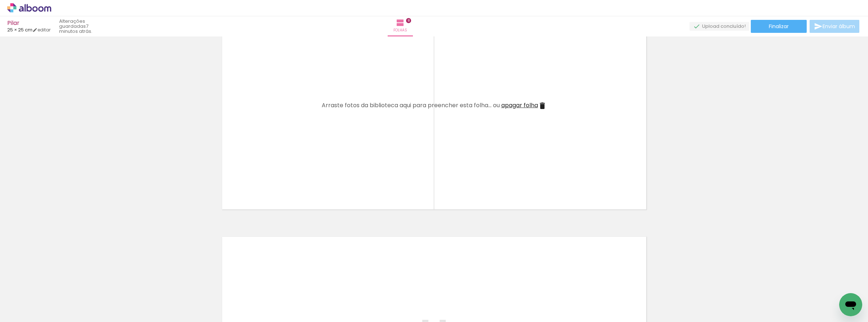
scroll to position [0, 120]
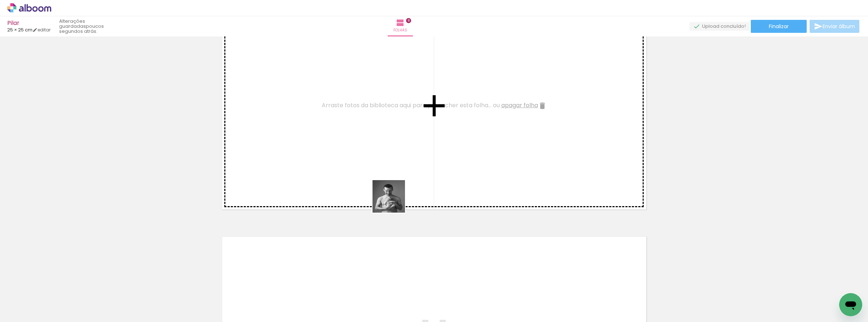
drag, startPoint x: 399, startPoint y: 303, endPoint x: 393, endPoint y: 204, distance: 98.7
click at [394, 201] on quentale-workspace at bounding box center [434, 161] width 868 height 322
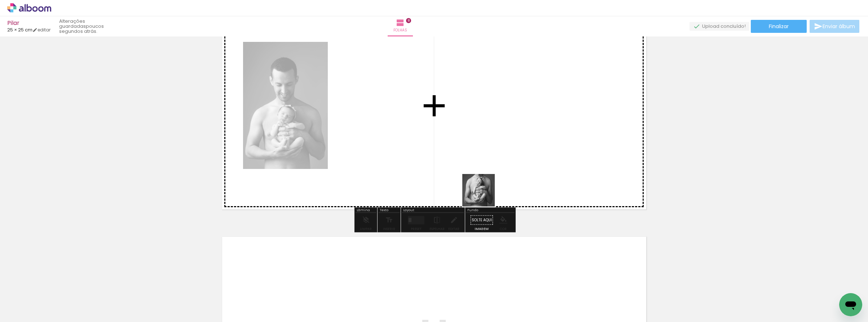
drag, startPoint x: 511, startPoint y: 216, endPoint x: 481, endPoint y: 197, distance: 35.9
click at [484, 195] on quentale-workspace at bounding box center [434, 161] width 868 height 322
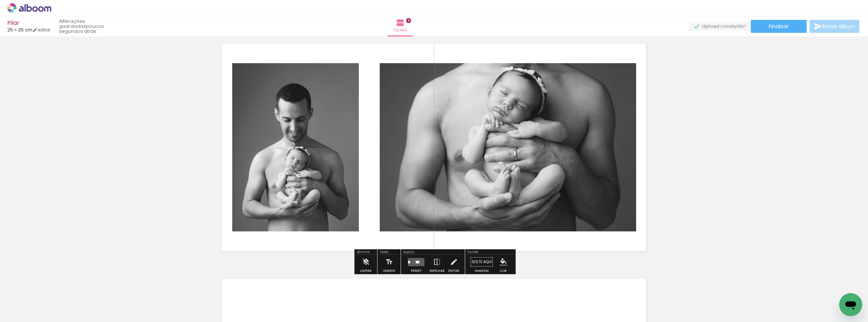
scroll to position [0, 349]
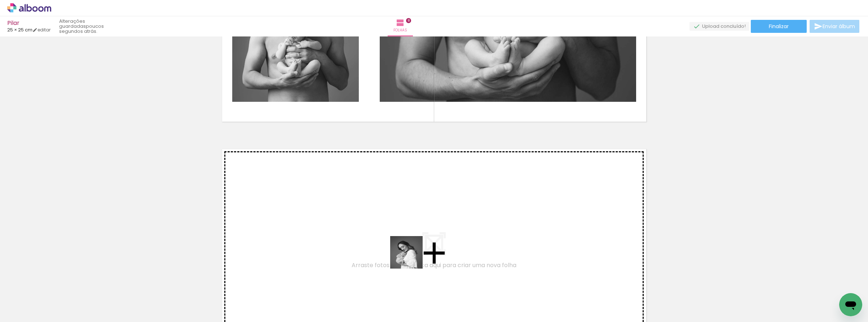
drag, startPoint x: 412, startPoint y: 258, endPoint x: 413, endPoint y: 243, distance: 14.1
click at [413, 243] on quentale-workspace at bounding box center [434, 161] width 868 height 322
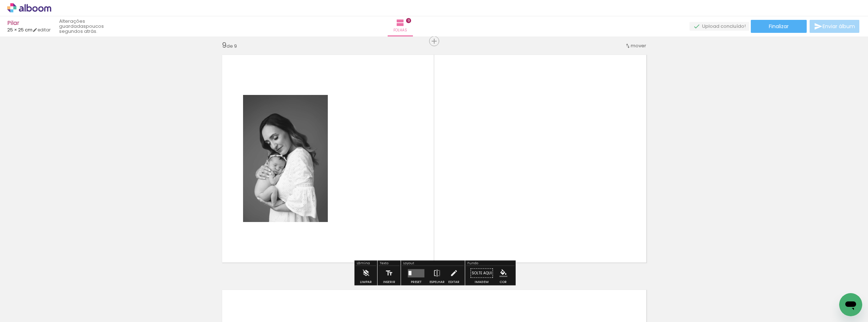
scroll to position [1887, 0]
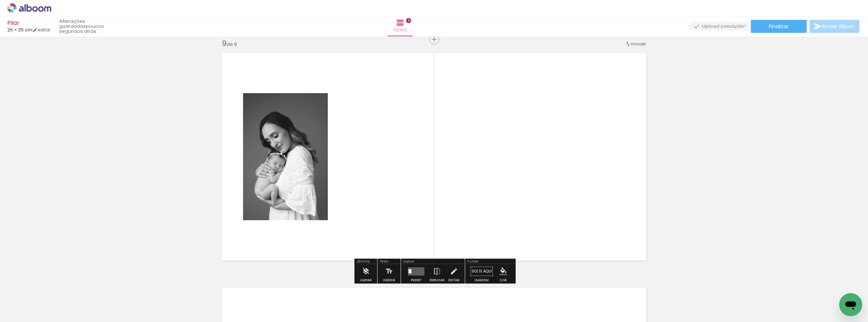
drag, startPoint x: 579, startPoint y: 255, endPoint x: 543, endPoint y: 236, distance: 40.5
click at [543, 236] on quentale-workspace at bounding box center [434, 161] width 868 height 322
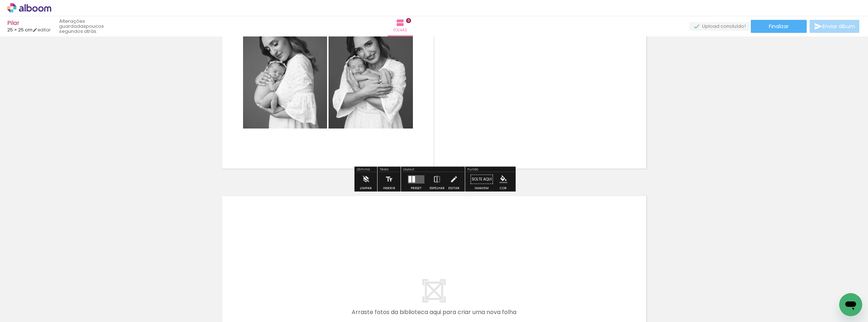
scroll to position [2019, 0]
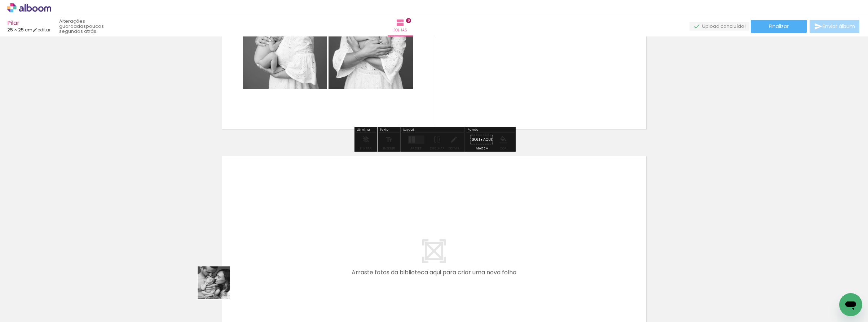
click at [247, 242] on quentale-workspace at bounding box center [434, 161] width 868 height 322
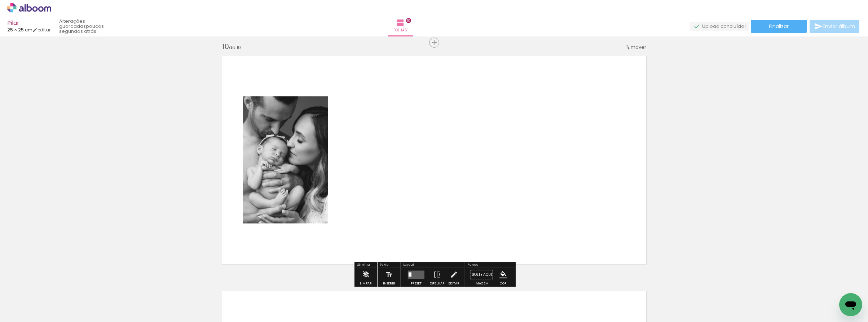
scroll to position [2122, 0]
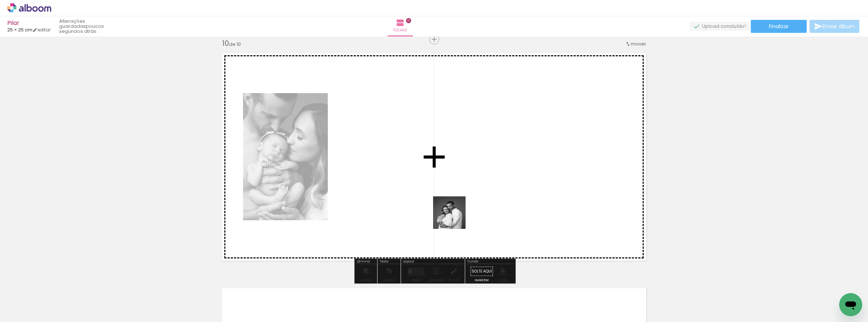
drag, startPoint x: 467, startPoint y: 298, endPoint x: 459, endPoint y: 226, distance: 71.5
click at [455, 217] on quentale-workspace at bounding box center [434, 161] width 868 height 322
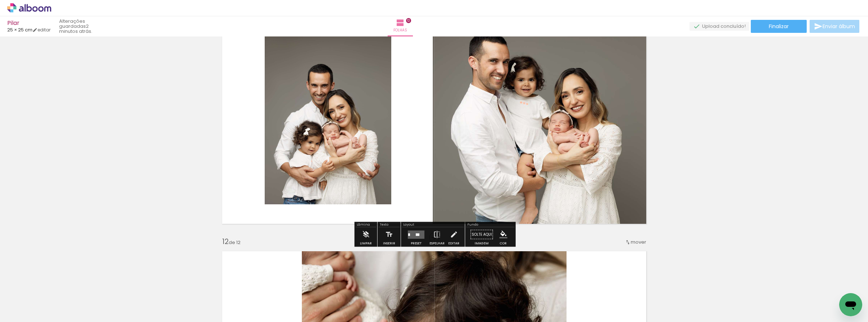
scroll to position [0, 389]
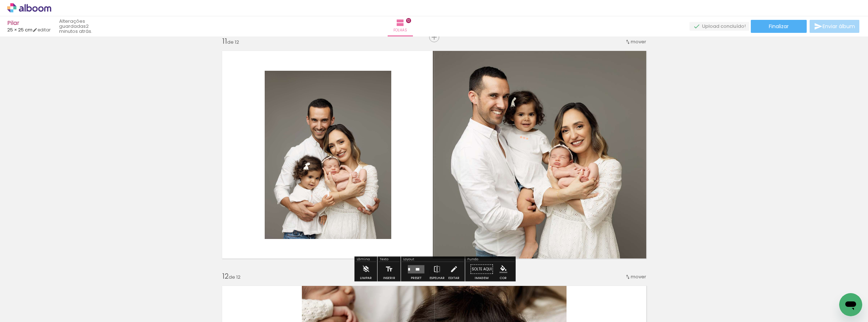
click at [357, 142] on quentale-photo at bounding box center [328, 155] width 127 height 168
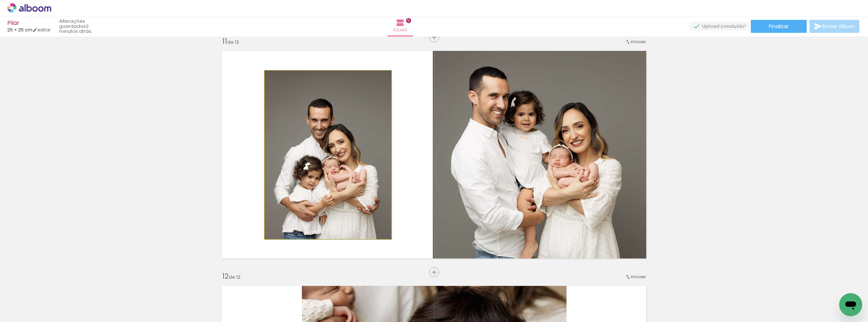
click at [357, 142] on quentale-photo at bounding box center [328, 155] width 127 height 168
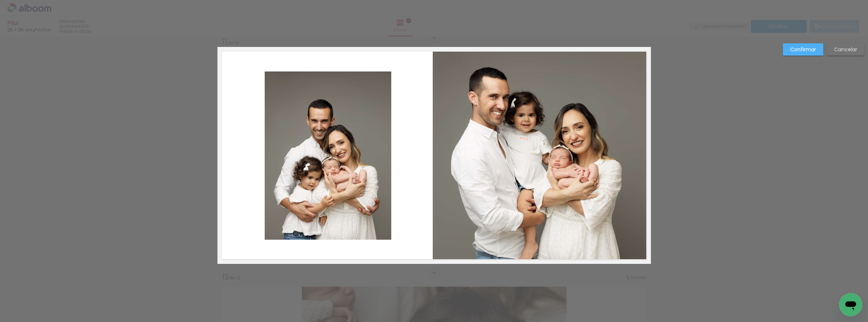
scroll to position [2357, 0]
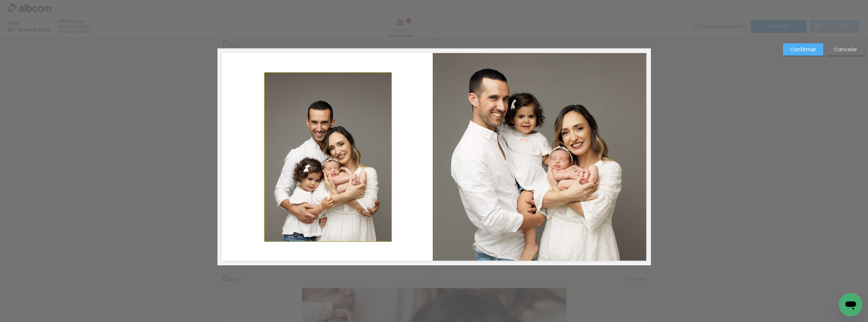
click at [383, 218] on quentale-photo at bounding box center [328, 157] width 127 height 168
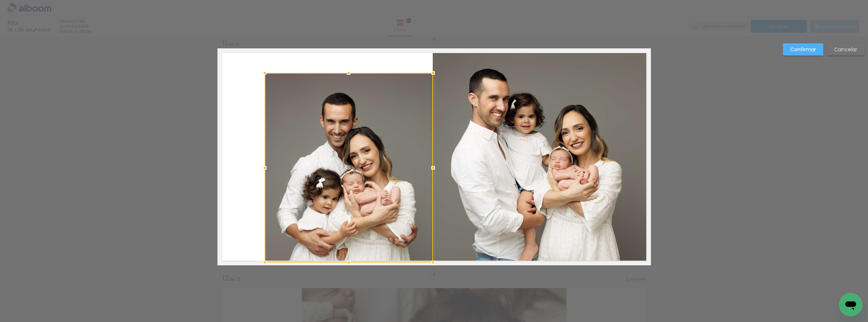
drag, startPoint x: 391, startPoint y: 241, endPoint x: 411, endPoint y: 252, distance: 23.6
click at [436, 267] on div at bounding box center [433, 262] width 14 height 14
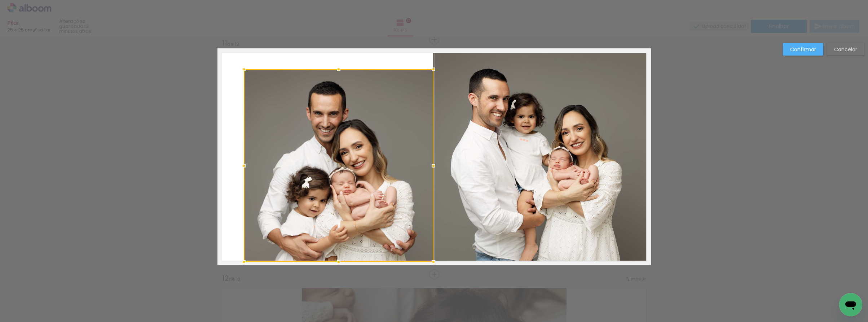
drag, startPoint x: 263, startPoint y: 73, endPoint x: 239, endPoint y: 73, distance: 24.2
click at [244, 68] on div at bounding box center [244, 69] width 14 height 14
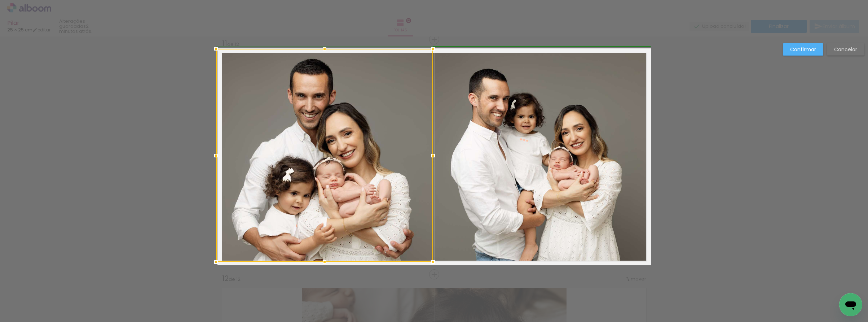
drag, startPoint x: 244, startPoint y: 70, endPoint x: 215, endPoint y: 49, distance: 35.2
click at [215, 49] on div at bounding box center [216, 48] width 14 height 14
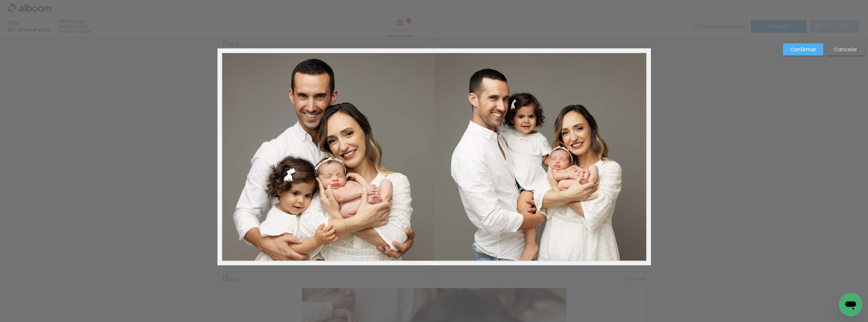
click at [353, 228] on quentale-photo at bounding box center [325, 155] width 217 height 213
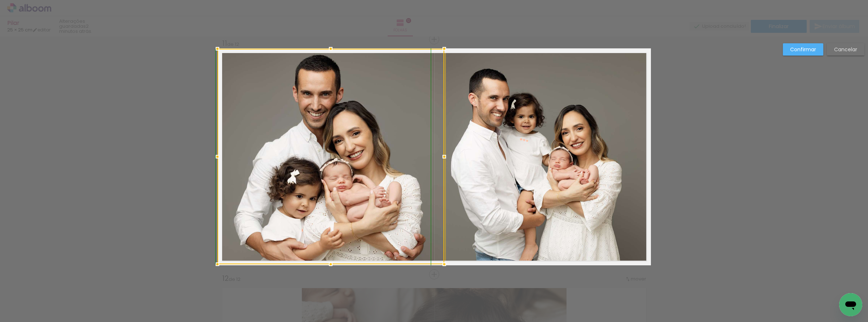
drag, startPoint x: 327, startPoint y: 263, endPoint x: 415, endPoint y: 264, distance: 88.0
click at [326, 267] on div at bounding box center [331, 264] width 14 height 14
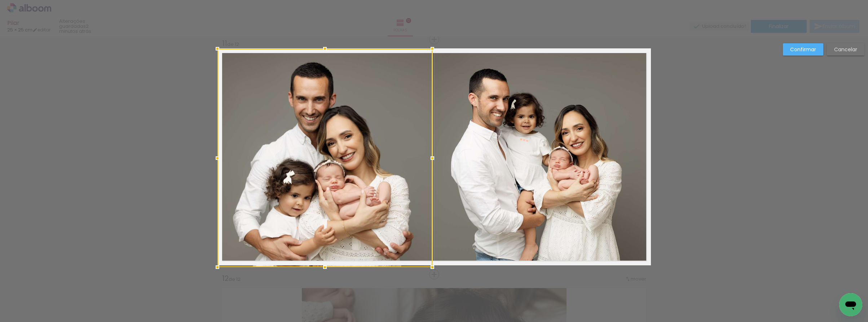
drag, startPoint x: 447, startPoint y: 264, endPoint x: 431, endPoint y: 263, distance: 16.3
click at [431, 263] on div at bounding box center [432, 267] width 14 height 14
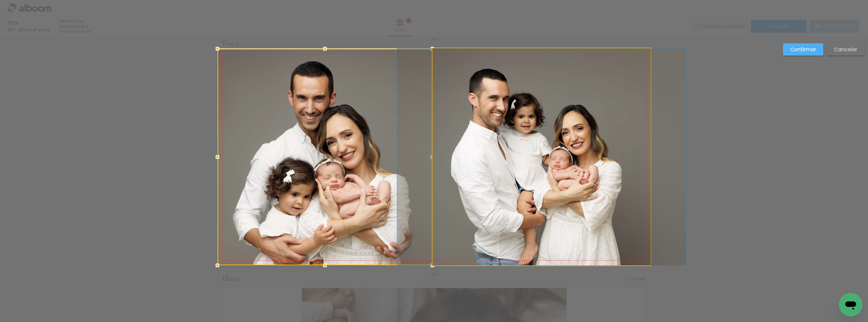
click at [478, 212] on quentale-photo at bounding box center [542, 156] width 218 height 217
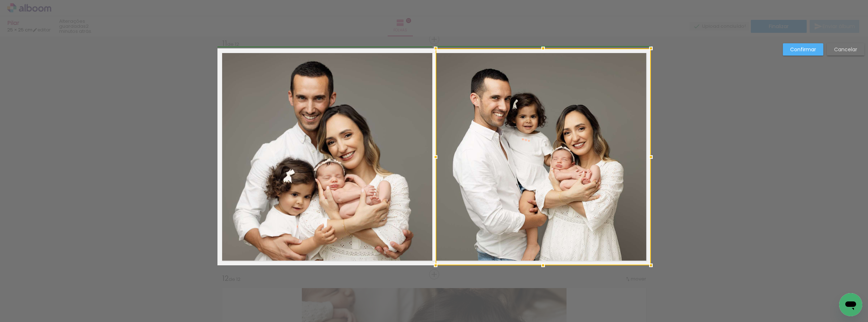
click at [433, 157] on div at bounding box center [435, 157] width 14 height 14
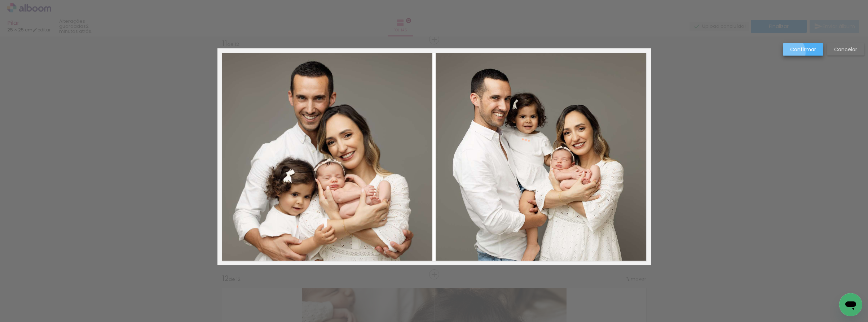
click at [789, 52] on paper-button "Confirmar" at bounding box center [803, 49] width 40 height 12
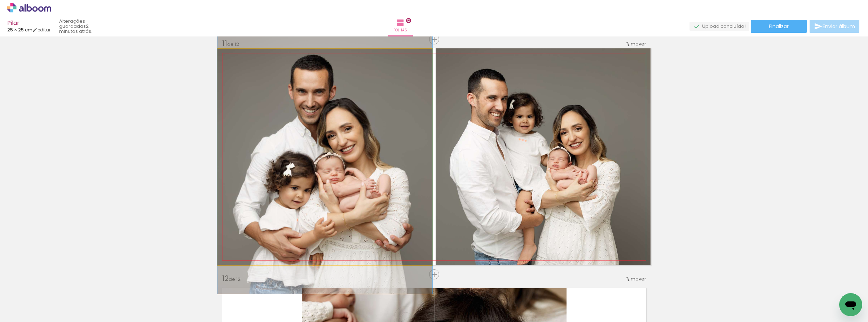
drag, startPoint x: 311, startPoint y: 156, endPoint x: 317, endPoint y: 149, distance: 8.5
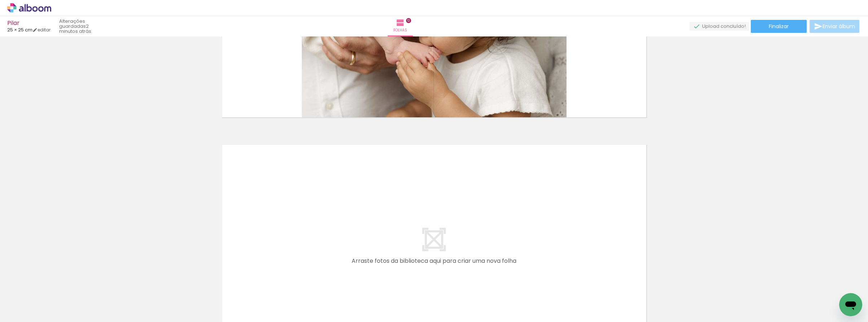
scroll to position [0, 584]
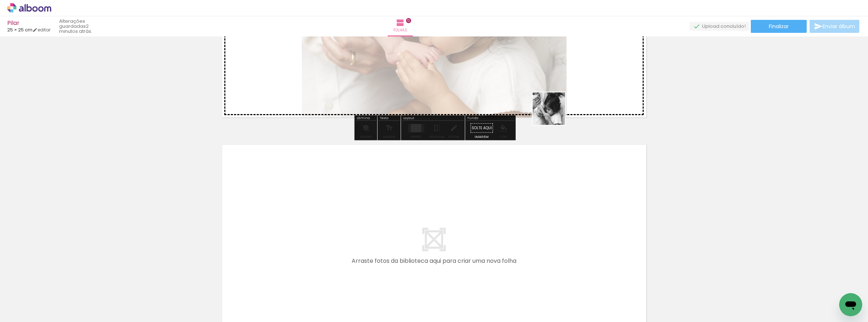
drag, startPoint x: 662, startPoint y: 304, endPoint x: 552, endPoint y: 109, distance: 223.9
click at [552, 109] on quentale-workspace at bounding box center [434, 161] width 868 height 322
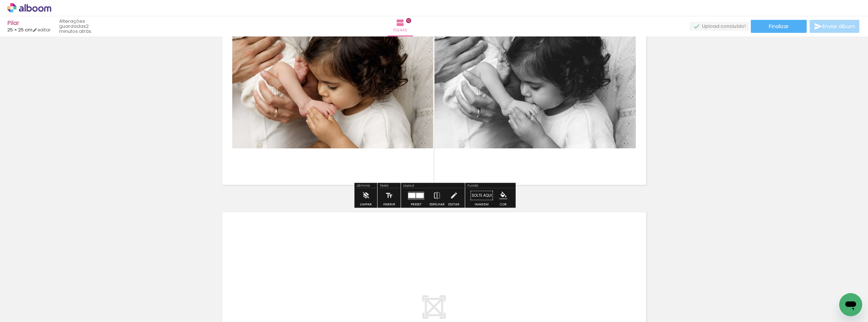
scroll to position [2587, 0]
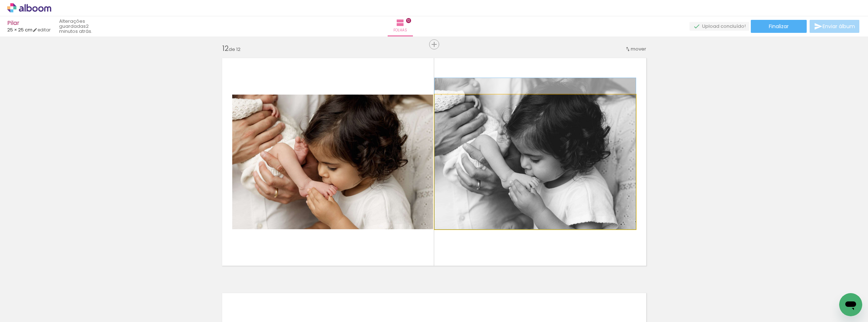
drag, startPoint x: 520, startPoint y: 188, endPoint x: 720, endPoint y: 164, distance: 200.5
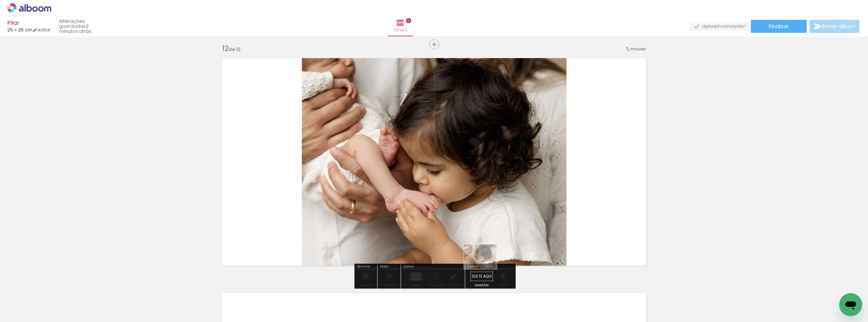
drag, startPoint x: 625, startPoint y: 292, endPoint x: 486, endPoint y: 266, distance: 142.1
click at [486, 266] on quentale-workspace at bounding box center [434, 161] width 868 height 322
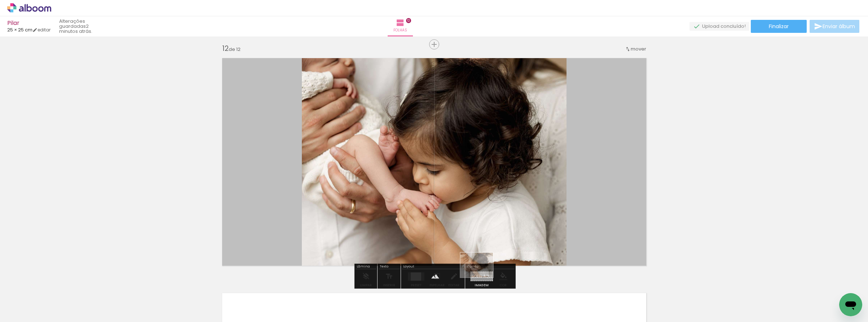
drag, startPoint x: 623, startPoint y: 300, endPoint x: 482, endPoint y: 274, distance: 143.4
click at [482, 274] on quentale-workspace at bounding box center [434, 161] width 868 height 322
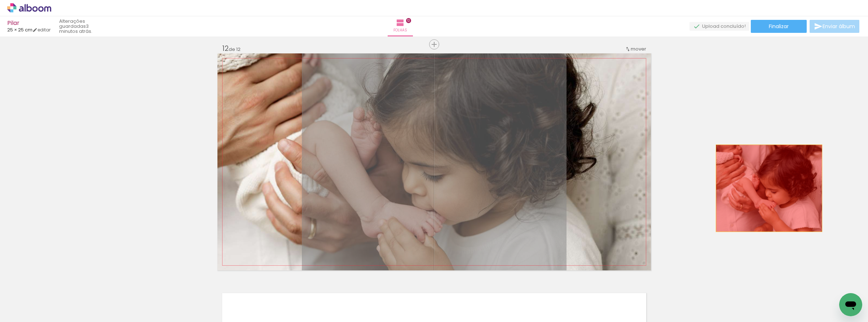
drag, startPoint x: 482, startPoint y: 225, endPoint x: 818, endPoint y: 185, distance: 338.5
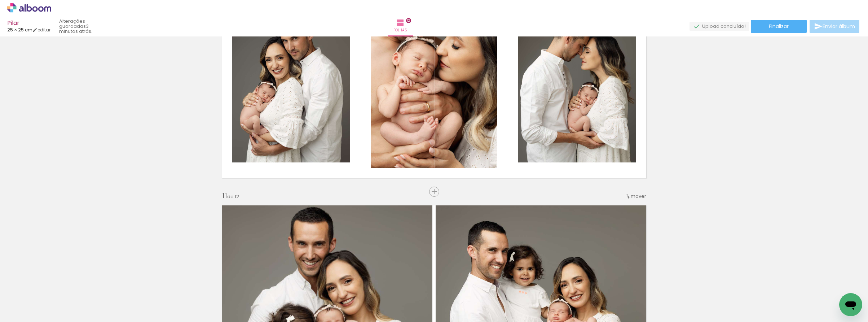
scroll to position [2227, 0]
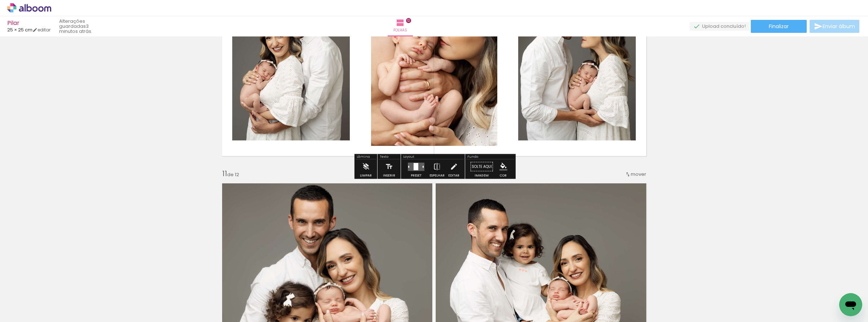
drag, startPoint x: 407, startPoint y: 170, endPoint x: 584, endPoint y: 185, distance: 178.1
click at [408, 170] on div at bounding box center [415, 166] width 19 height 14
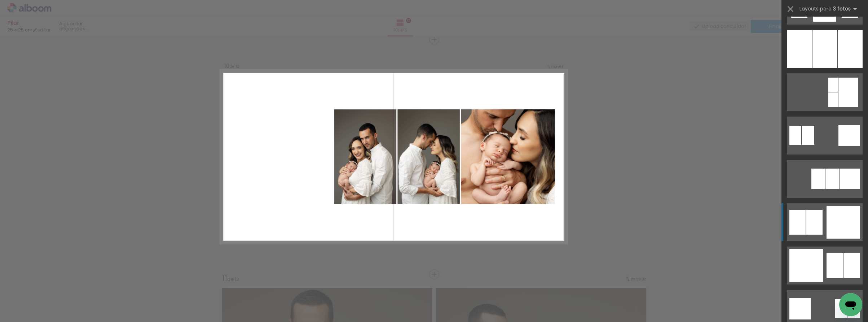
scroll to position [604, 0]
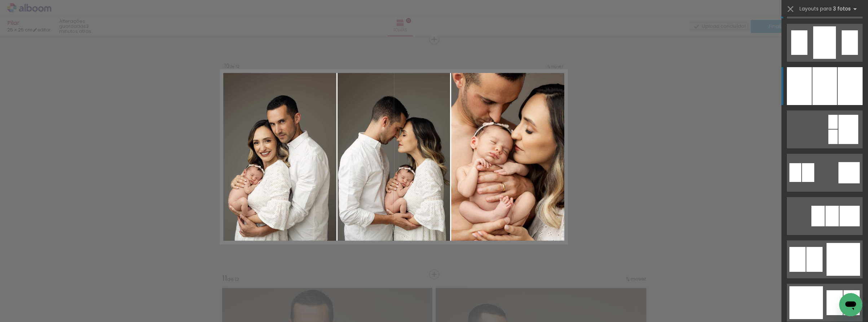
click at [841, 97] on div at bounding box center [850, 86] width 25 height 38
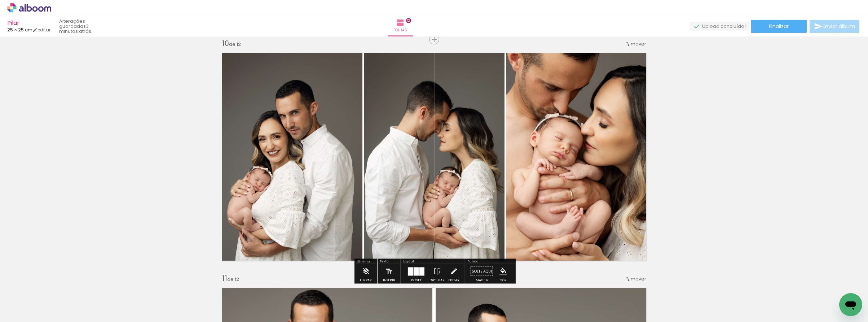
drag, startPoint x: 469, startPoint y: 154, endPoint x: 564, endPoint y: 136, distance: 97.0
click at [0, 0] on slot at bounding box center [0, 0] width 0 height 0
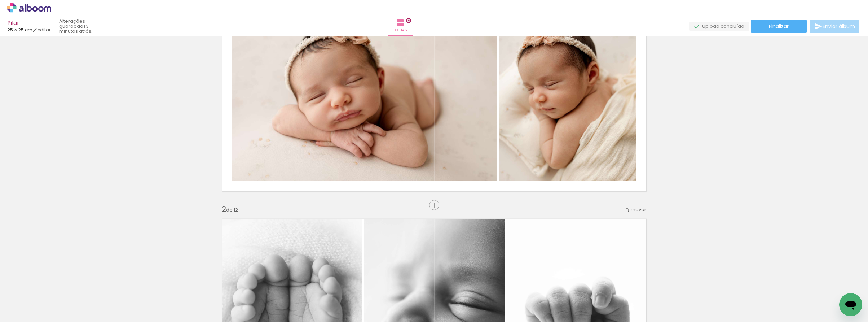
scroll to position [0, 0]
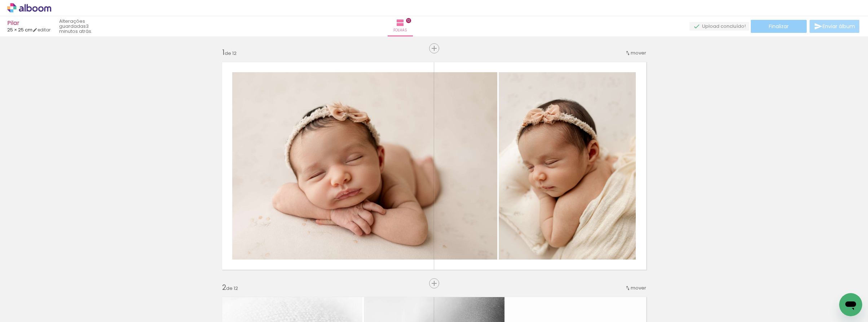
click at [779, 24] on span "Finalizar" at bounding box center [779, 26] width 20 height 5
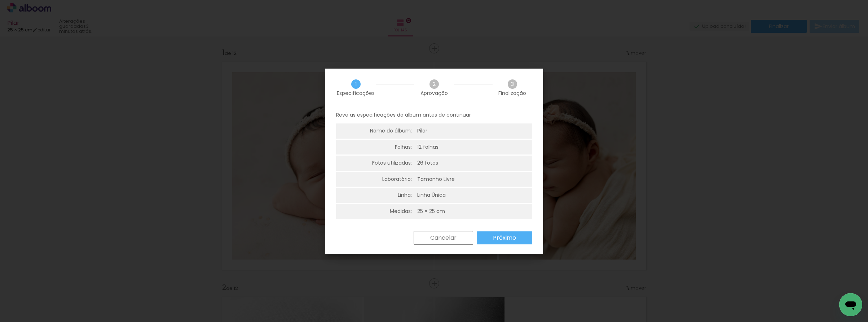
click at [0, 0] on slot "Próximo" at bounding box center [0, 0] width 0 height 0
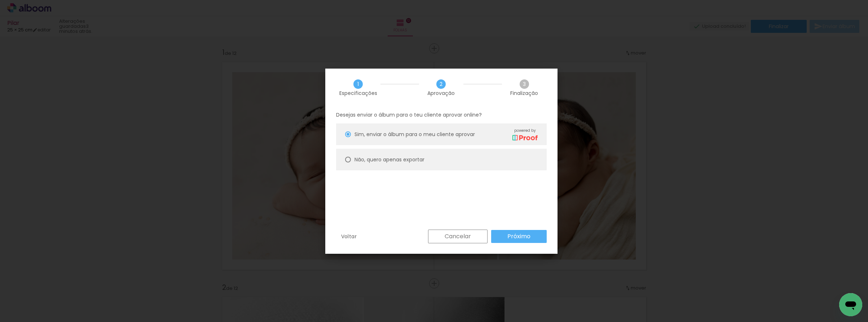
click at [0, 0] on slot "Próximo" at bounding box center [0, 0] width 0 height 0
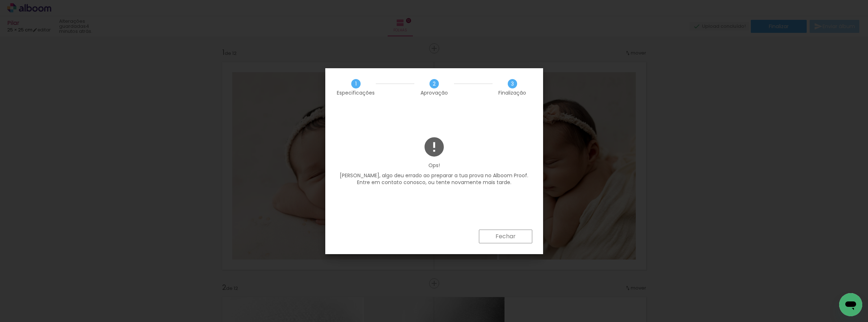
scroll to position [0, 584]
click at [0, 0] on slot "Fechar" at bounding box center [0, 0] width 0 height 0
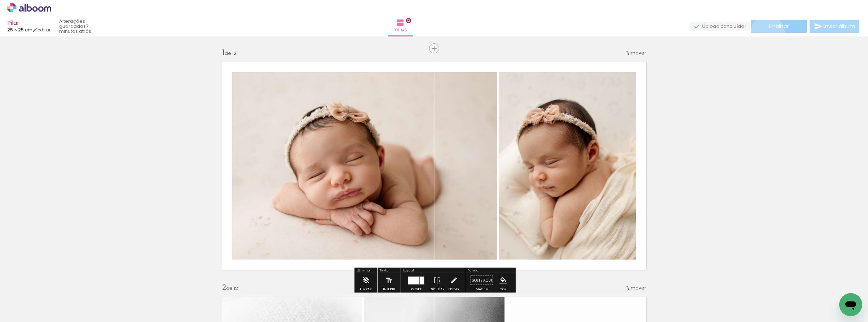
click at [765, 32] on paper-button "Finalizar" at bounding box center [779, 26] width 56 height 13
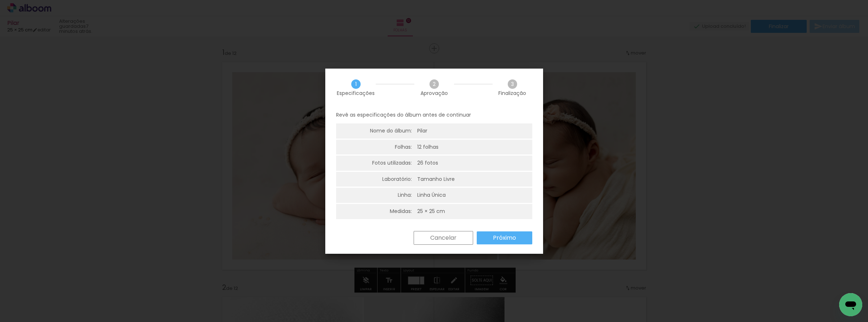
click at [510, 240] on paper-button "Próximo" at bounding box center [505, 237] width 56 height 13
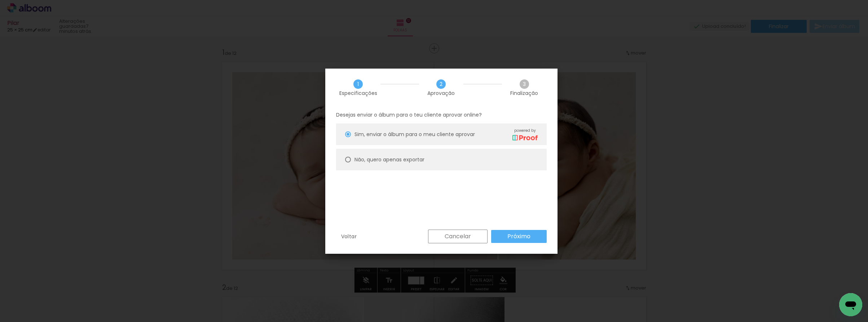
click at [0, 0] on slot "Próximo" at bounding box center [0, 0] width 0 height 0
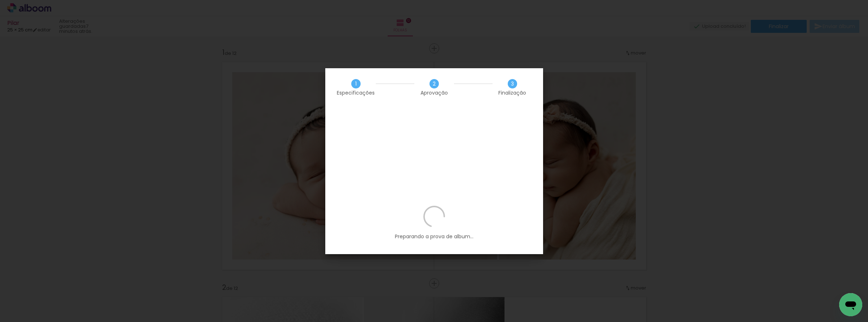
scroll to position [0, 584]
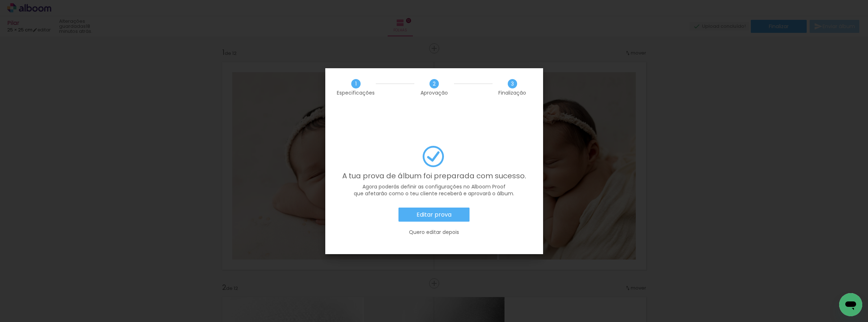
scroll to position [0, 584]
click at [459, 207] on paper-button "Editar prova" at bounding box center [434, 214] width 71 height 14
